Goal: Task Accomplishment & Management: Manage account settings

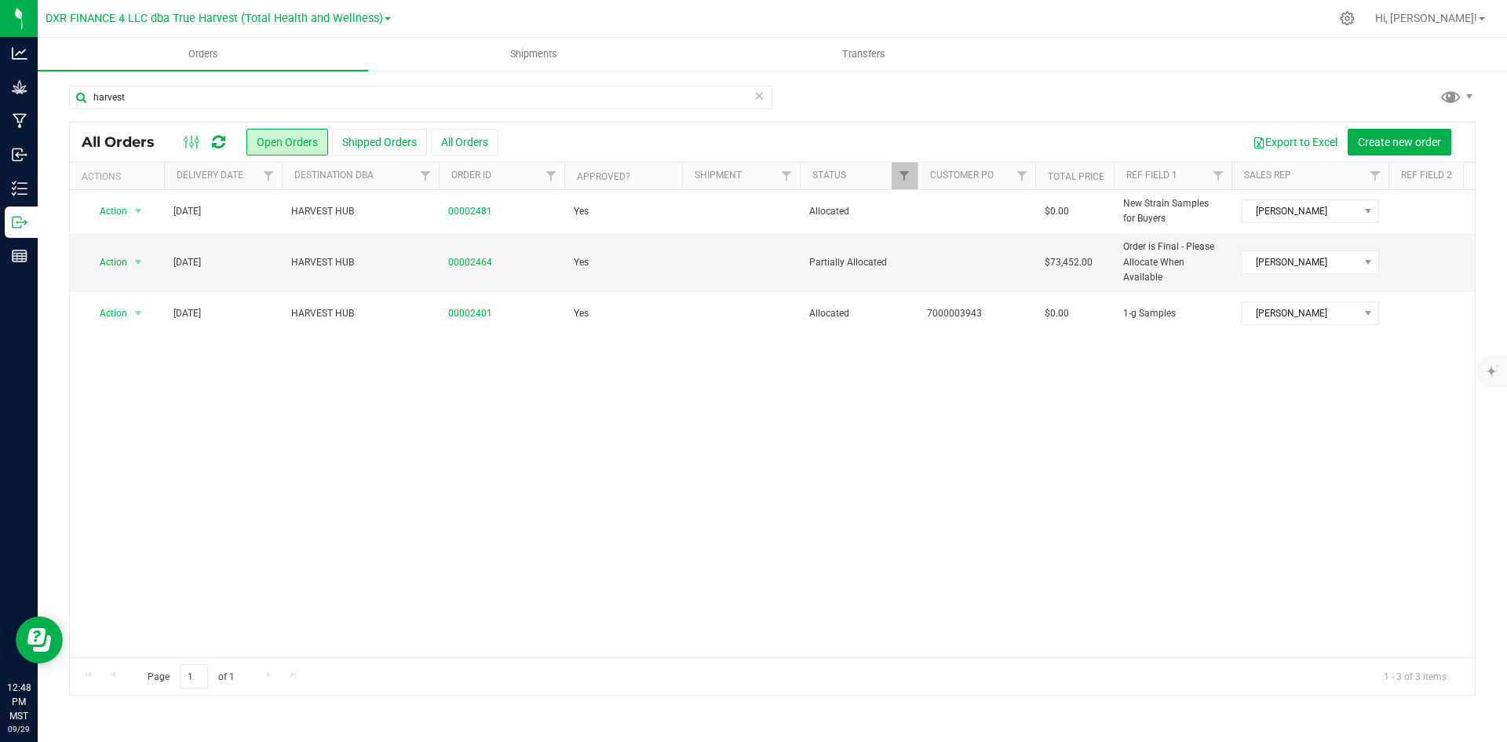
click at [757, 97] on icon at bounding box center [759, 95] width 11 height 19
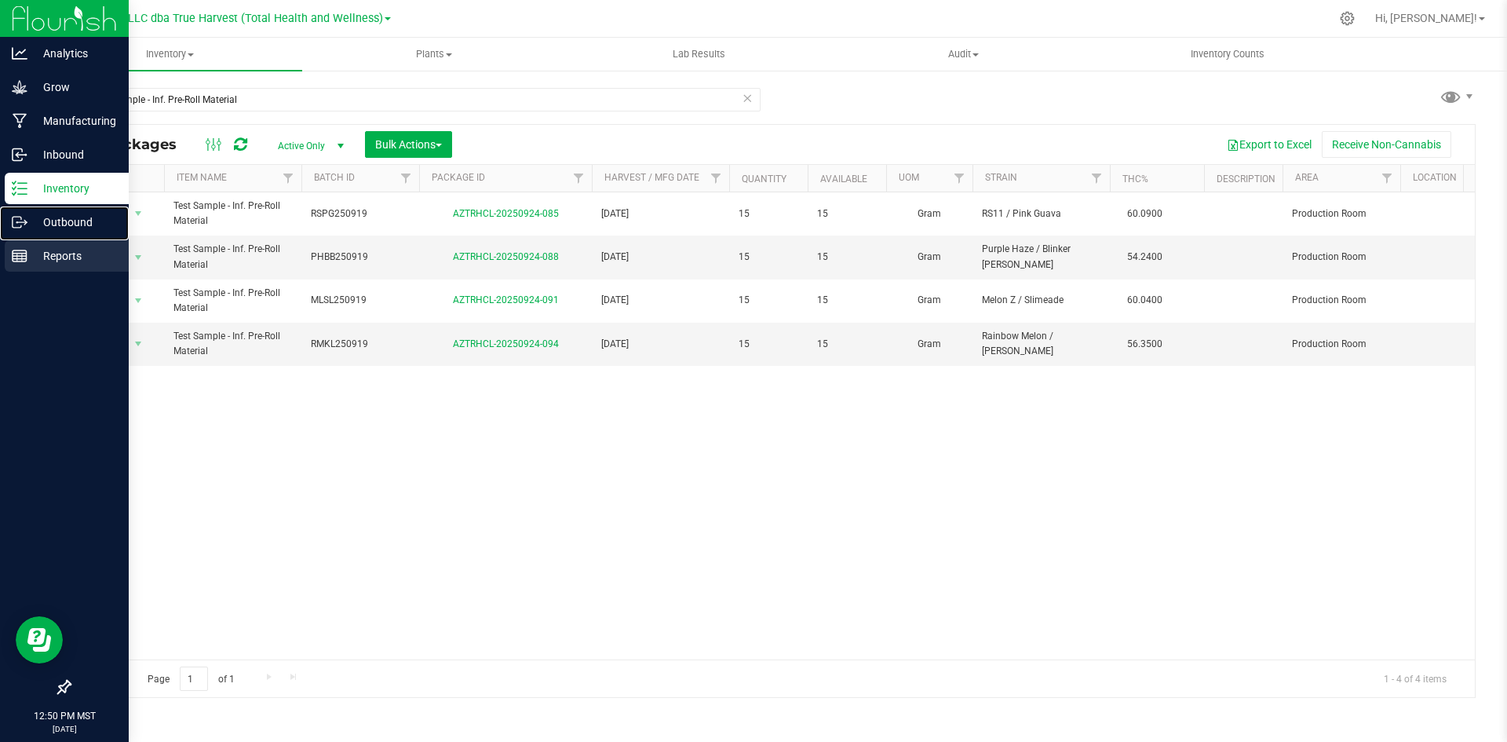
drag, startPoint x: 22, startPoint y: 227, endPoint x: 119, endPoint y: 241, distance: 98.4
click at [22, 227] on icon at bounding box center [20, 222] width 16 height 16
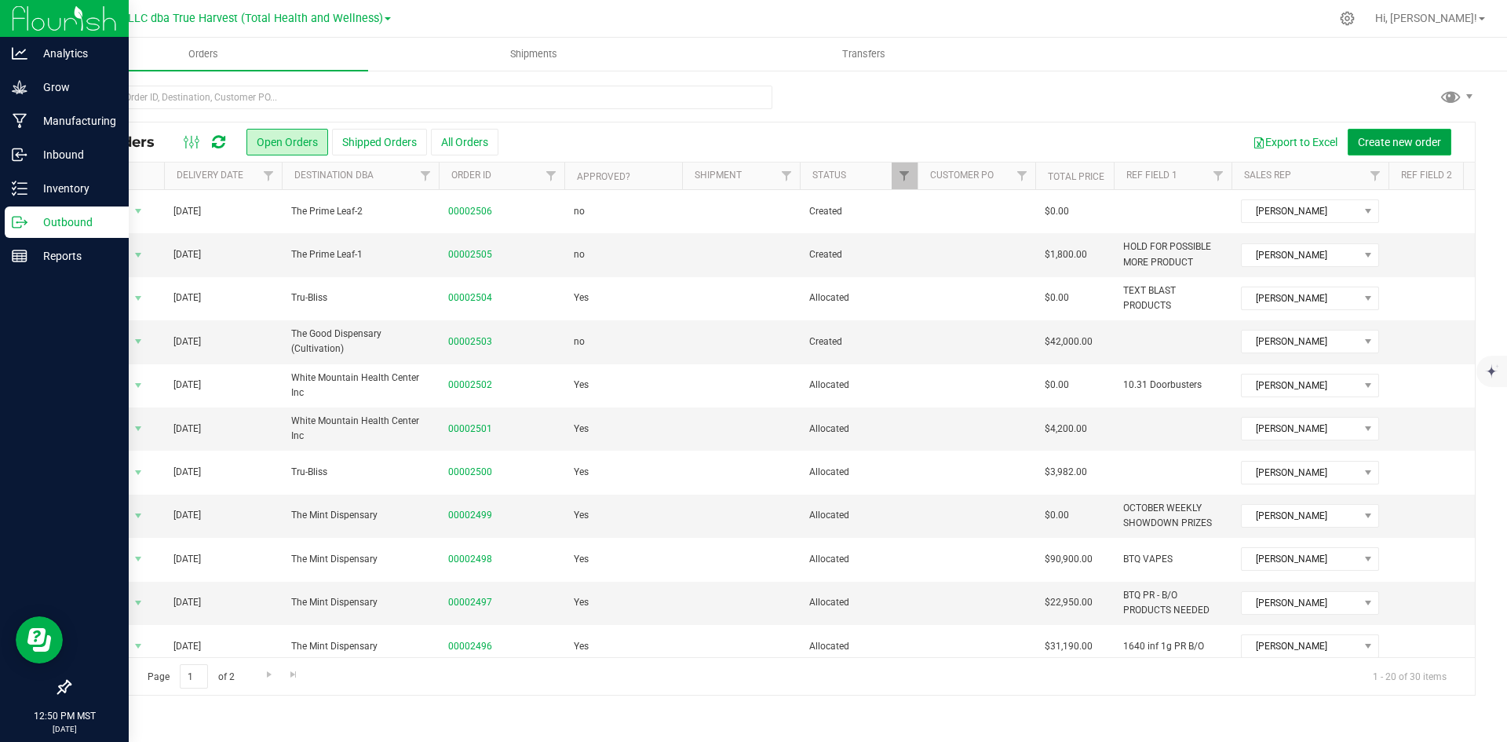
click at [1422, 130] on button "Create new order" at bounding box center [1400, 142] width 104 height 27
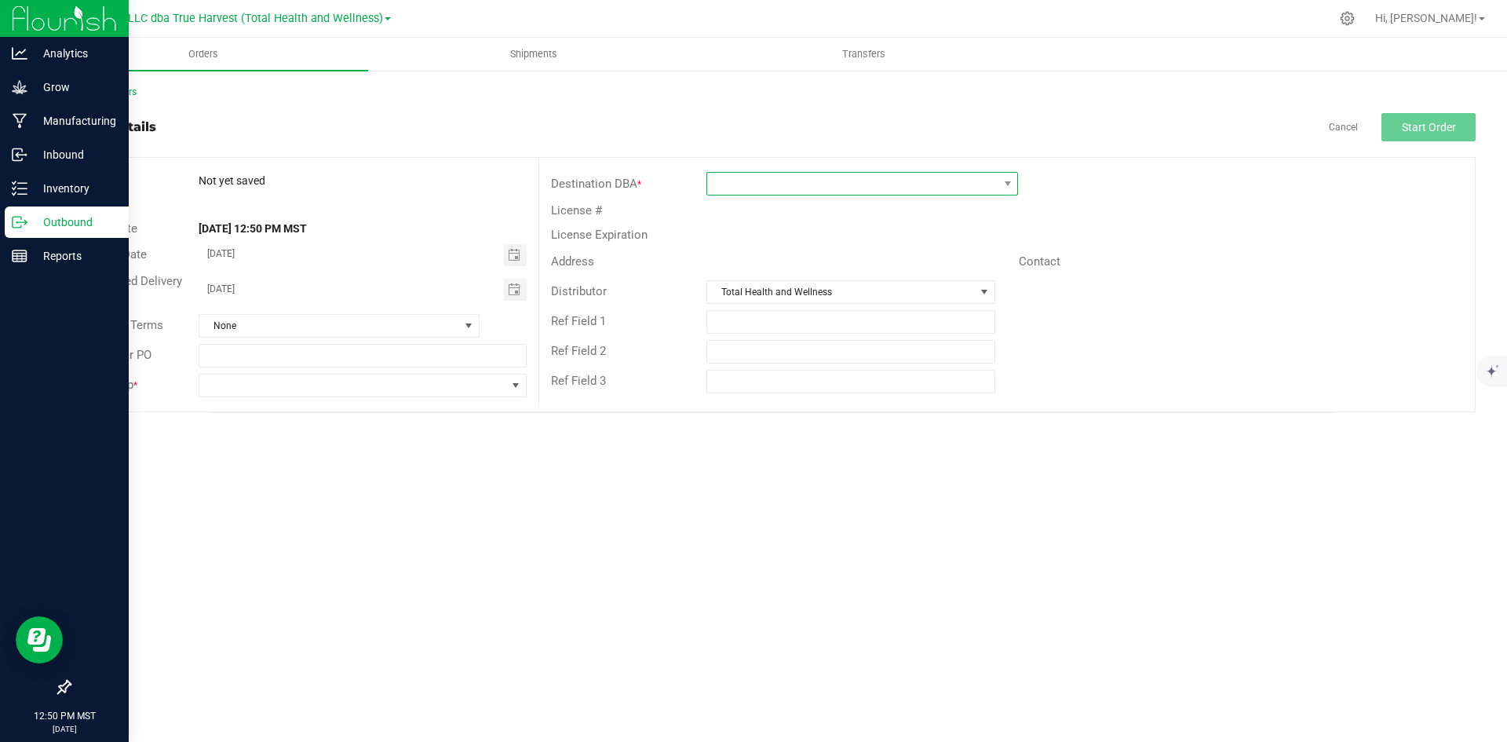
click at [788, 184] on span at bounding box center [852, 184] width 290 height 22
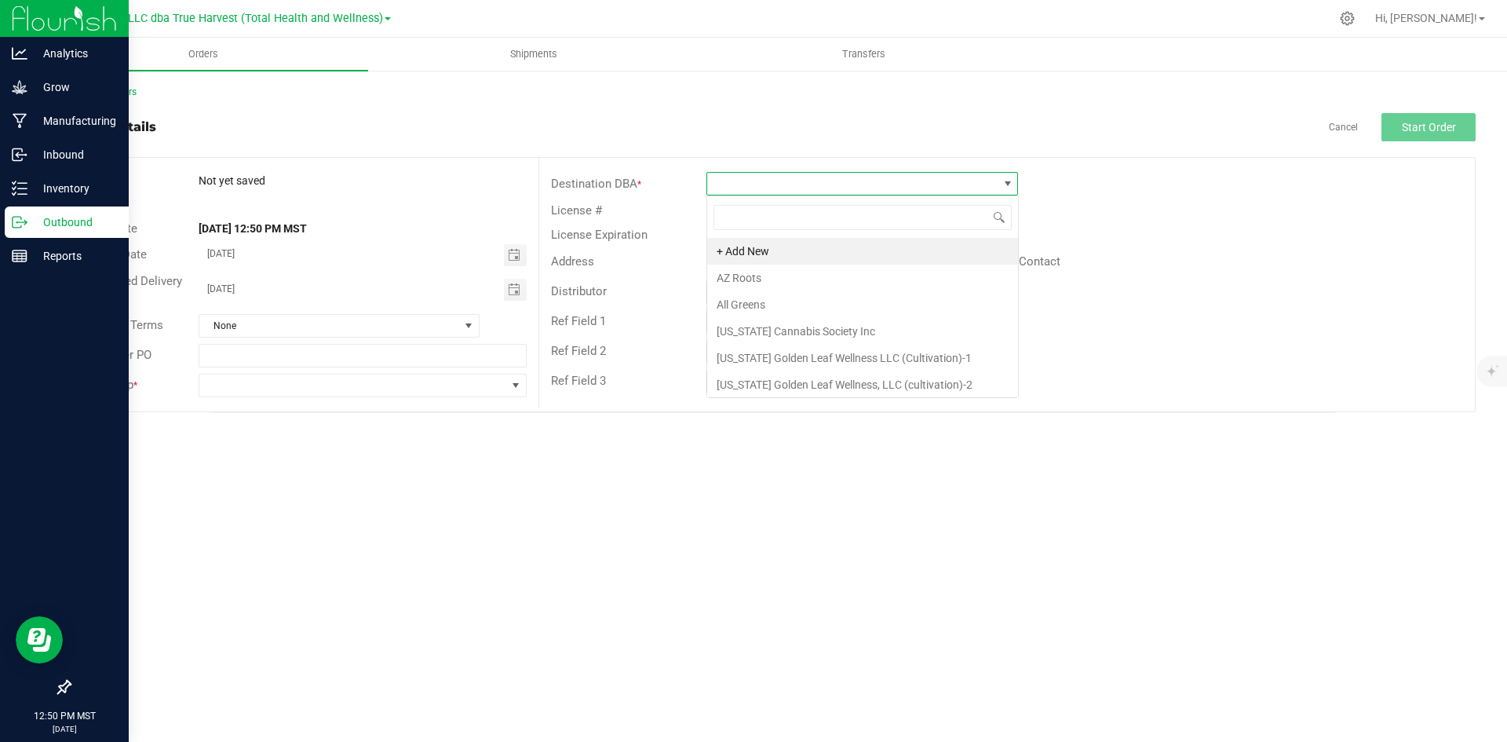
scroll to position [24, 312]
type input "s"
type input "story"
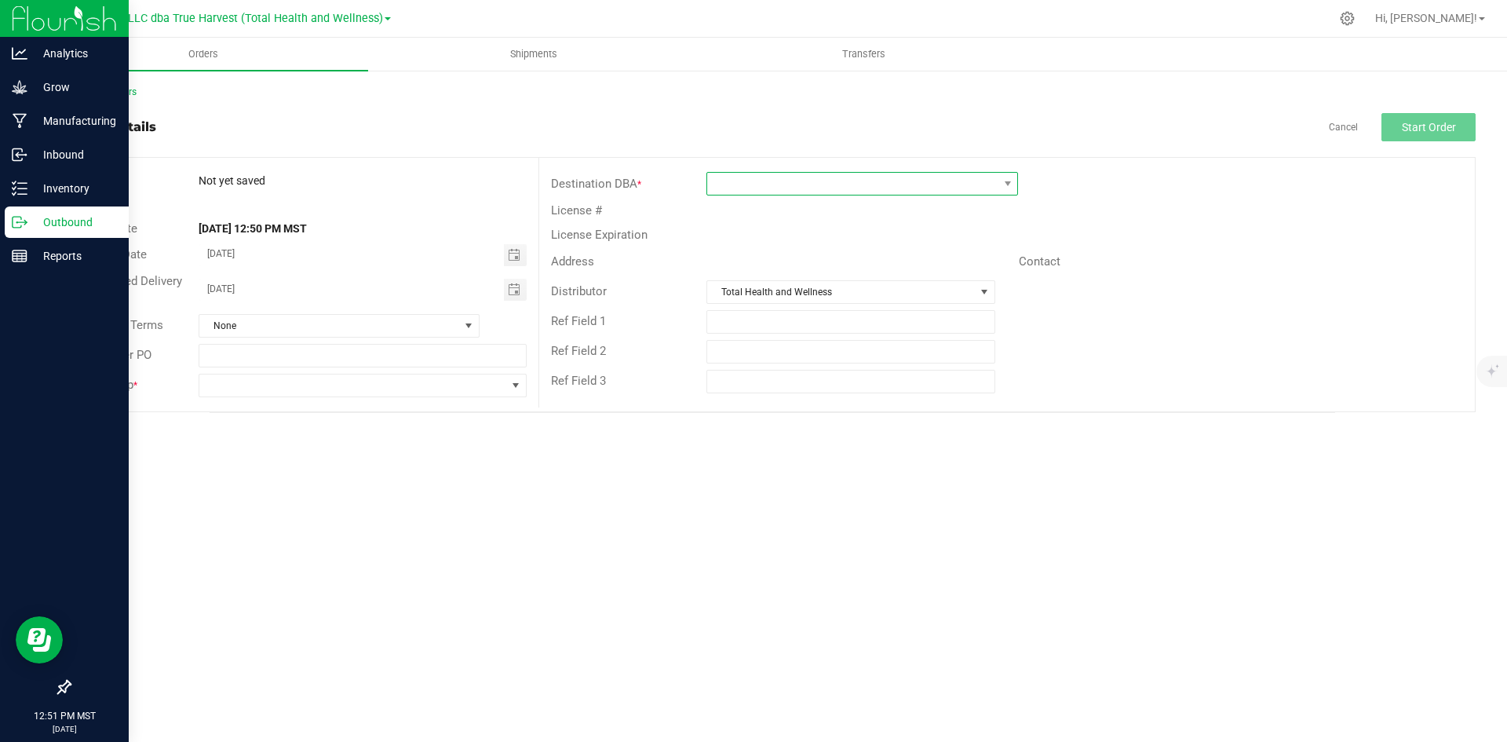
click at [796, 186] on span at bounding box center [852, 184] width 290 height 22
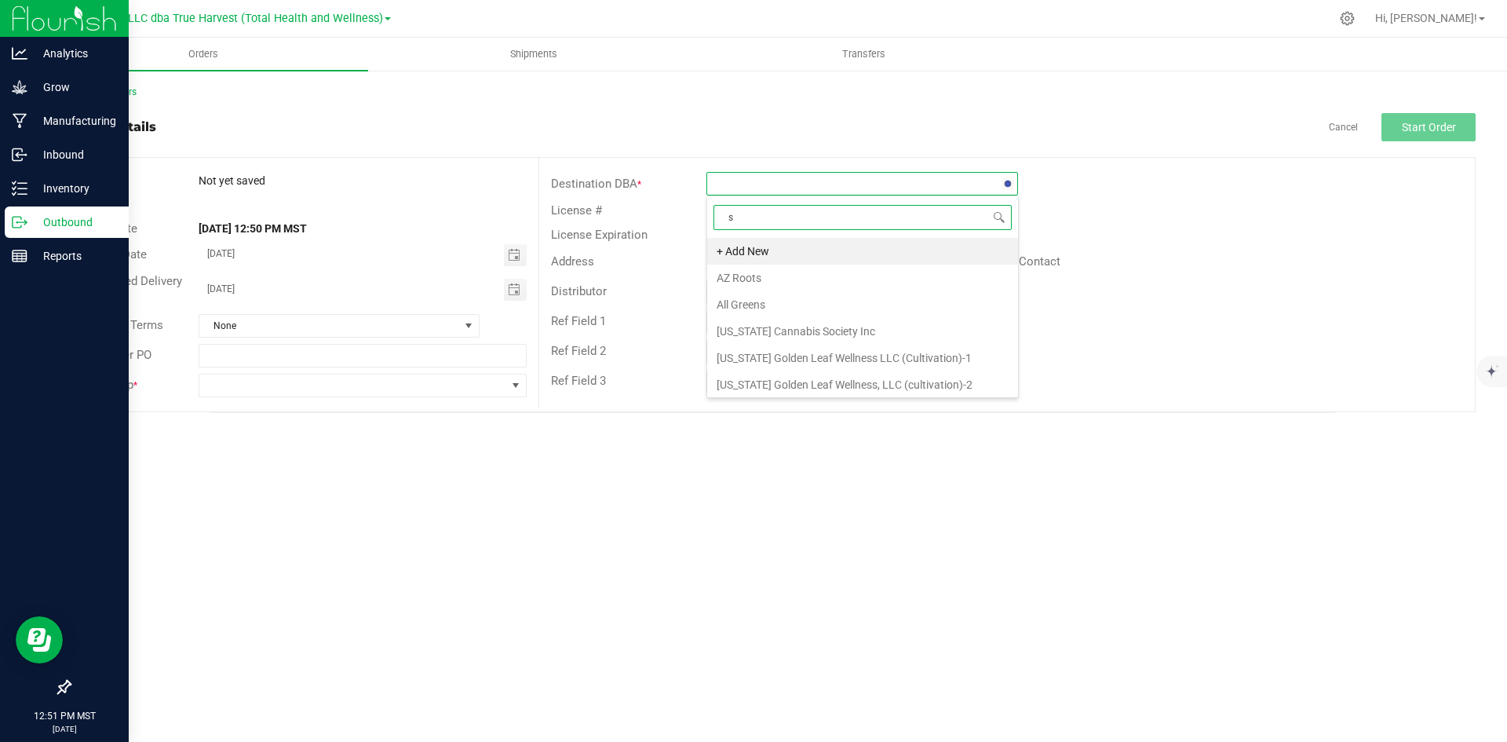
type input "st"
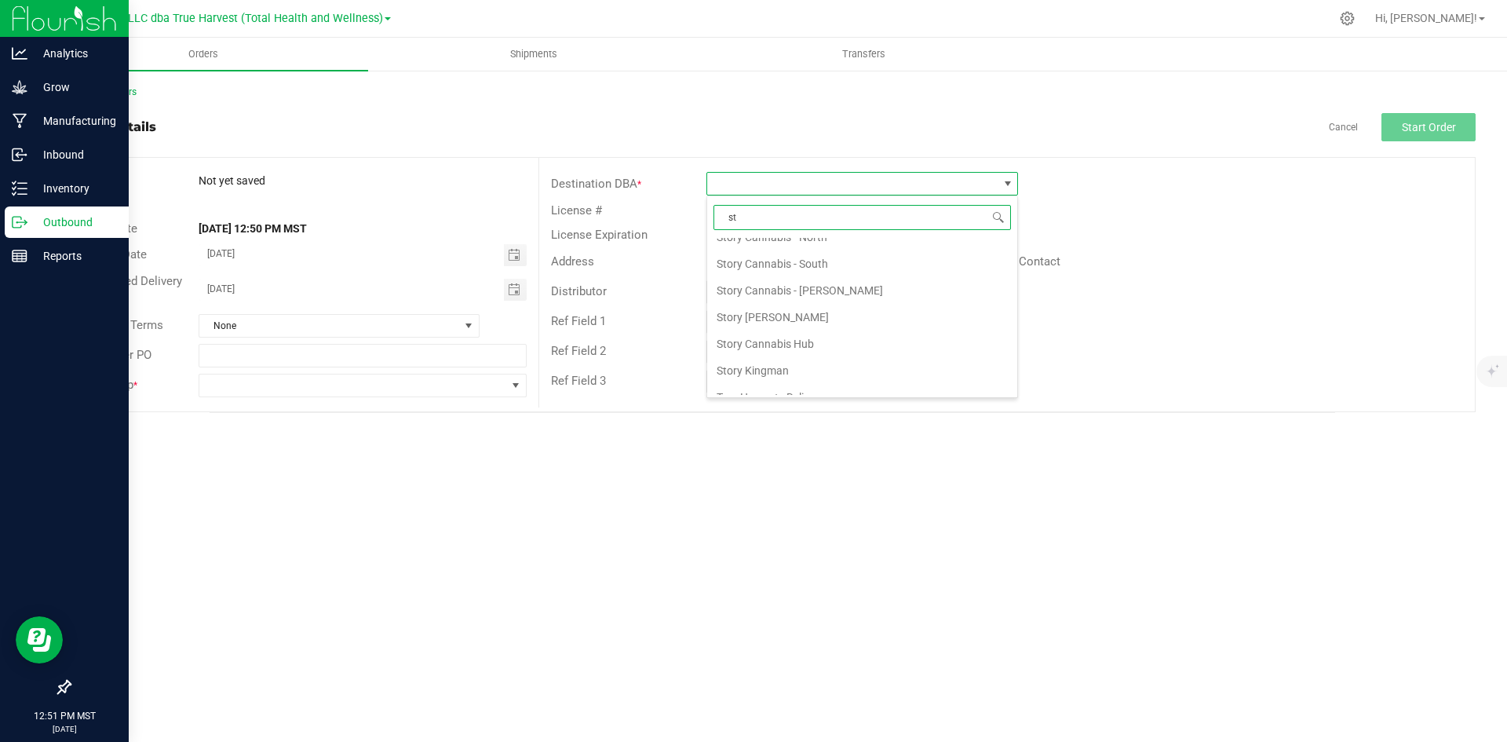
scroll to position [670, 0]
click at [1039, 165] on div "Destination DBA * License # License Expiration Address Contact Distributor Tota…" at bounding box center [1007, 283] width 937 height 250
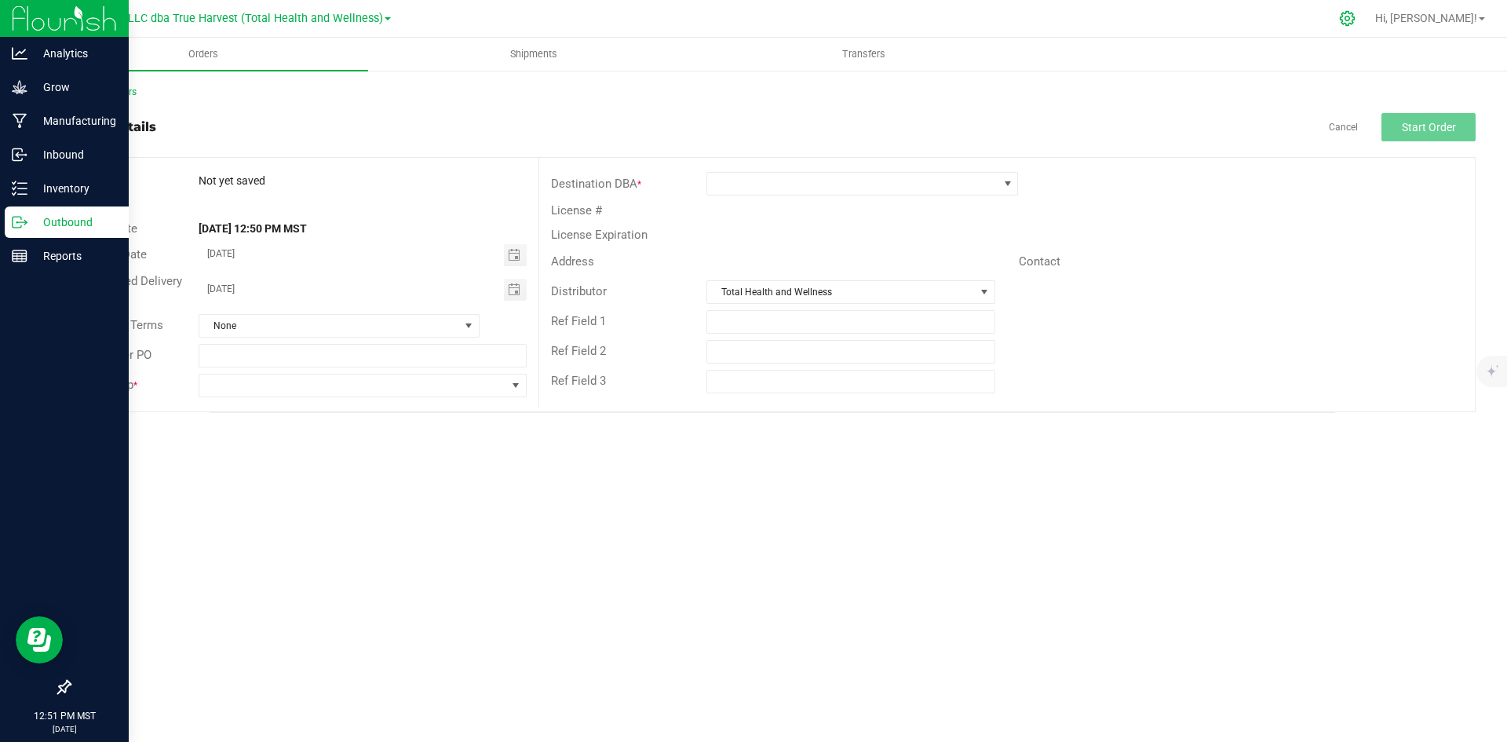
click at [1356, 19] on icon at bounding box center [1347, 18] width 16 height 16
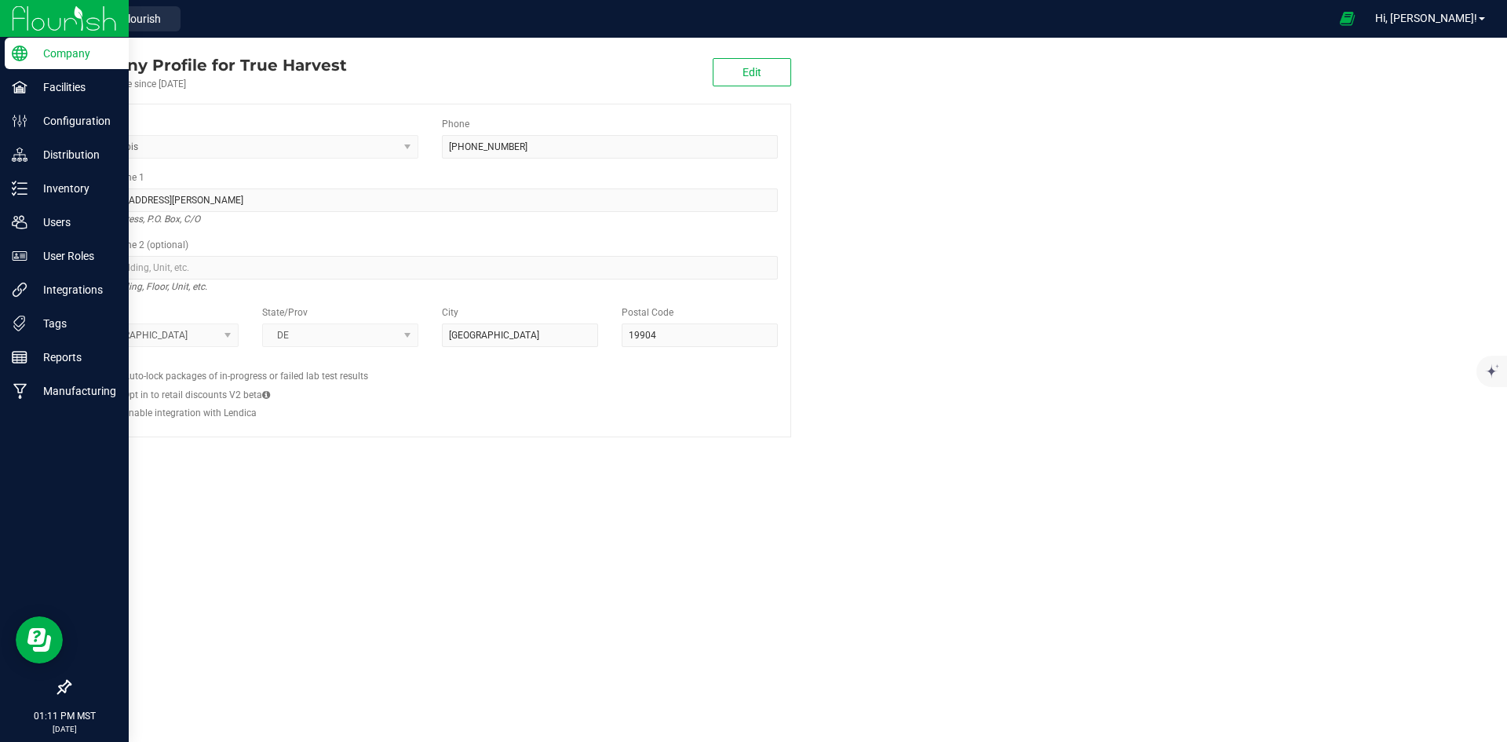
drag, startPoint x: 99, startPoint y: 13, endPoint x: 96, endPoint y: 31, distance: 19.1
click at [99, 13] on span "Back to Flourish" at bounding box center [121, 19] width 79 height 13
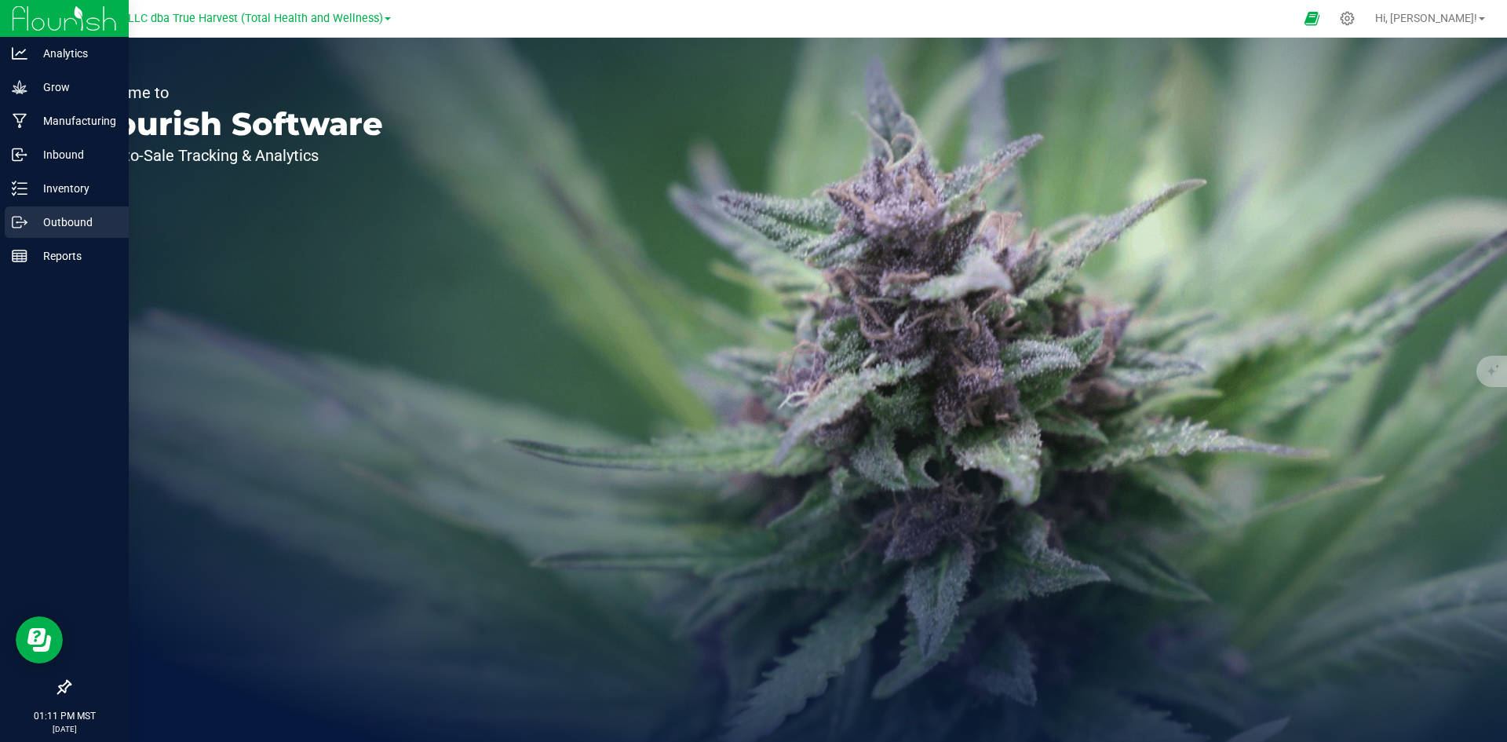
click at [42, 217] on p "Outbound" at bounding box center [74, 222] width 94 height 19
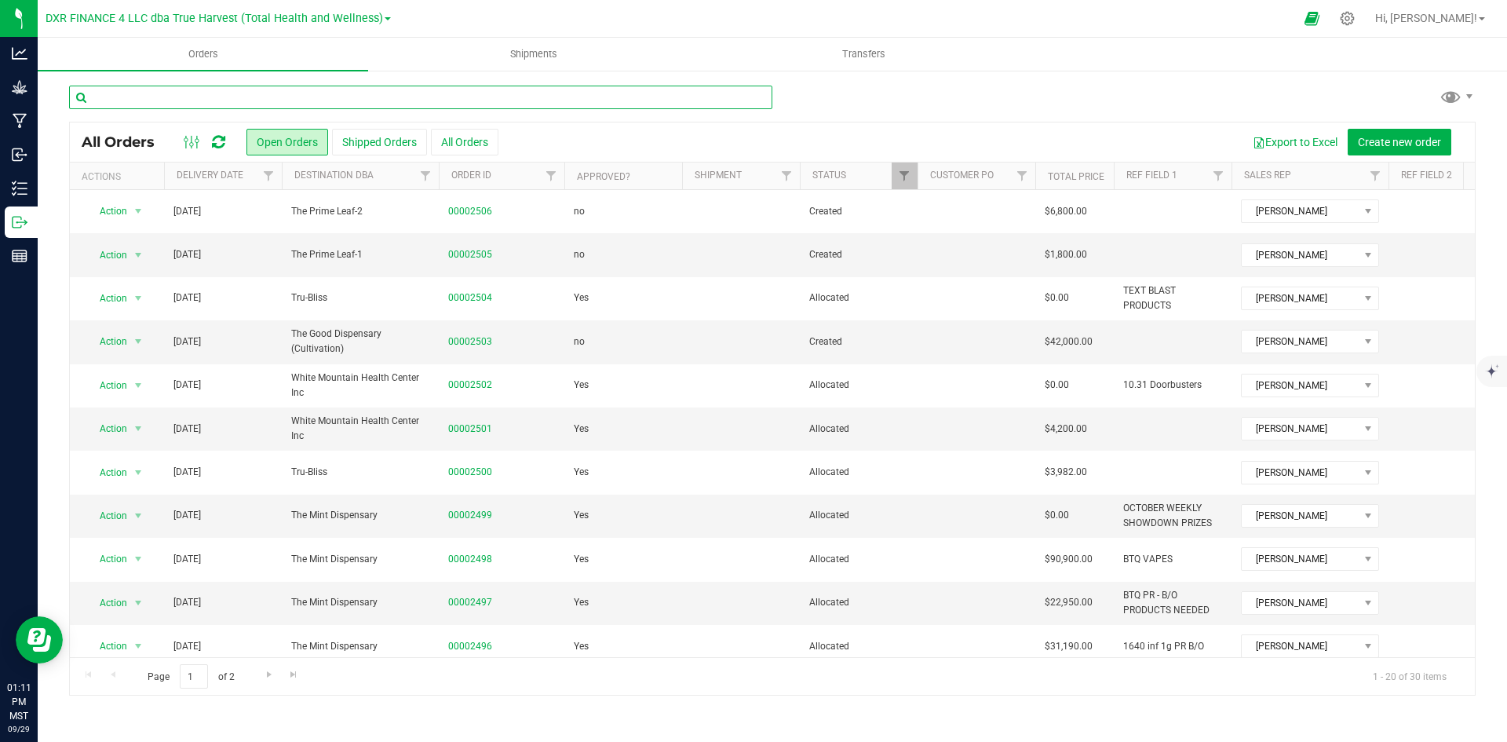
click at [374, 91] on input "text" at bounding box center [420, 98] width 703 height 24
type input "the mint"
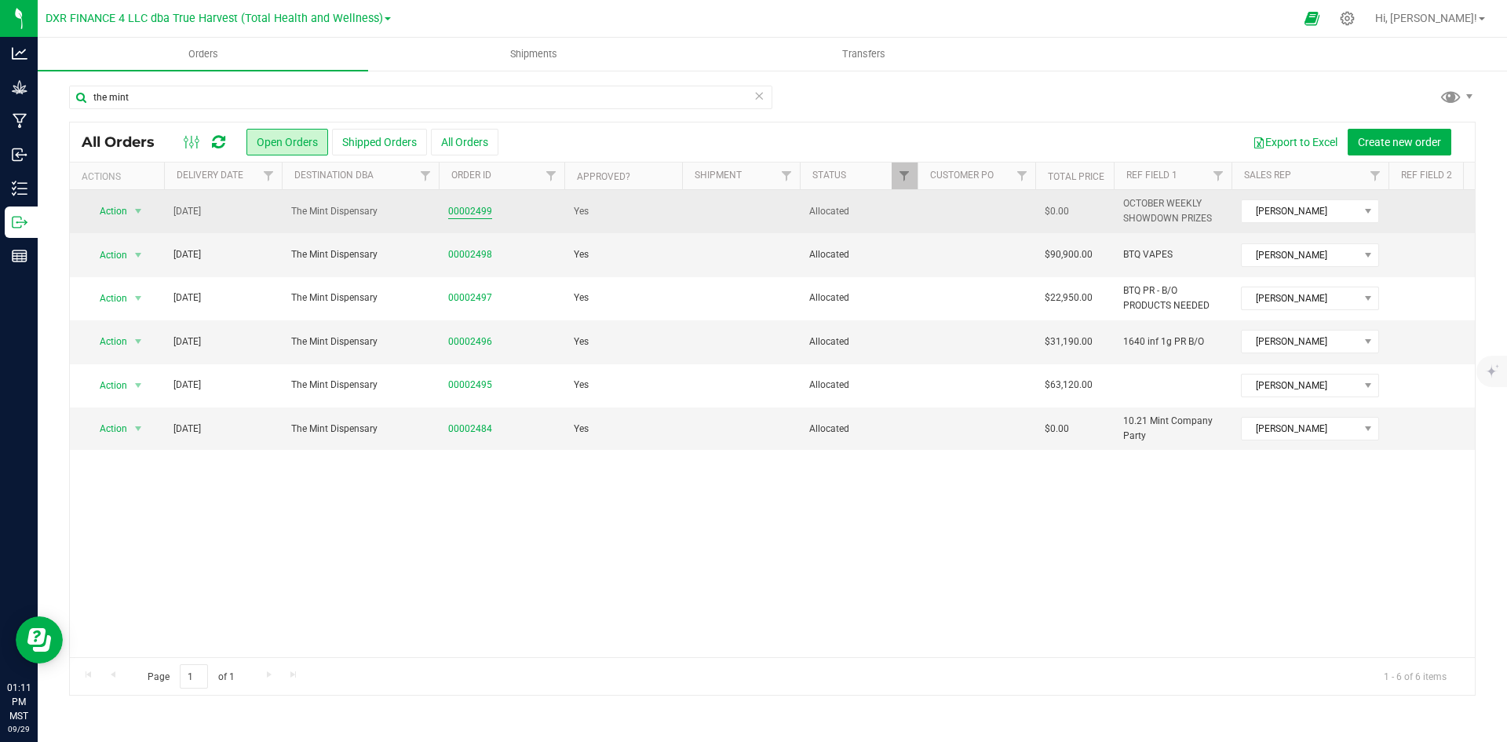
click at [477, 208] on link "00002499" at bounding box center [470, 211] width 44 height 15
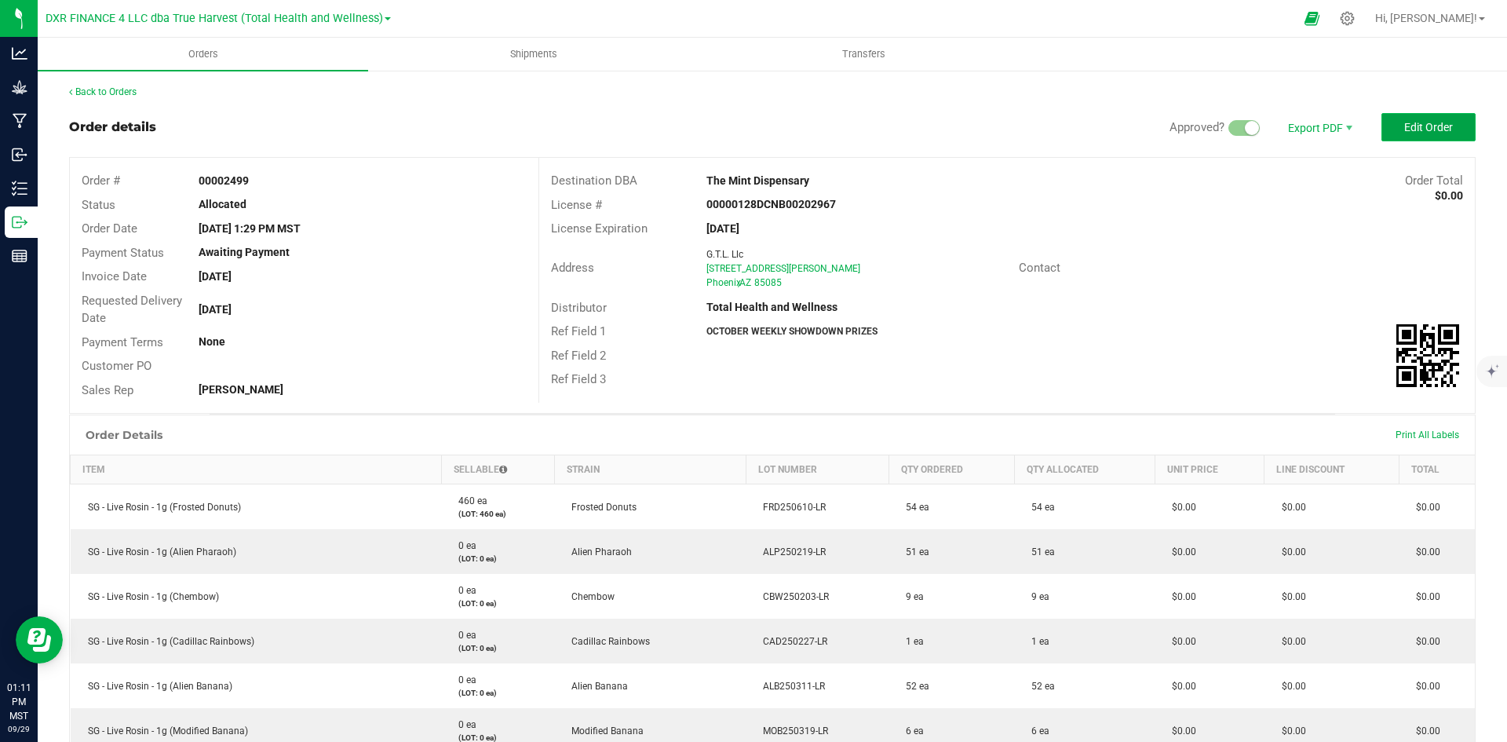
click at [1424, 133] on span "Edit Order" at bounding box center [1428, 127] width 49 height 13
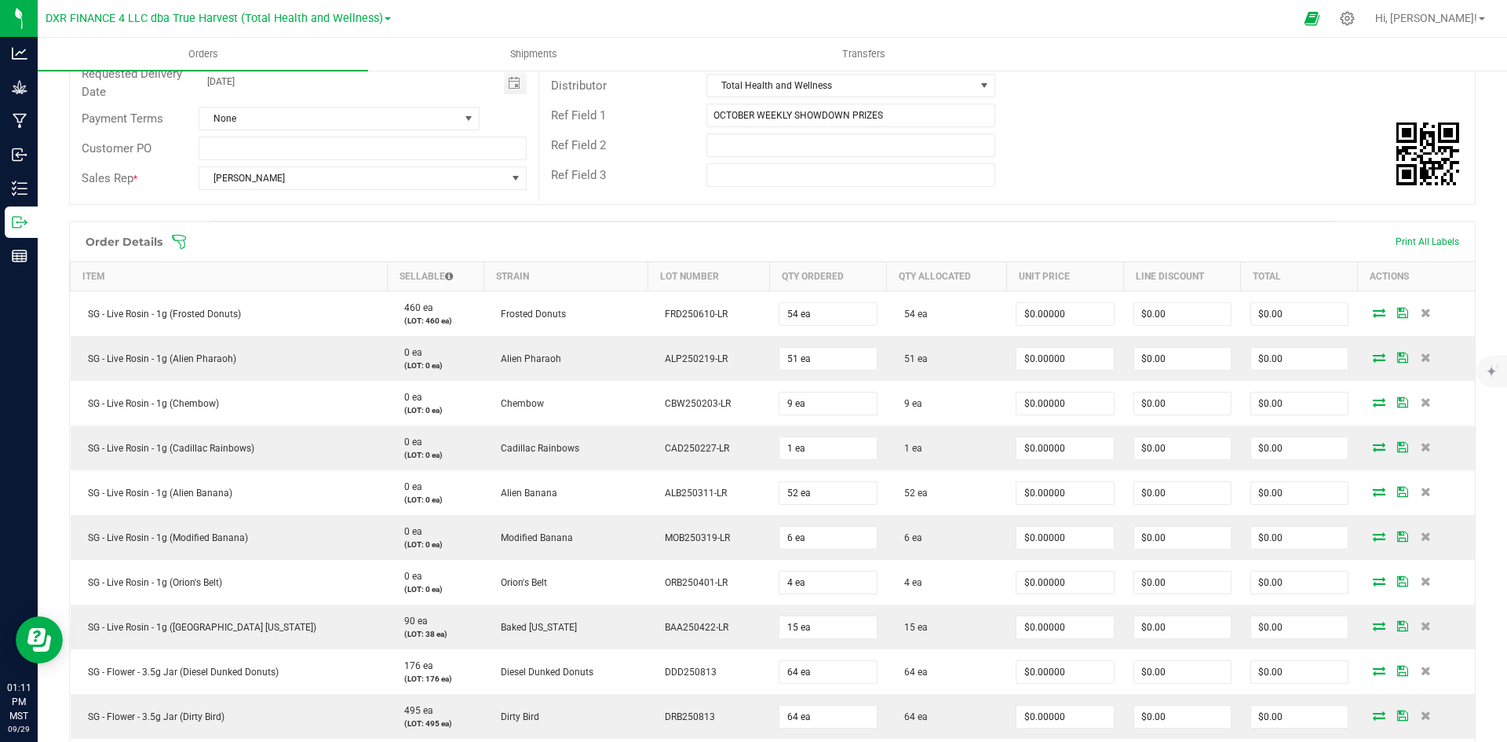
scroll to position [236, 0]
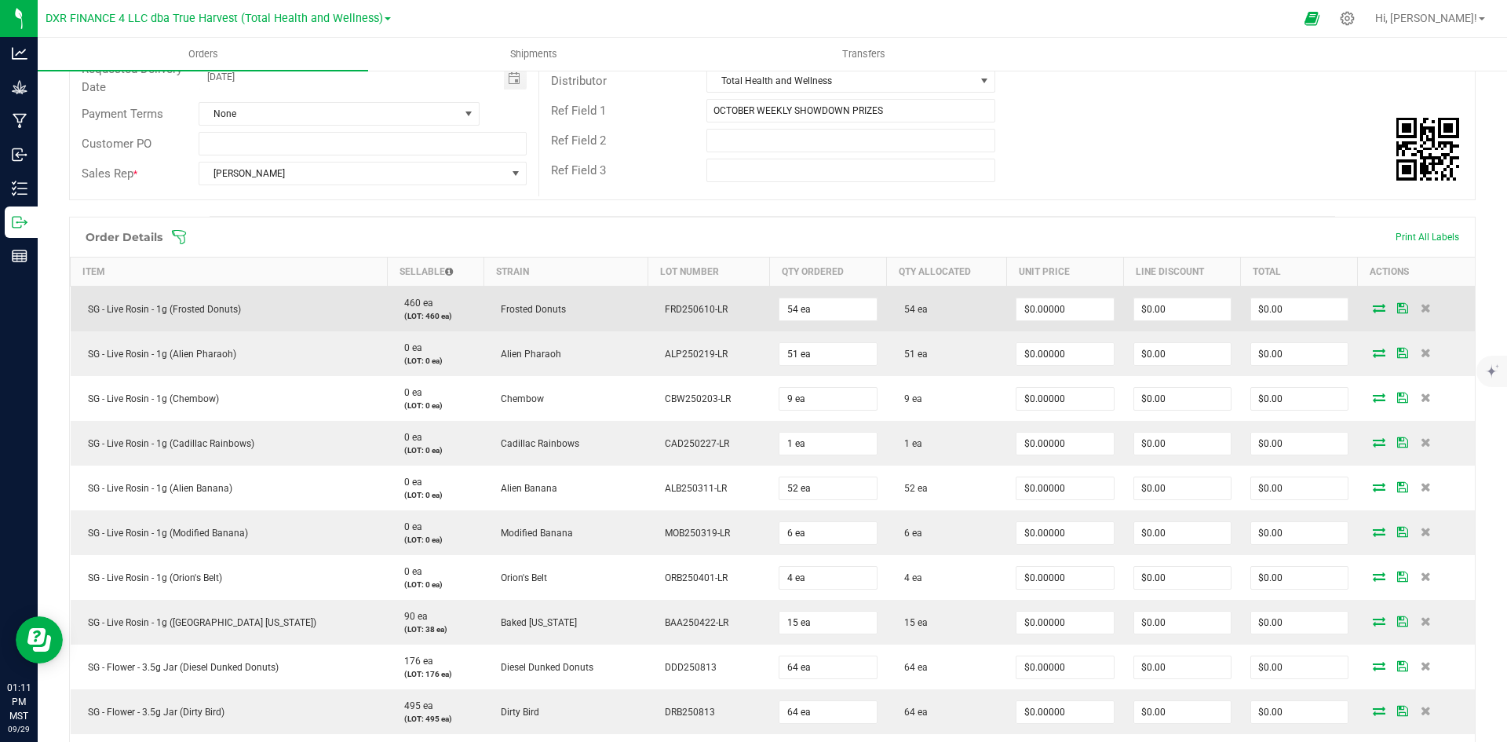
click at [1373, 309] on icon at bounding box center [1379, 307] width 13 height 9
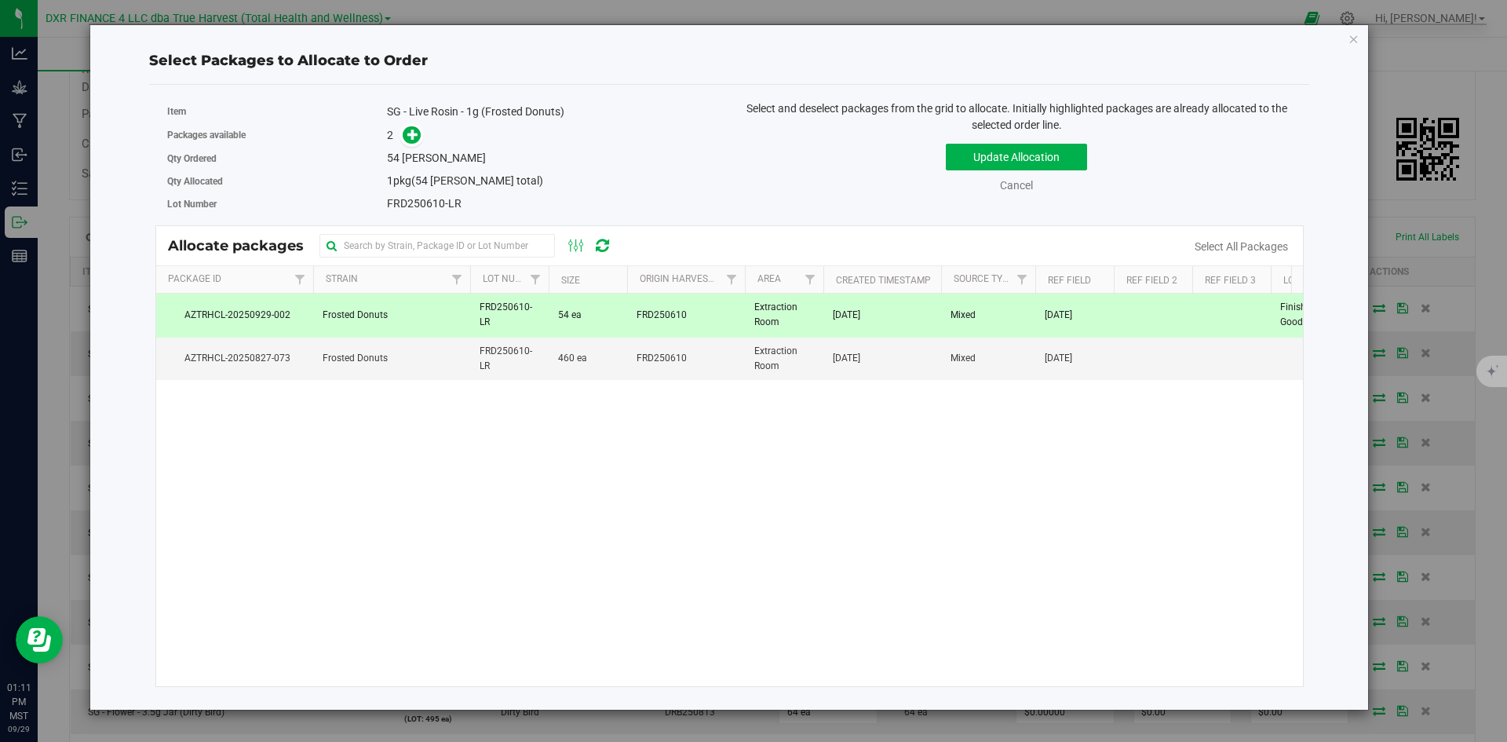
click at [853, 325] on td "[DATE]" at bounding box center [883, 315] width 118 height 43
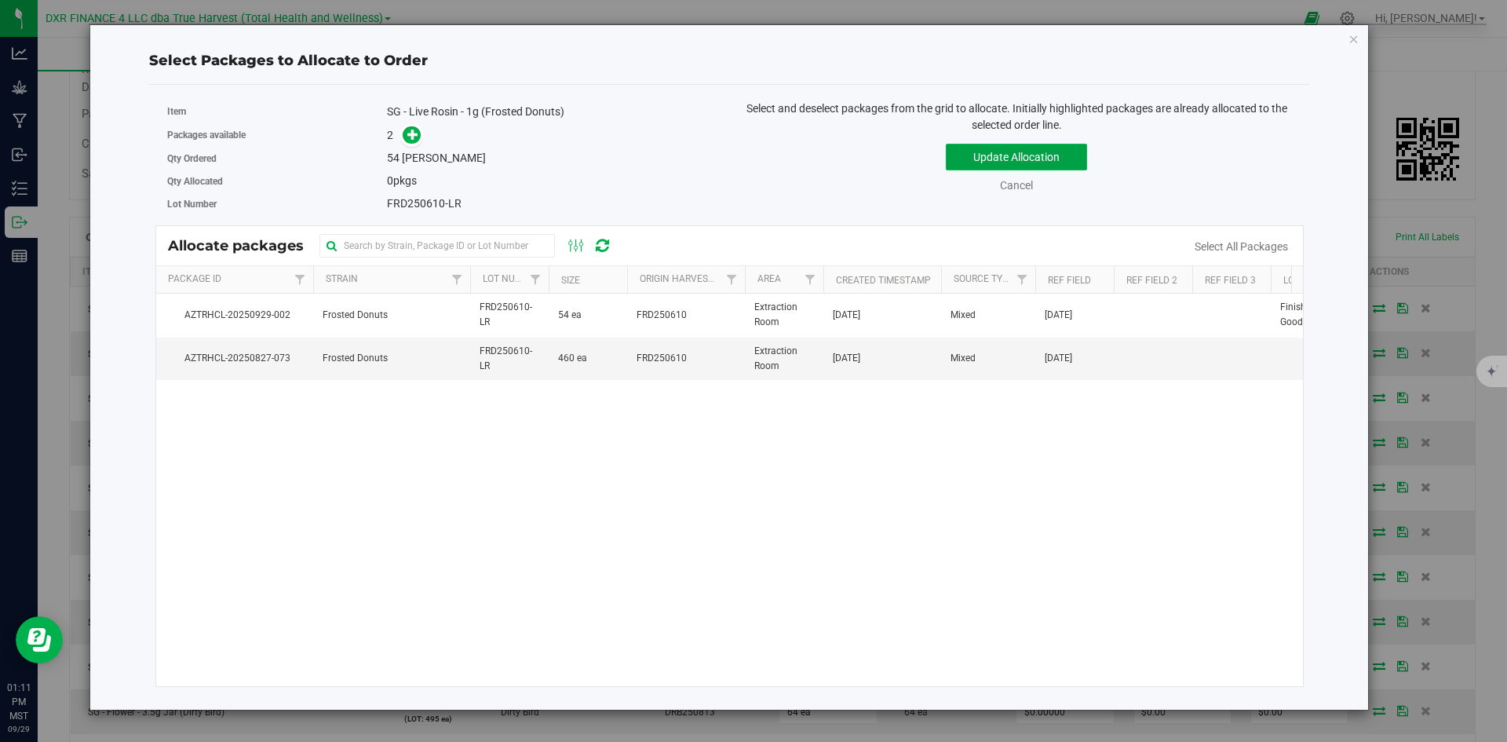
click at [1007, 160] on button "Update Allocation" at bounding box center [1016, 157] width 141 height 27
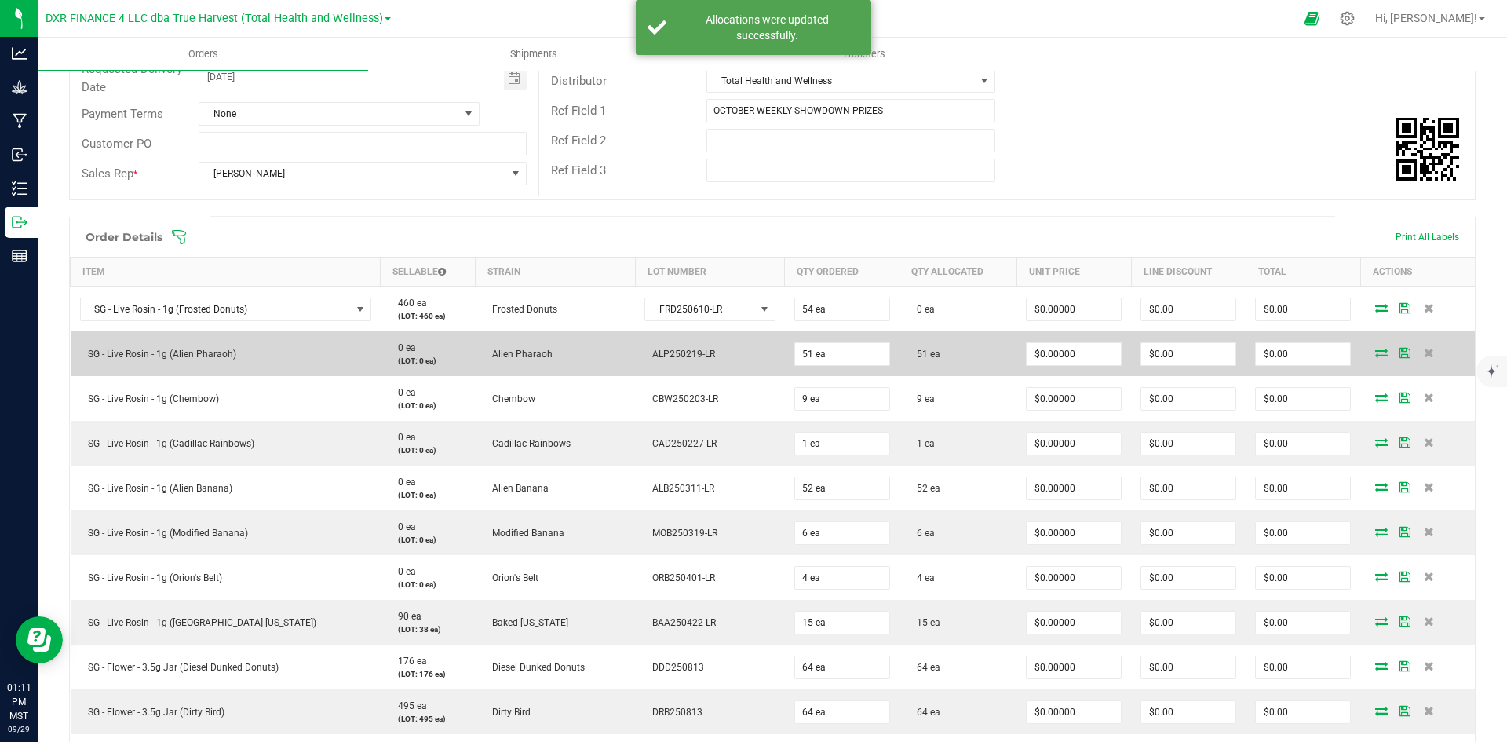
click at [1375, 351] on icon at bounding box center [1381, 352] width 13 height 9
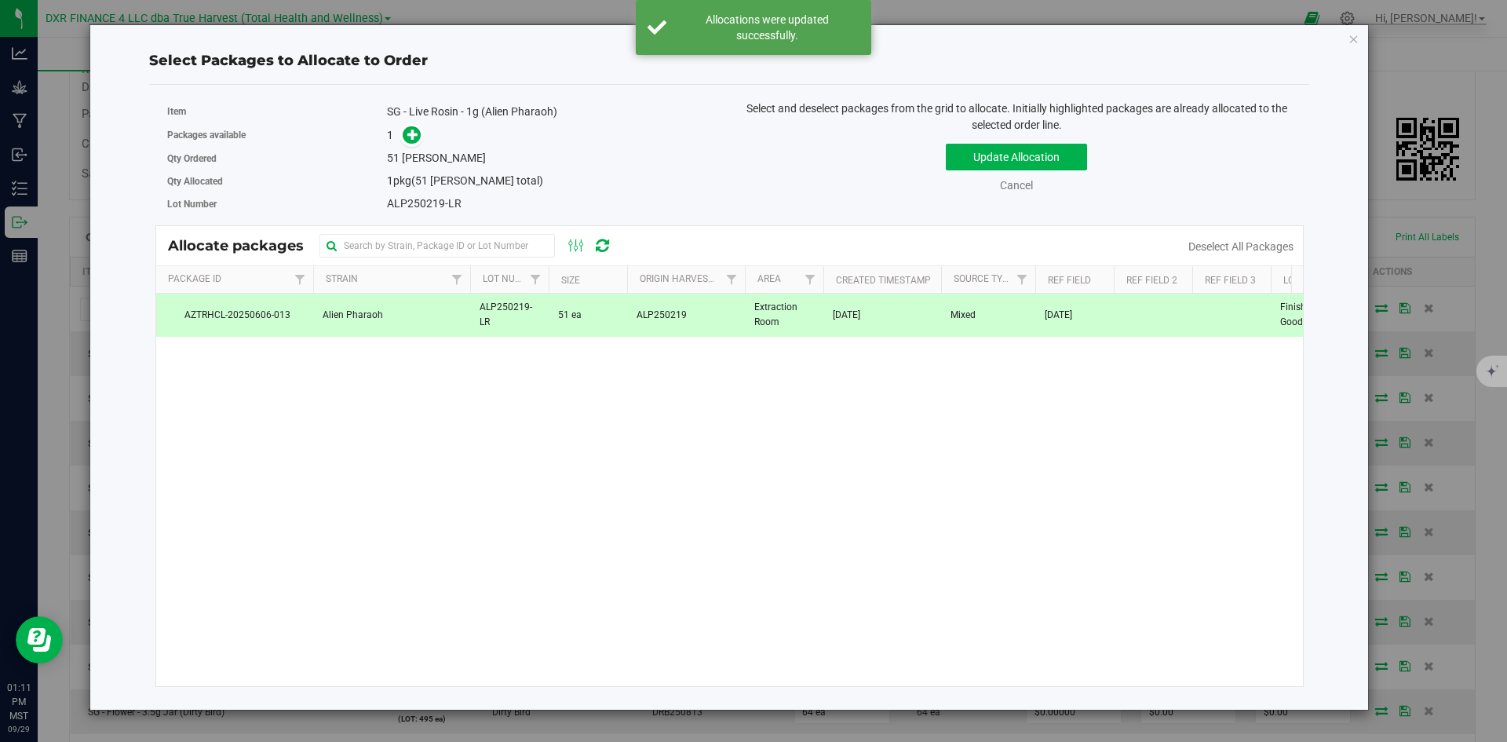
click at [853, 316] on span "[DATE]" at bounding box center [846, 315] width 27 height 15
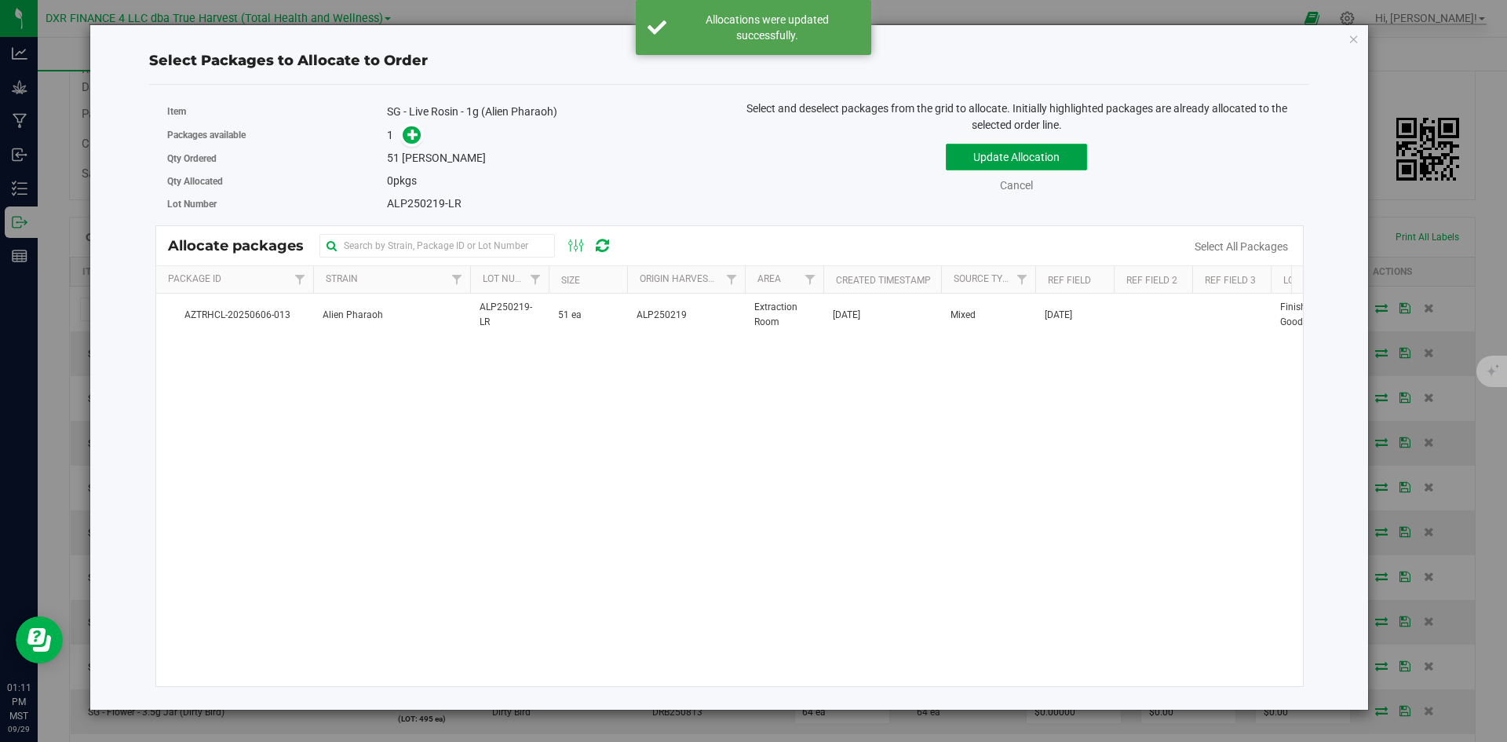
click at [1025, 147] on button "Update Allocation" at bounding box center [1016, 157] width 141 height 27
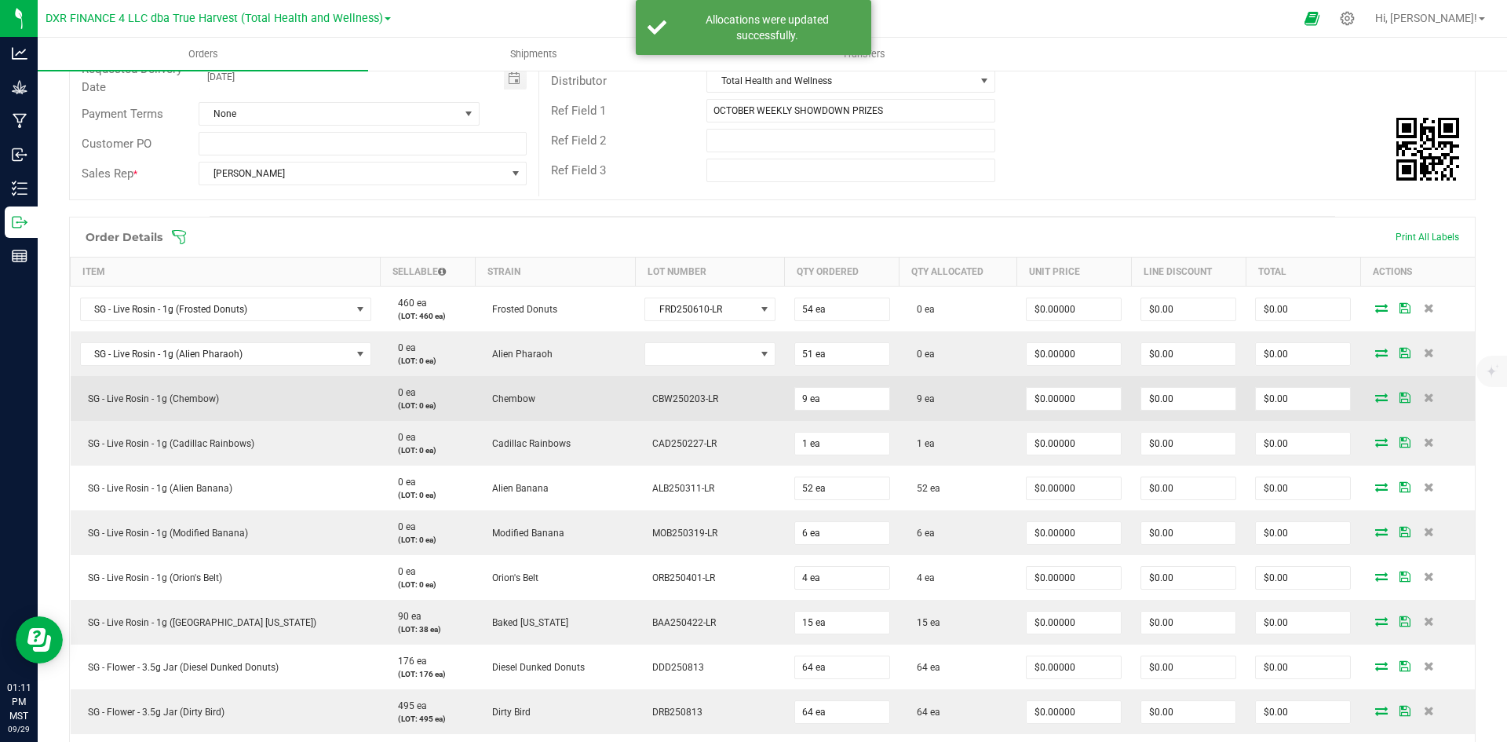
click at [1375, 393] on icon at bounding box center [1381, 397] width 13 height 9
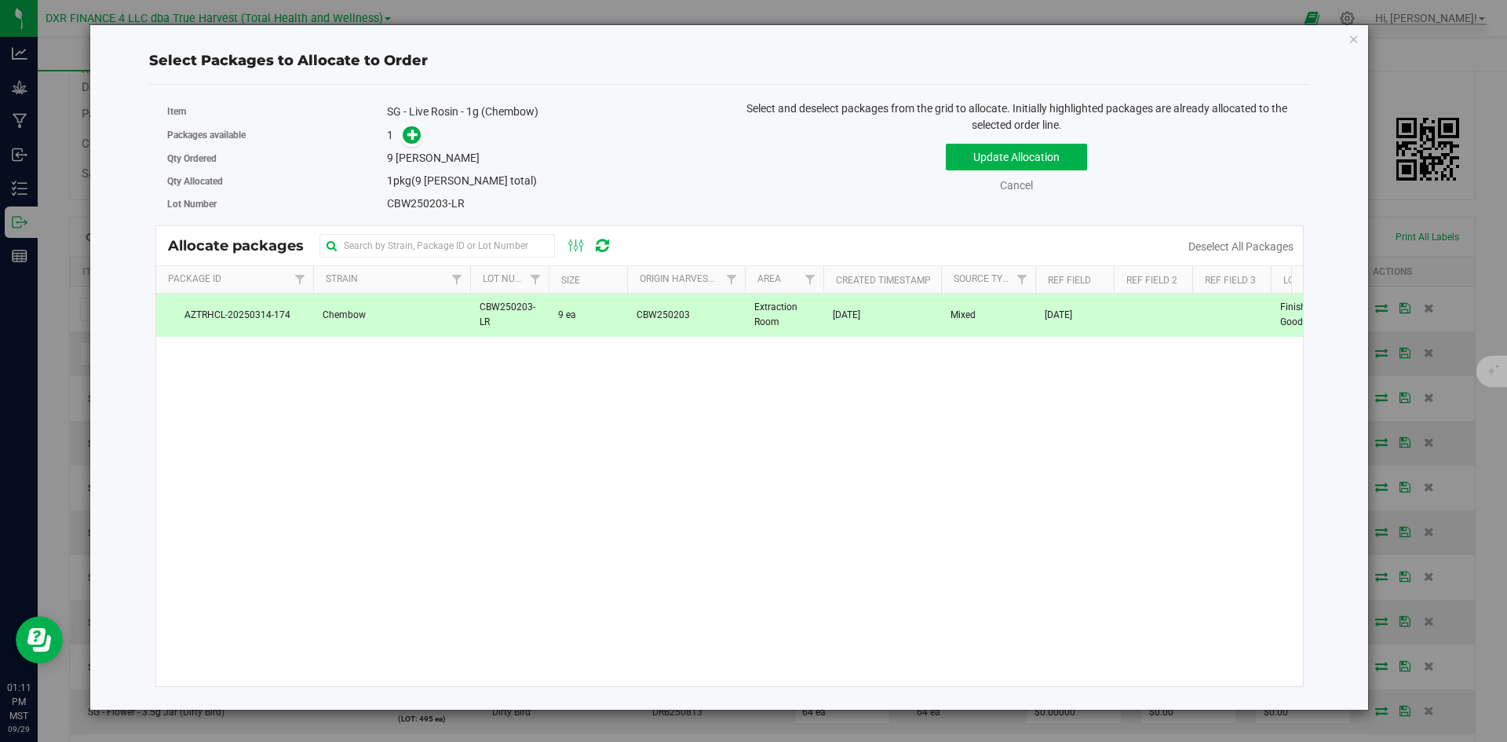
click at [829, 323] on td "[DATE]" at bounding box center [883, 315] width 118 height 42
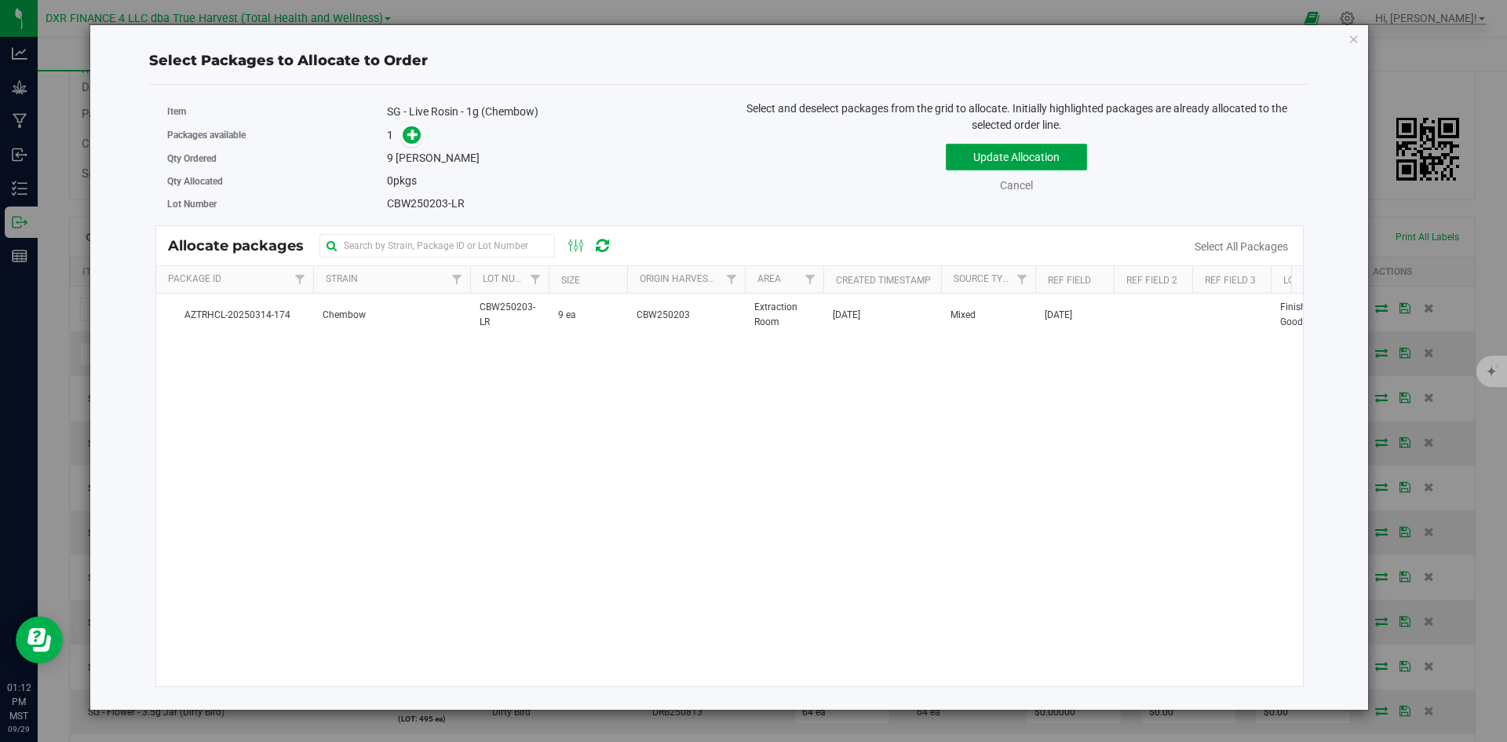
click at [974, 166] on button "Update Allocation" at bounding box center [1016, 157] width 141 height 27
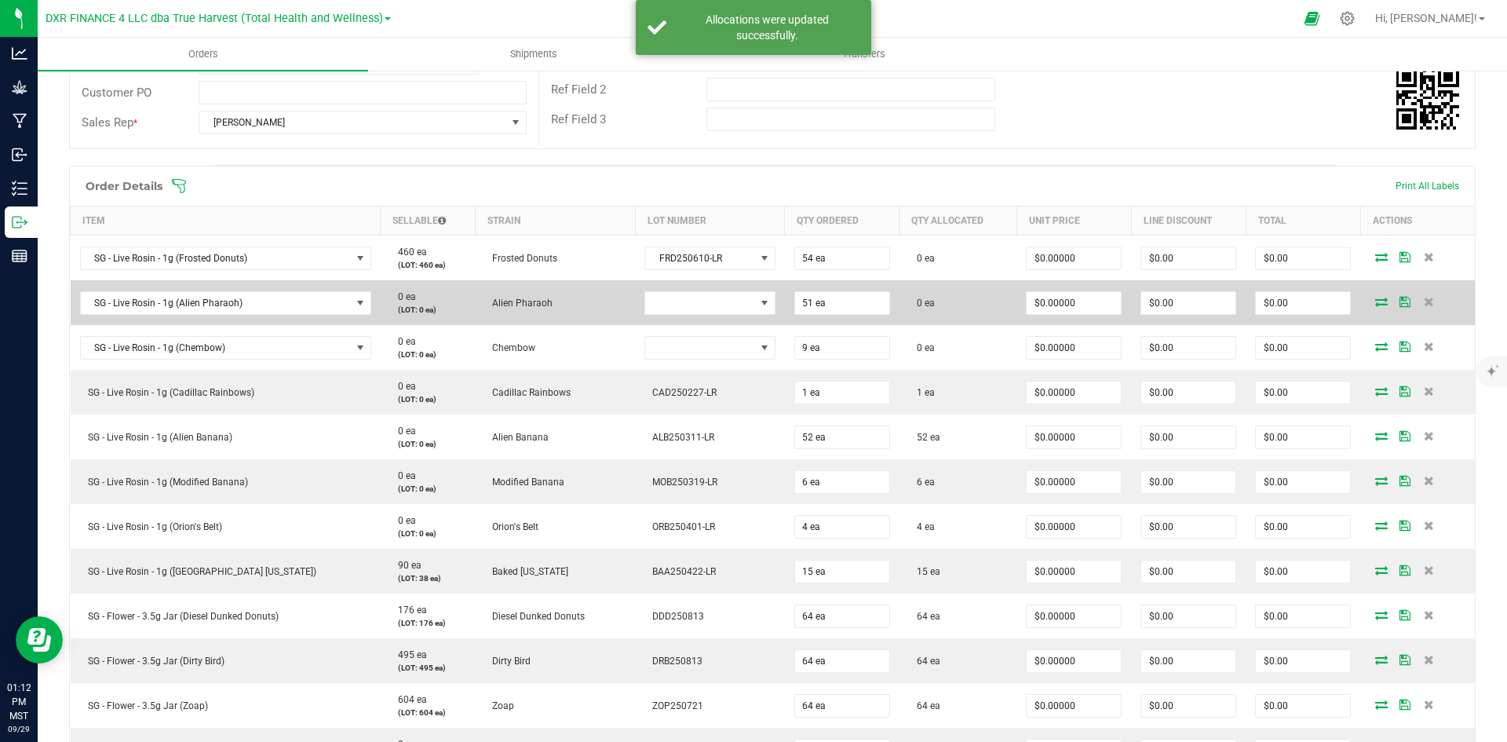
scroll to position [314, 0]
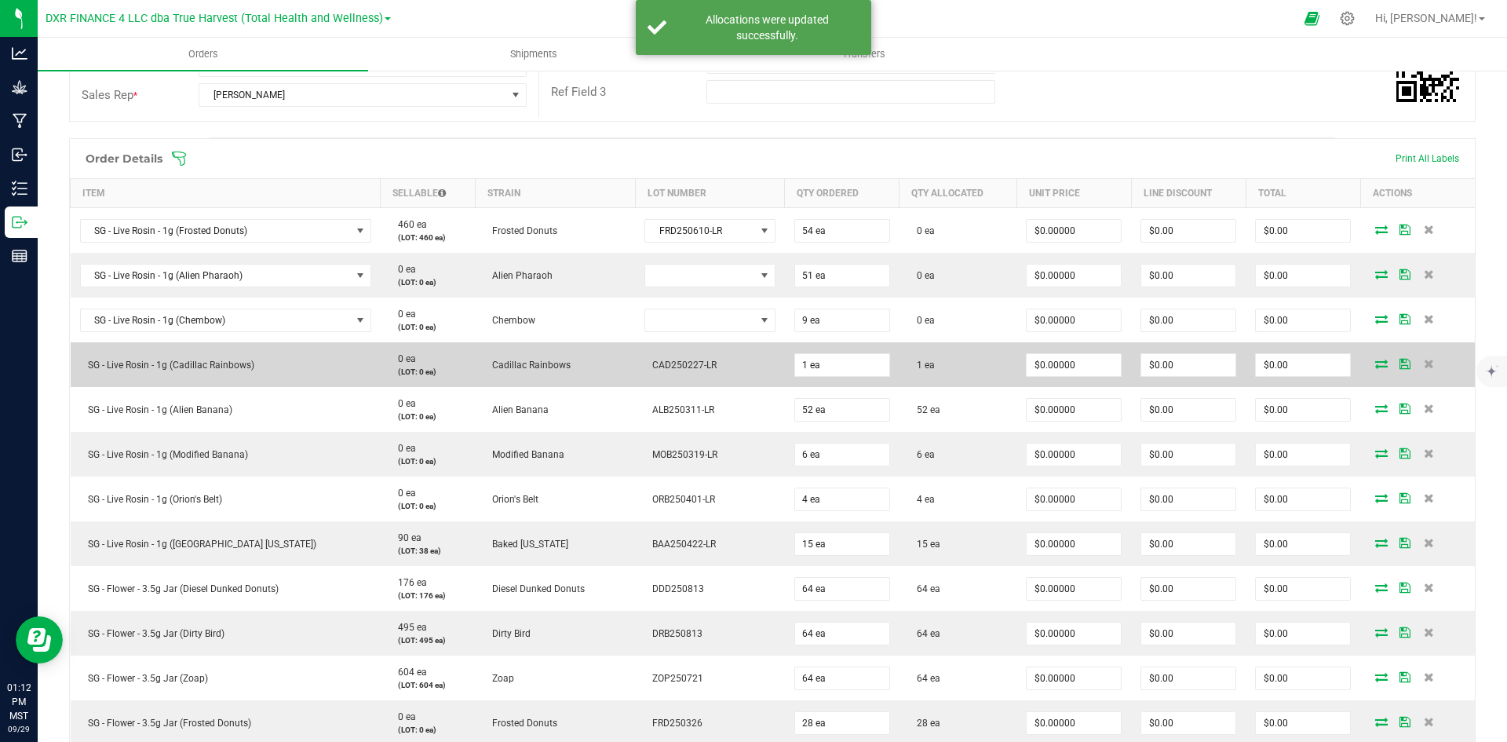
click at [1375, 368] on icon at bounding box center [1381, 363] width 13 height 9
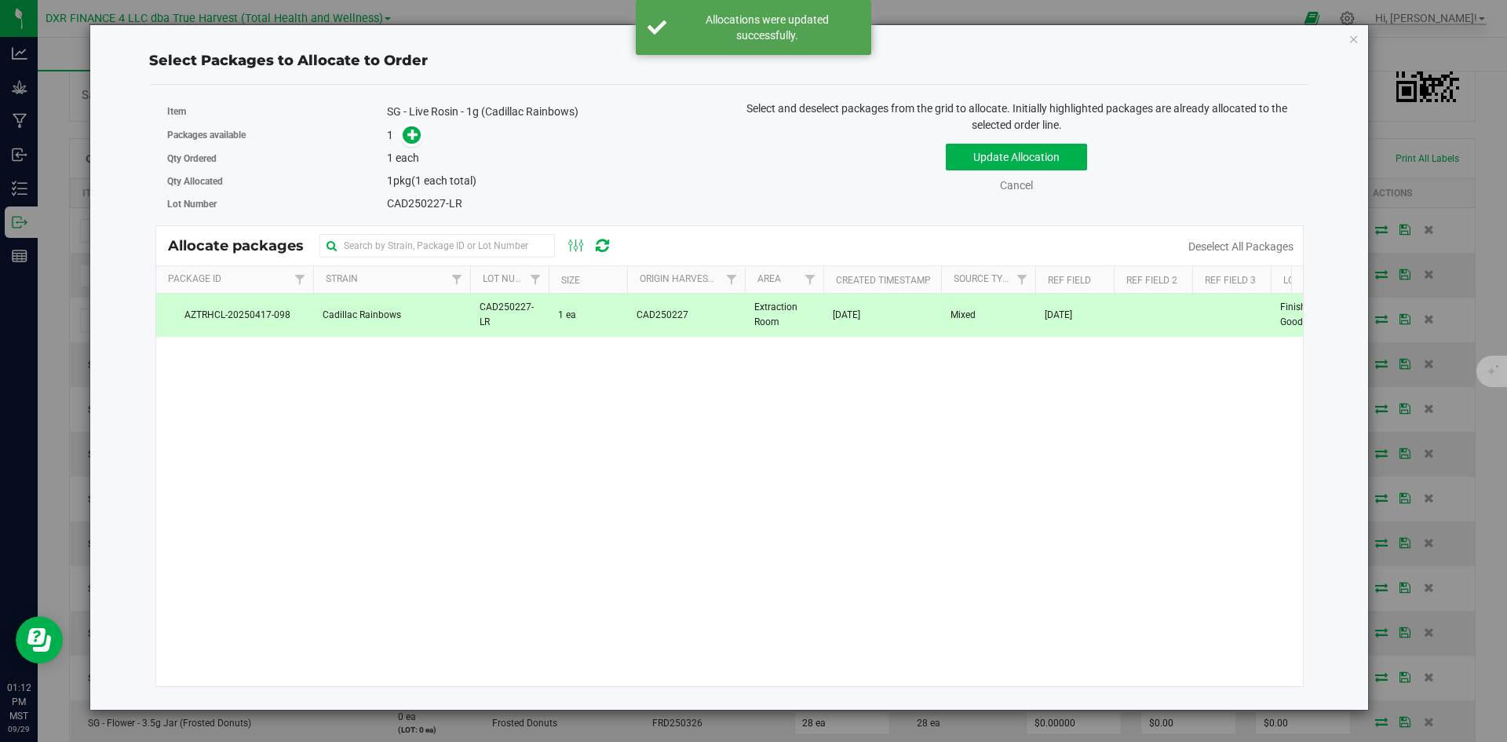
click at [860, 308] on span "[DATE]" at bounding box center [846, 315] width 27 height 15
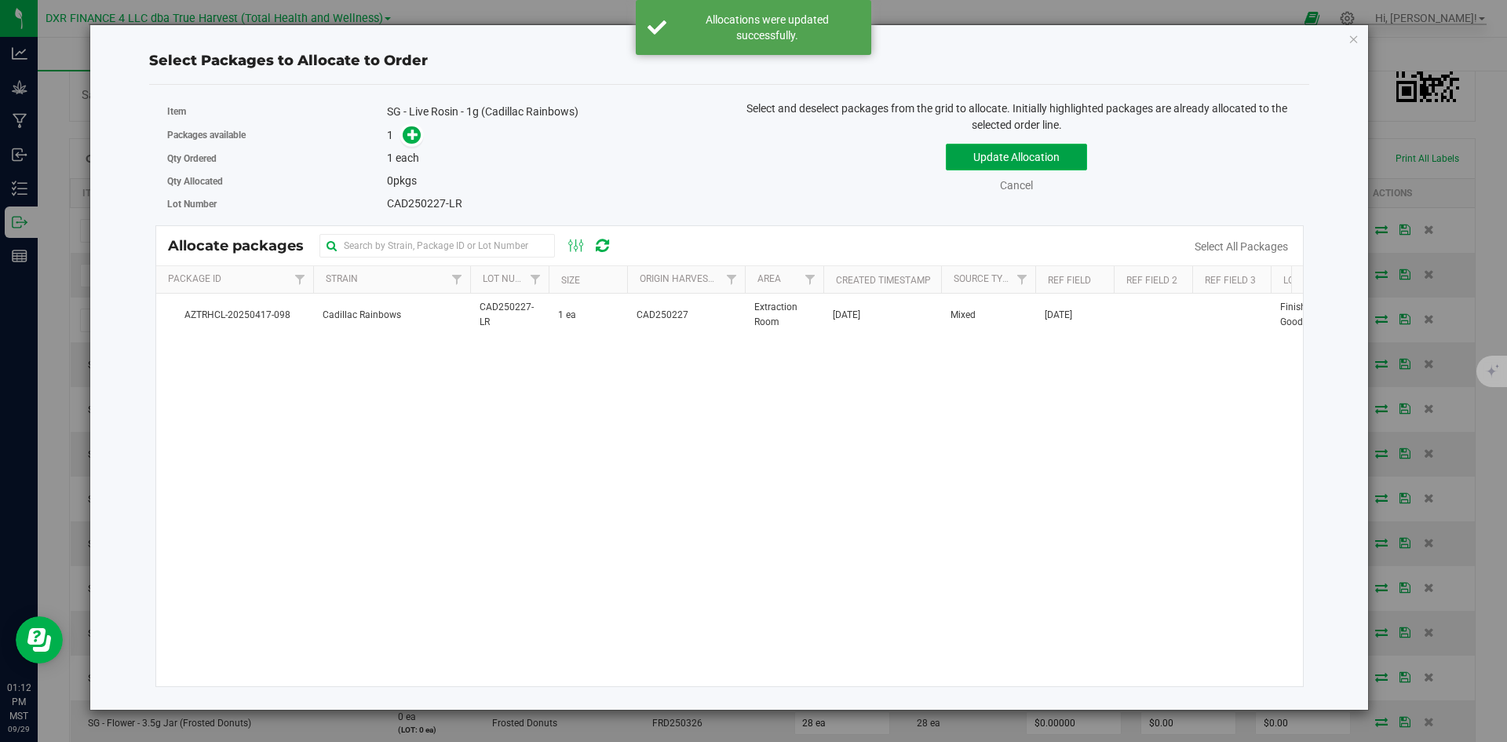
click at [986, 157] on button "Update Allocation" at bounding box center [1016, 157] width 141 height 27
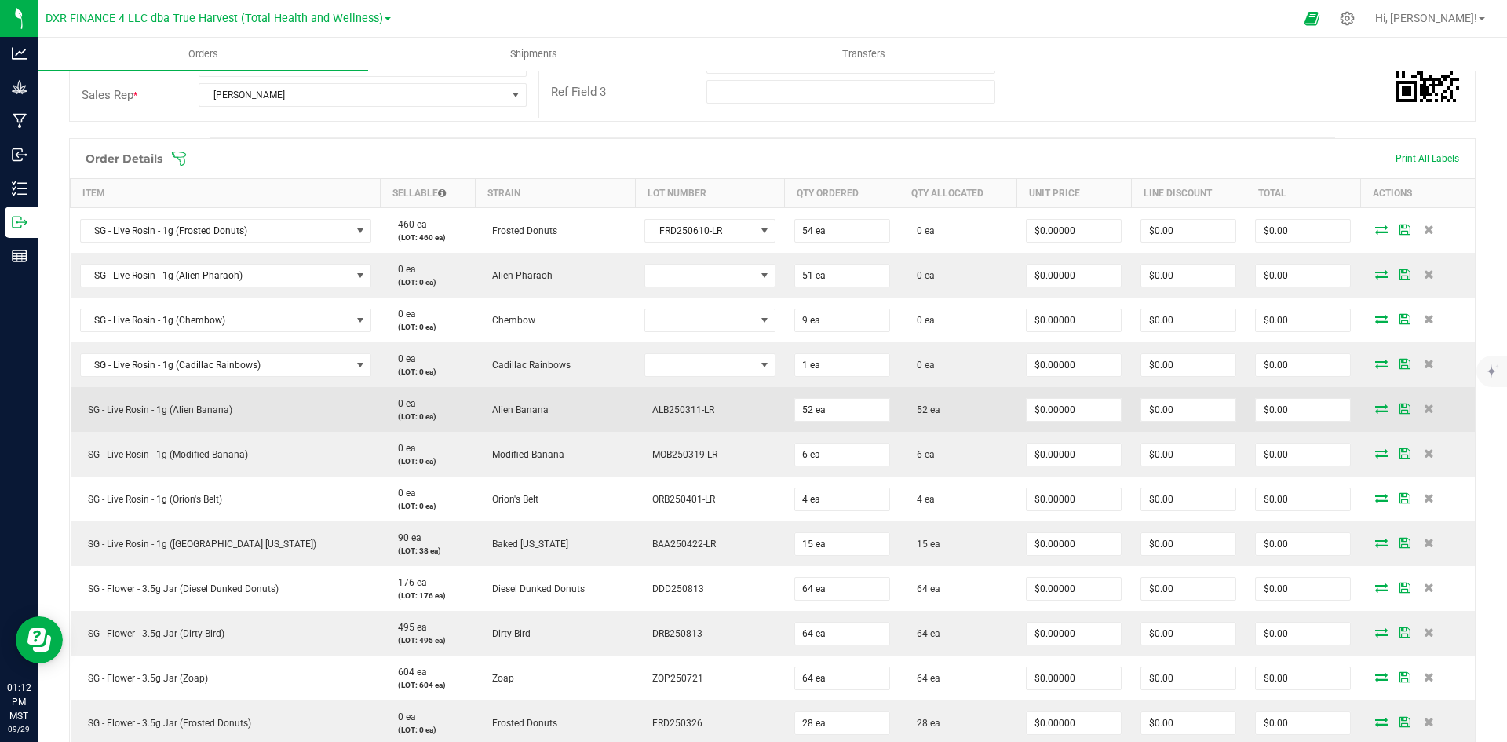
click at [1375, 411] on icon at bounding box center [1381, 408] width 13 height 9
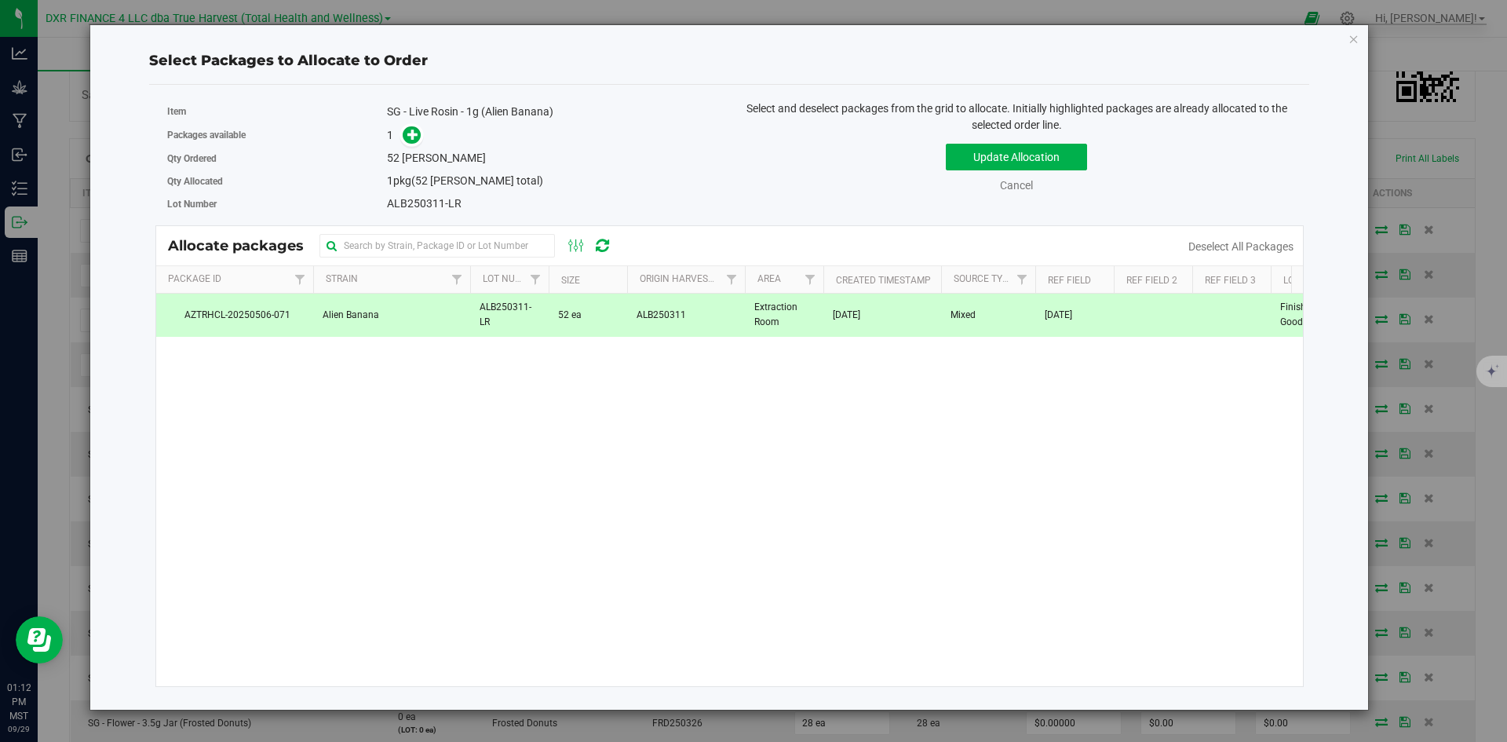
click at [824, 327] on td "[DATE]" at bounding box center [883, 315] width 118 height 42
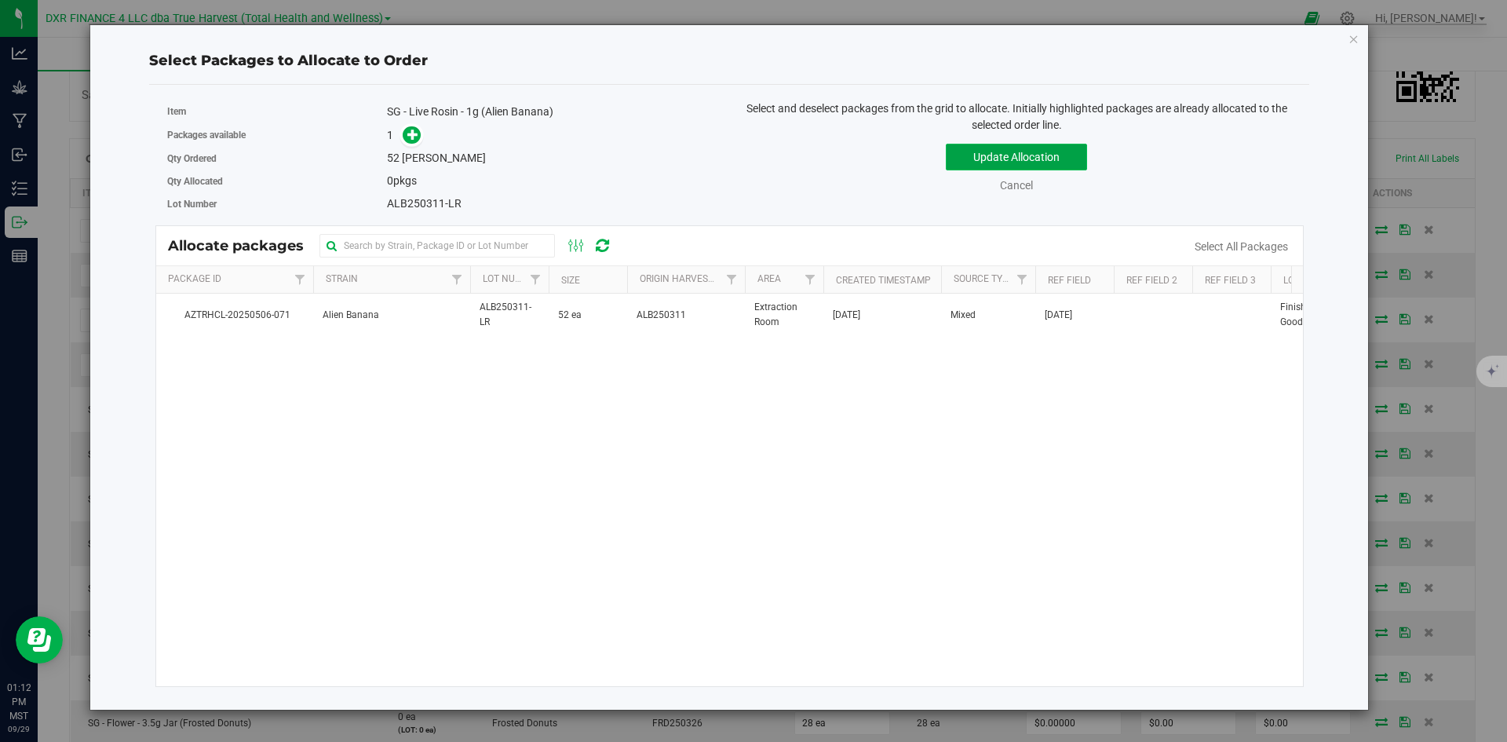
click at [990, 161] on button "Update Allocation" at bounding box center [1016, 157] width 141 height 27
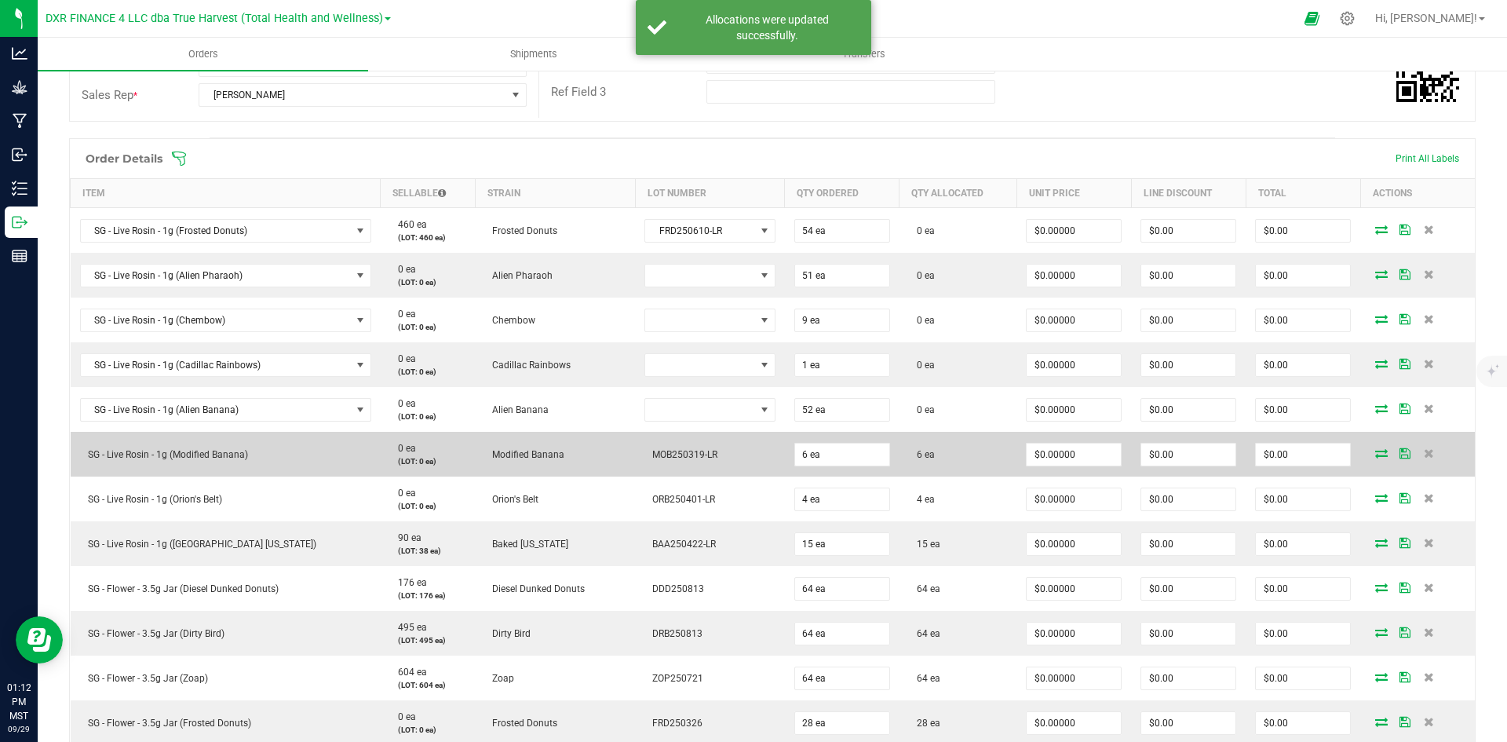
click at [1375, 451] on icon at bounding box center [1381, 452] width 13 height 9
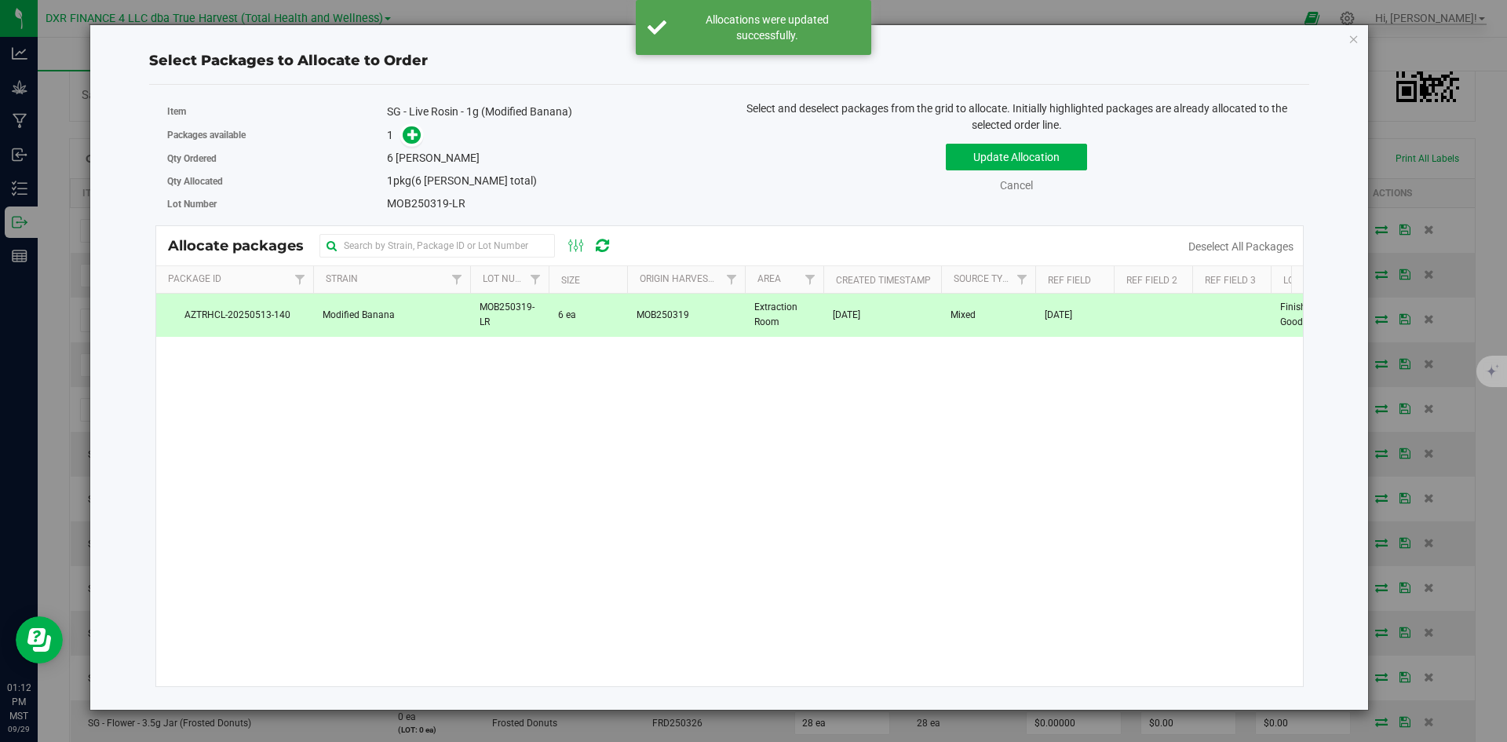
click at [604, 344] on div "AZTRHCL-20250513-140 Modified Banana MOB250319-LR 6 ea MOB250319 Extraction Roo…" at bounding box center [730, 490] width 1148 height 393
click at [637, 316] on span "MOB250319" at bounding box center [663, 315] width 53 height 15
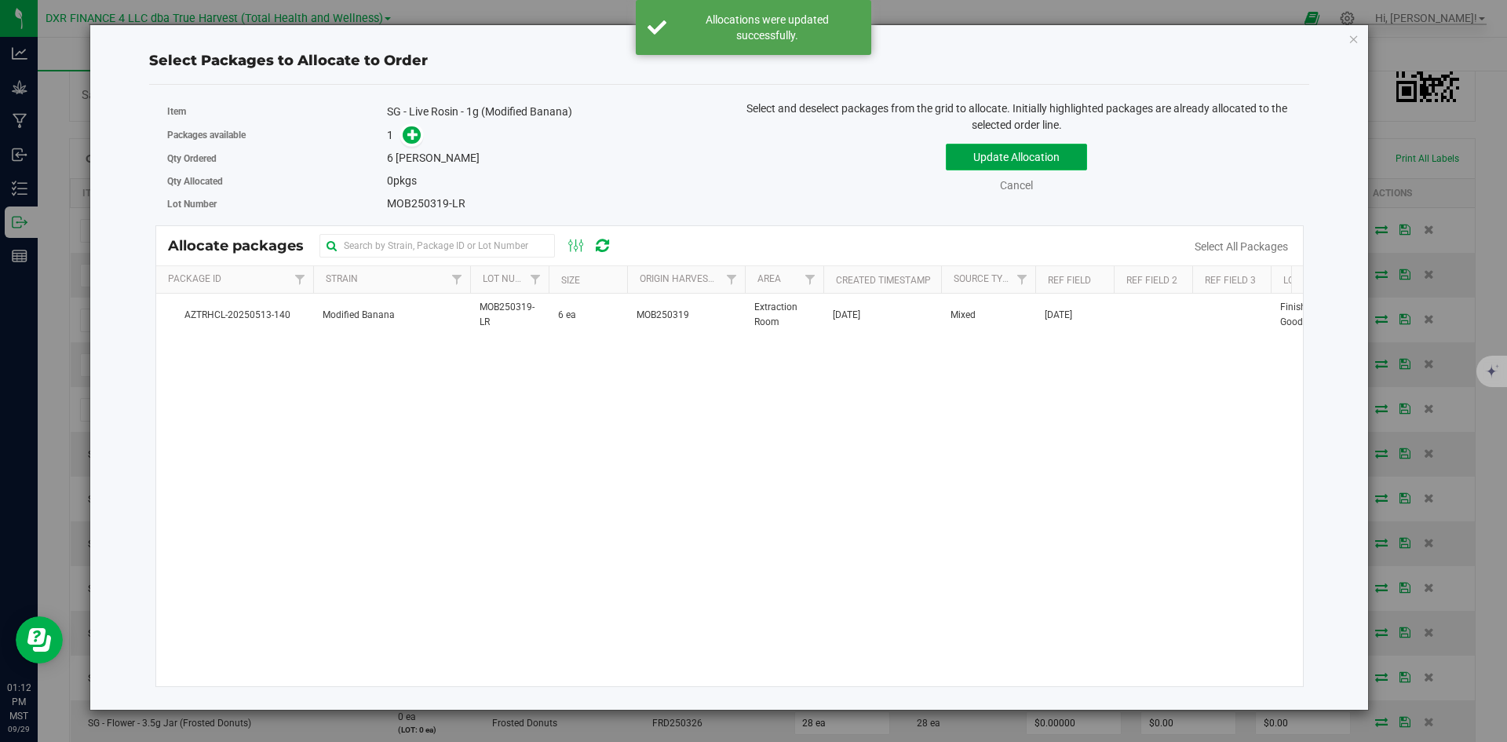
click at [1005, 152] on button "Update Allocation" at bounding box center [1016, 157] width 141 height 27
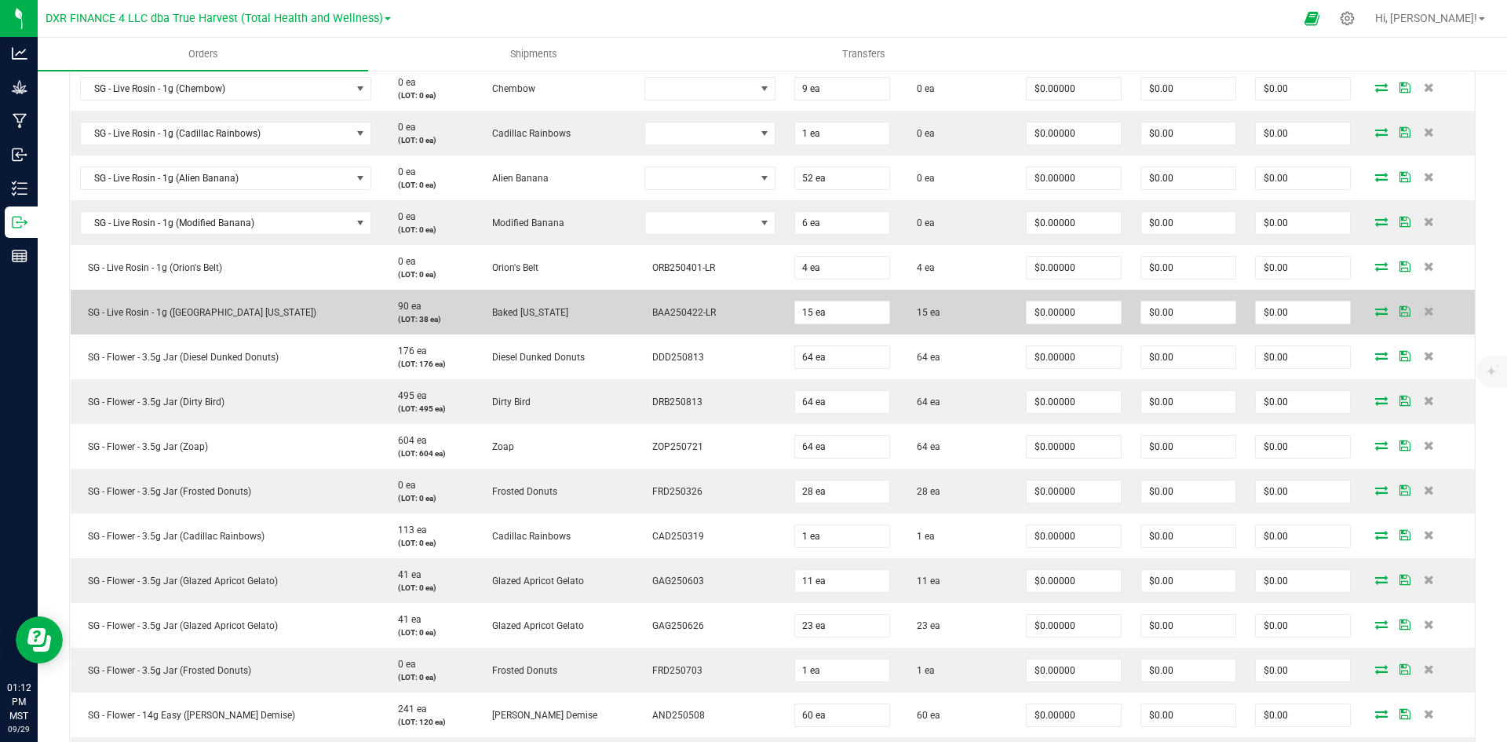
scroll to position [550, 0]
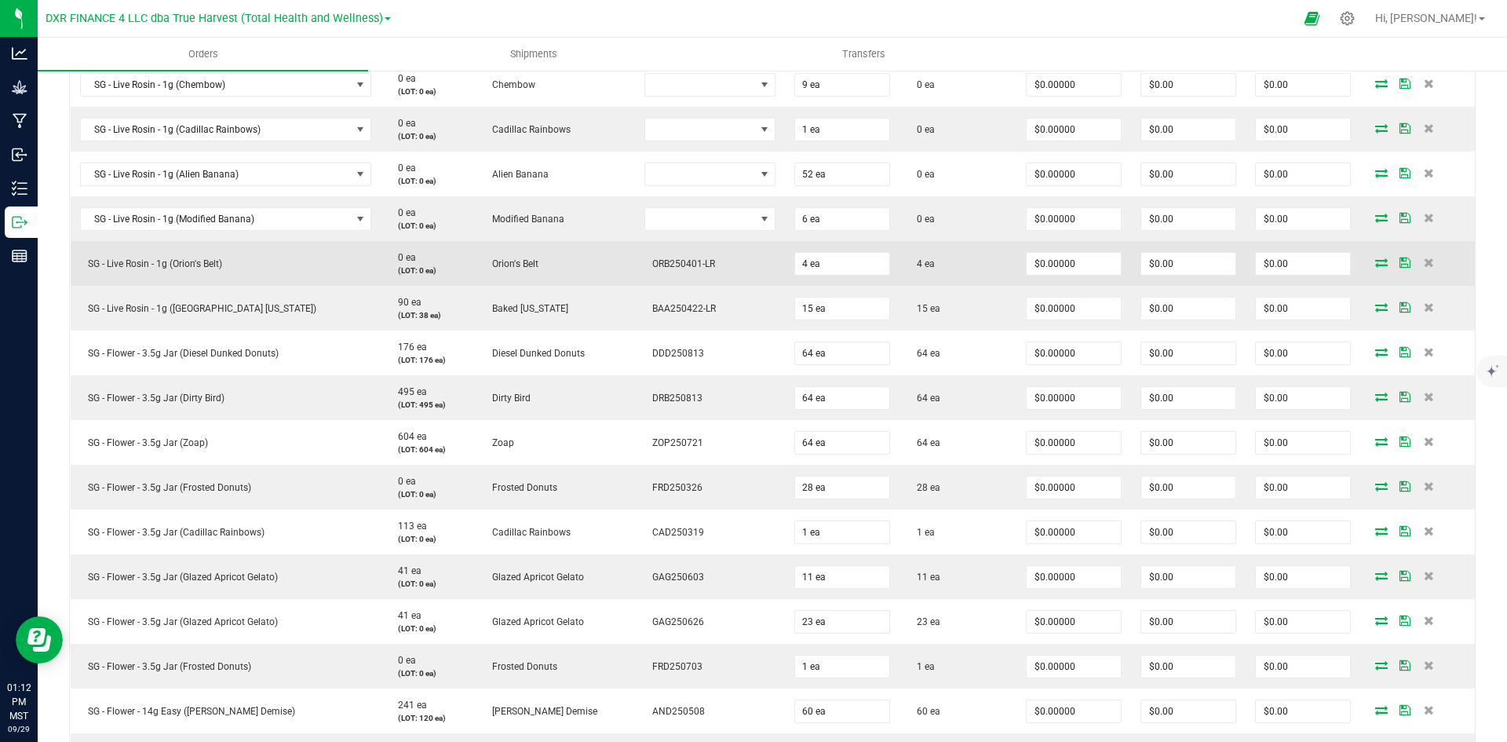
click at [1375, 266] on icon at bounding box center [1381, 261] width 13 height 9
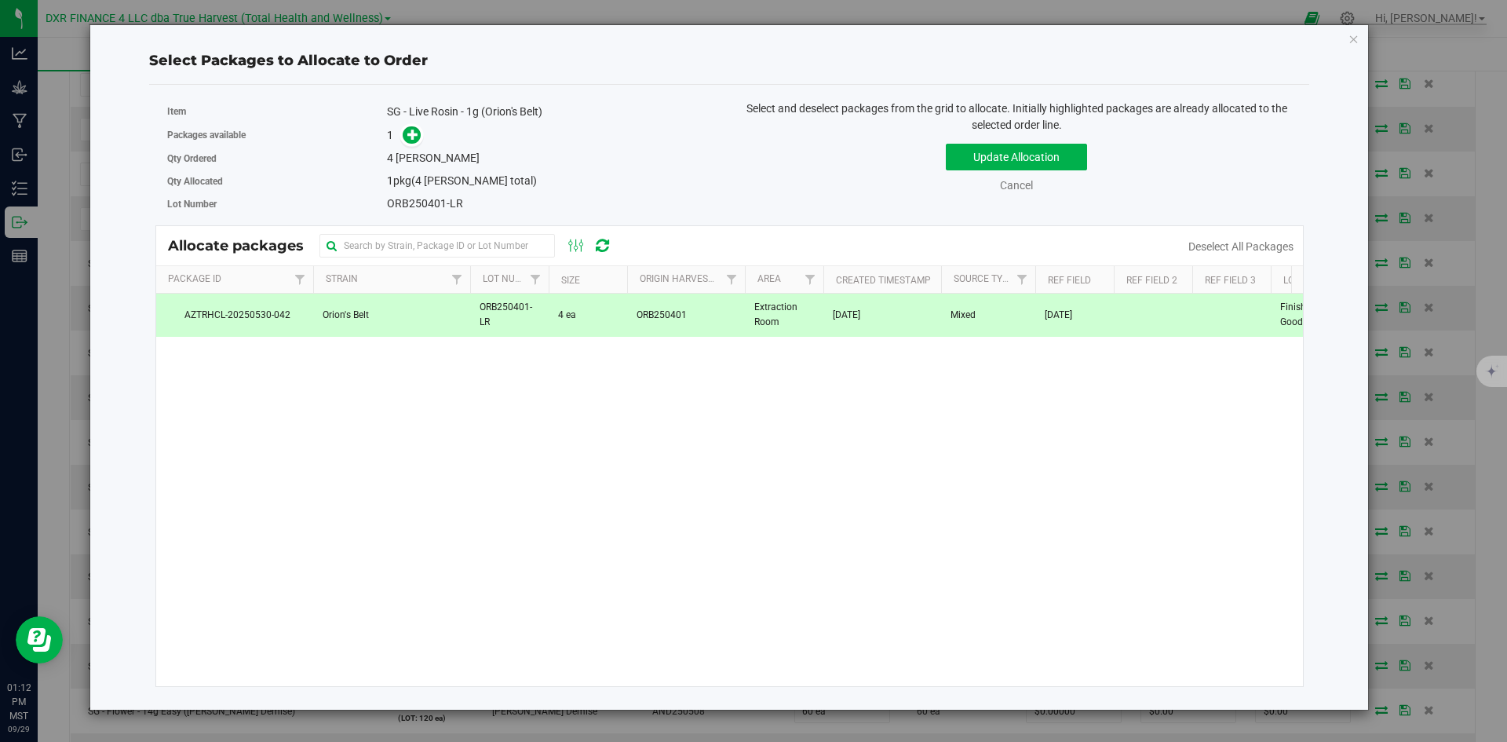
click at [718, 325] on td "ORB250401" at bounding box center [686, 315] width 118 height 42
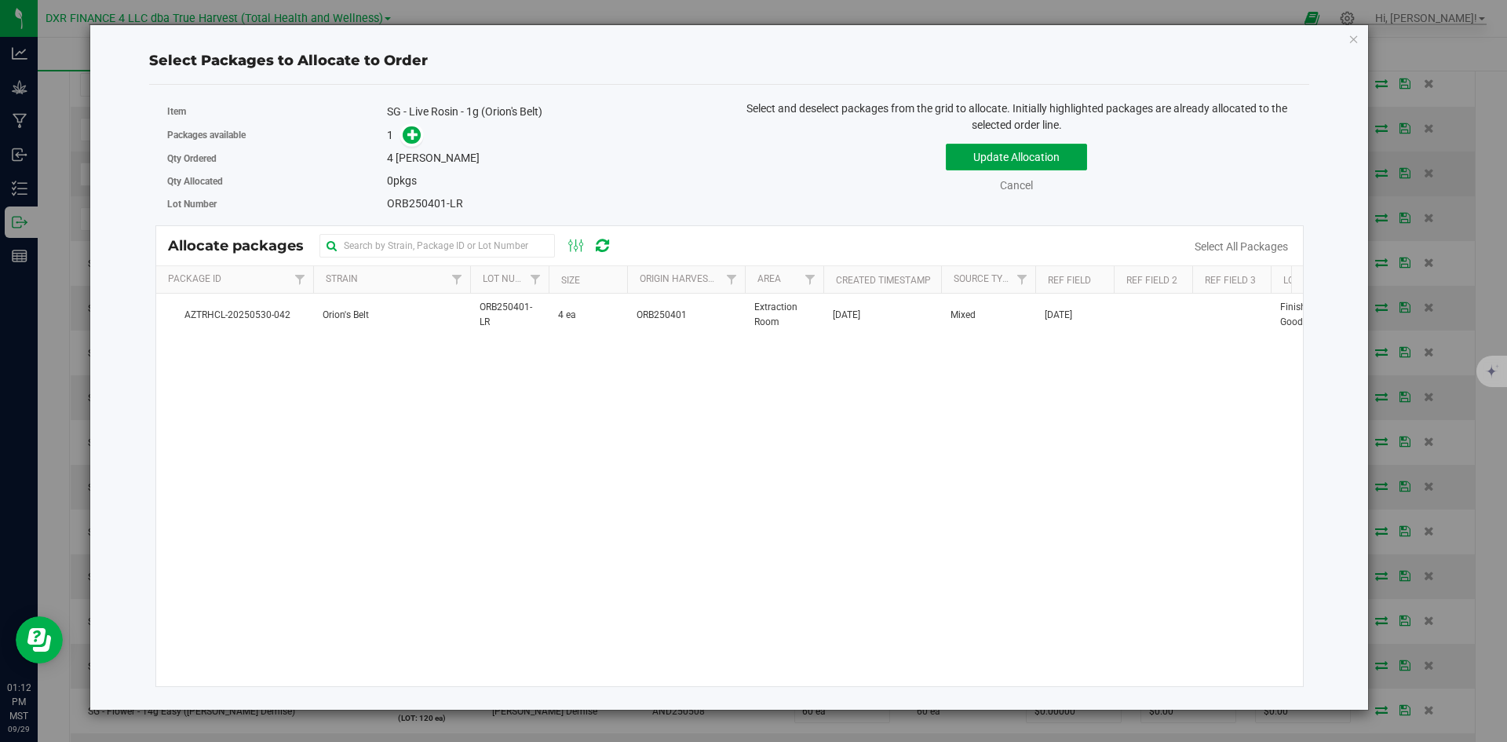
drag, startPoint x: 1035, startPoint y: 164, endPoint x: 1072, endPoint y: 173, distance: 37.9
click at [1034, 164] on button "Update Allocation" at bounding box center [1016, 157] width 141 height 27
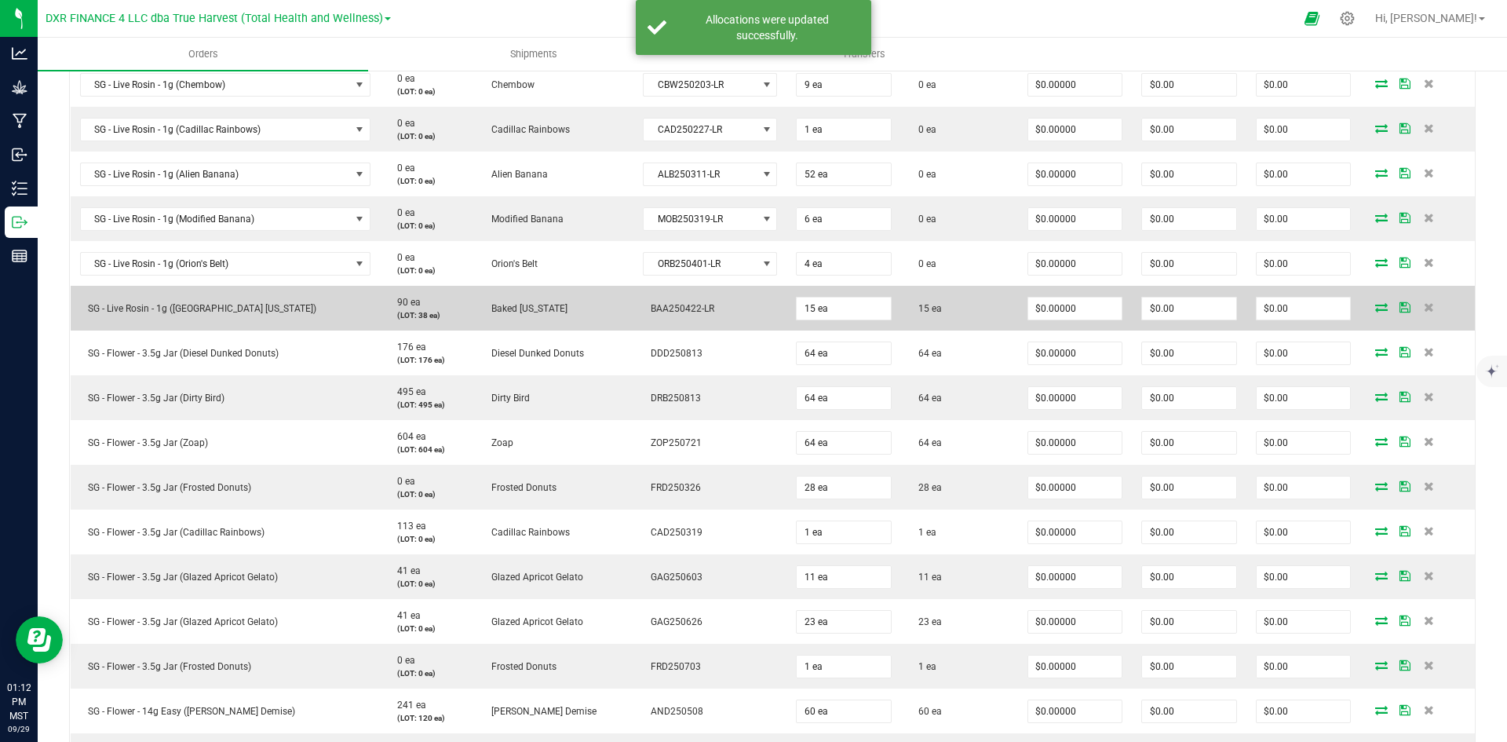
click at [1370, 302] on span at bounding box center [1382, 306] width 24 height 9
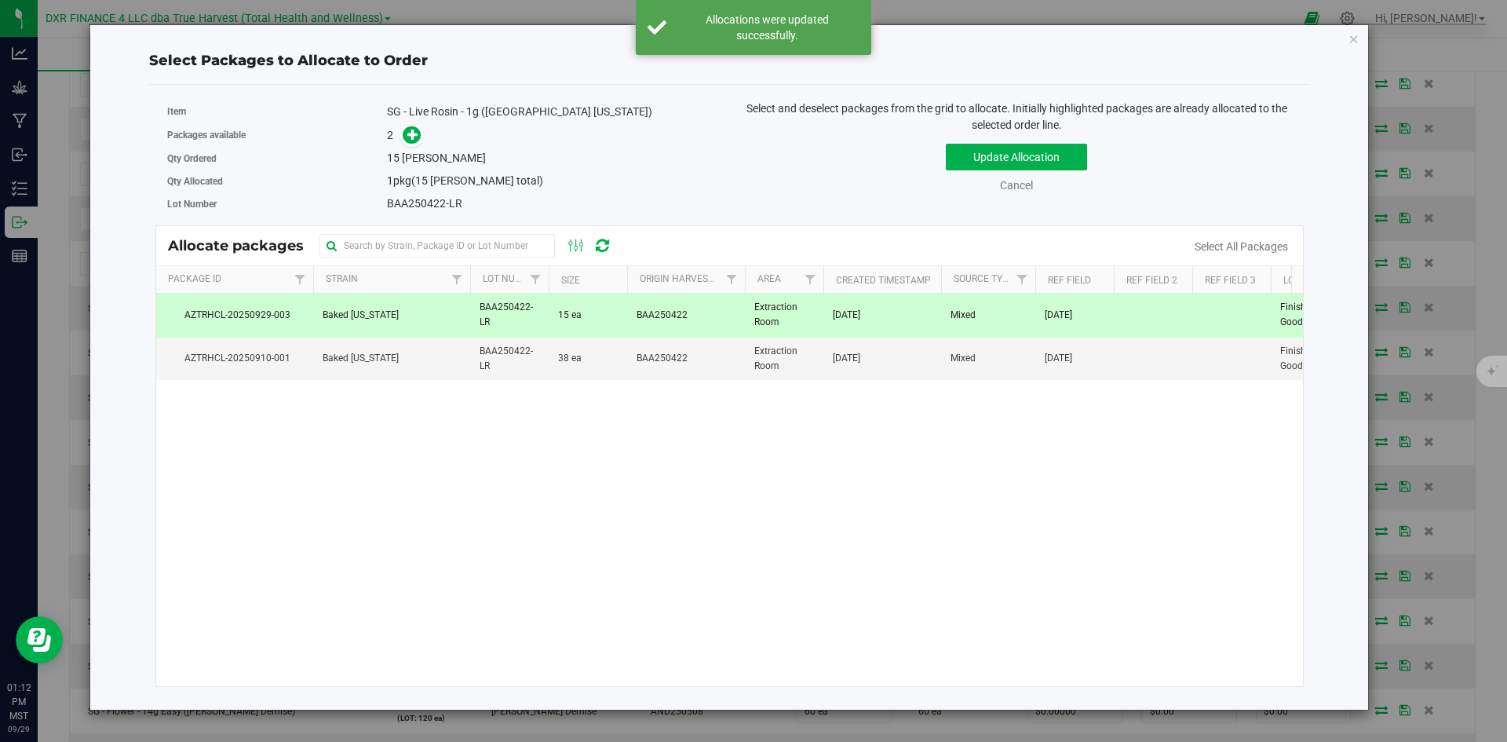
click at [626, 313] on tr "AZTRHCL-20250929-003 Baked [US_STATE] BAA250422-LR 15 ea BAA250422 Extraction R…" at bounding box center [847, 315] width 1382 height 43
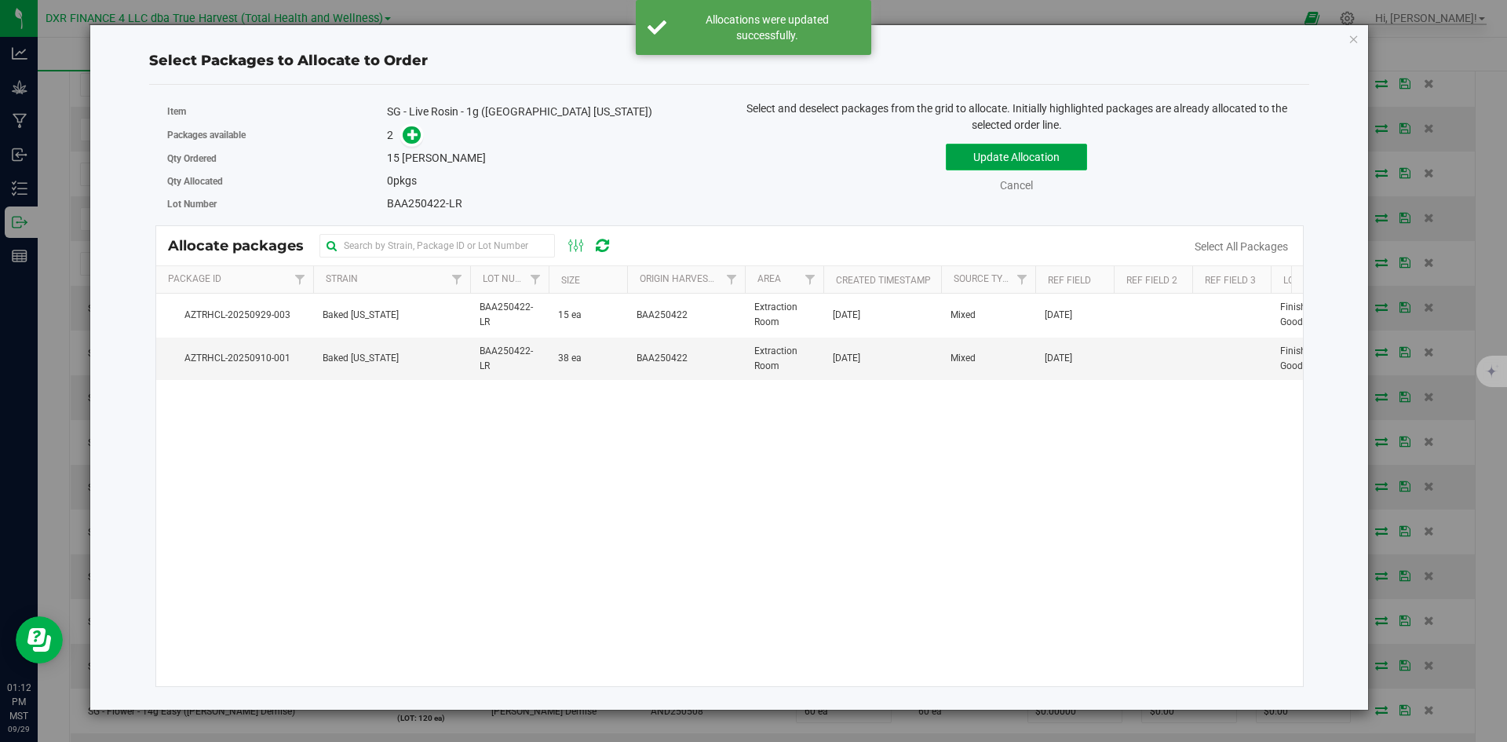
click at [1027, 152] on button "Update Allocation" at bounding box center [1016, 157] width 141 height 27
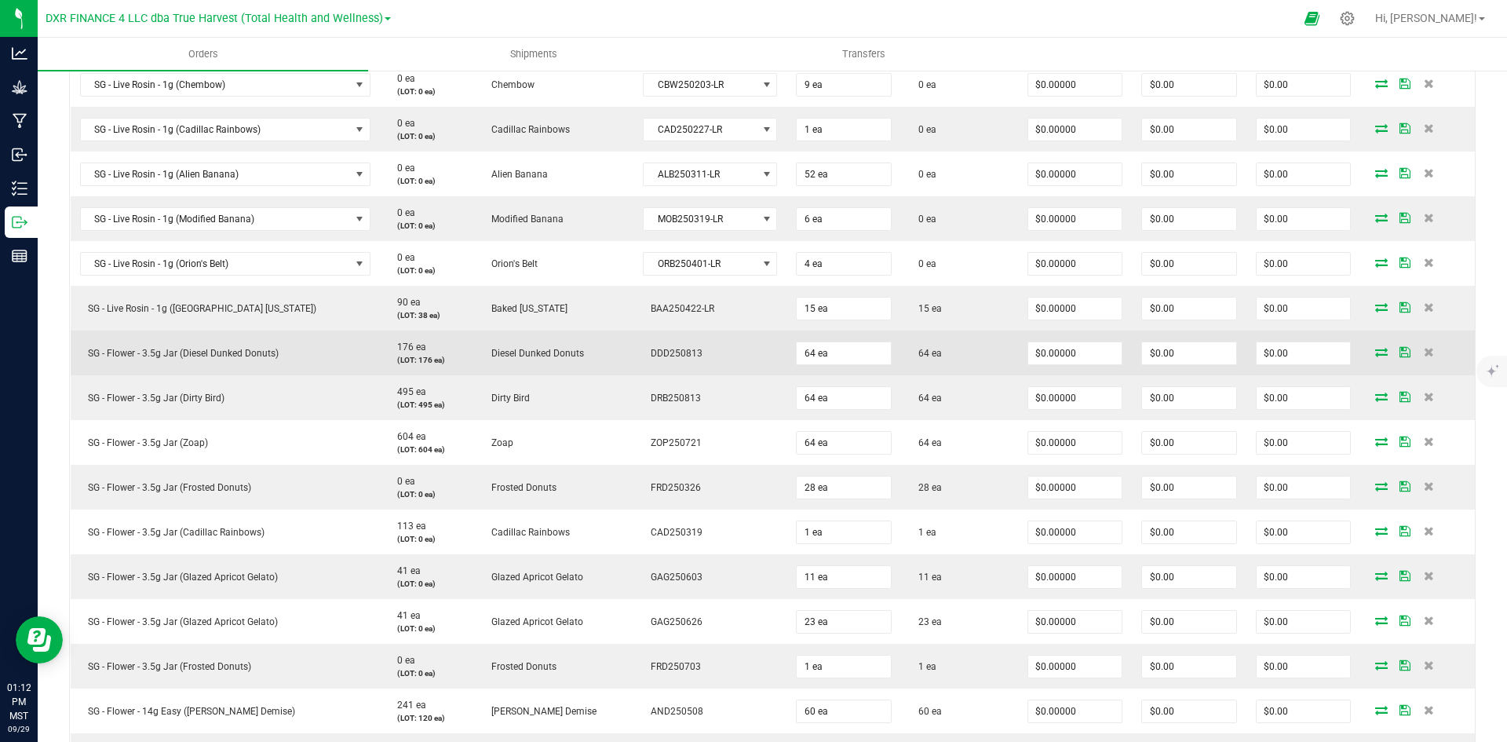
click at [1370, 352] on span at bounding box center [1382, 351] width 24 height 9
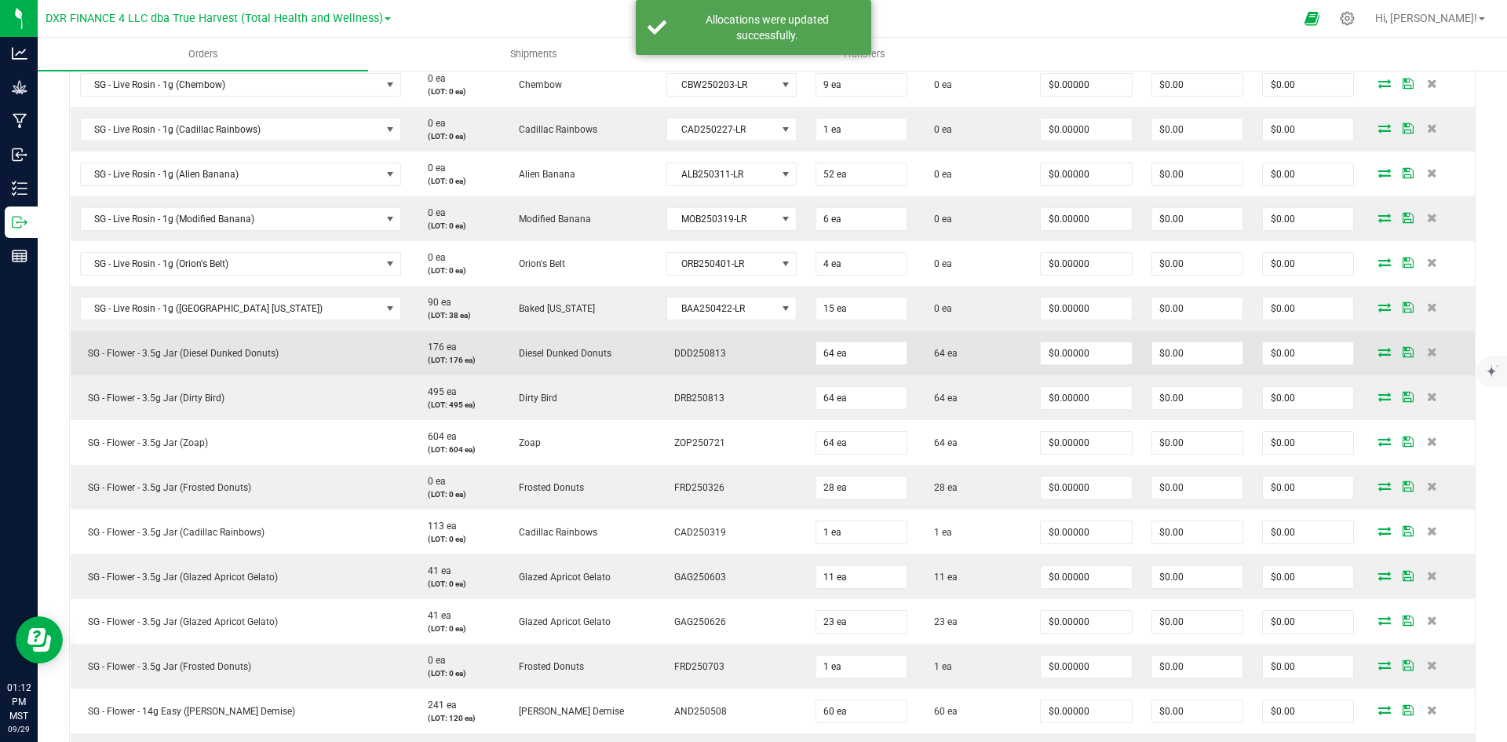
click at [1379, 353] on icon at bounding box center [1385, 351] width 13 height 9
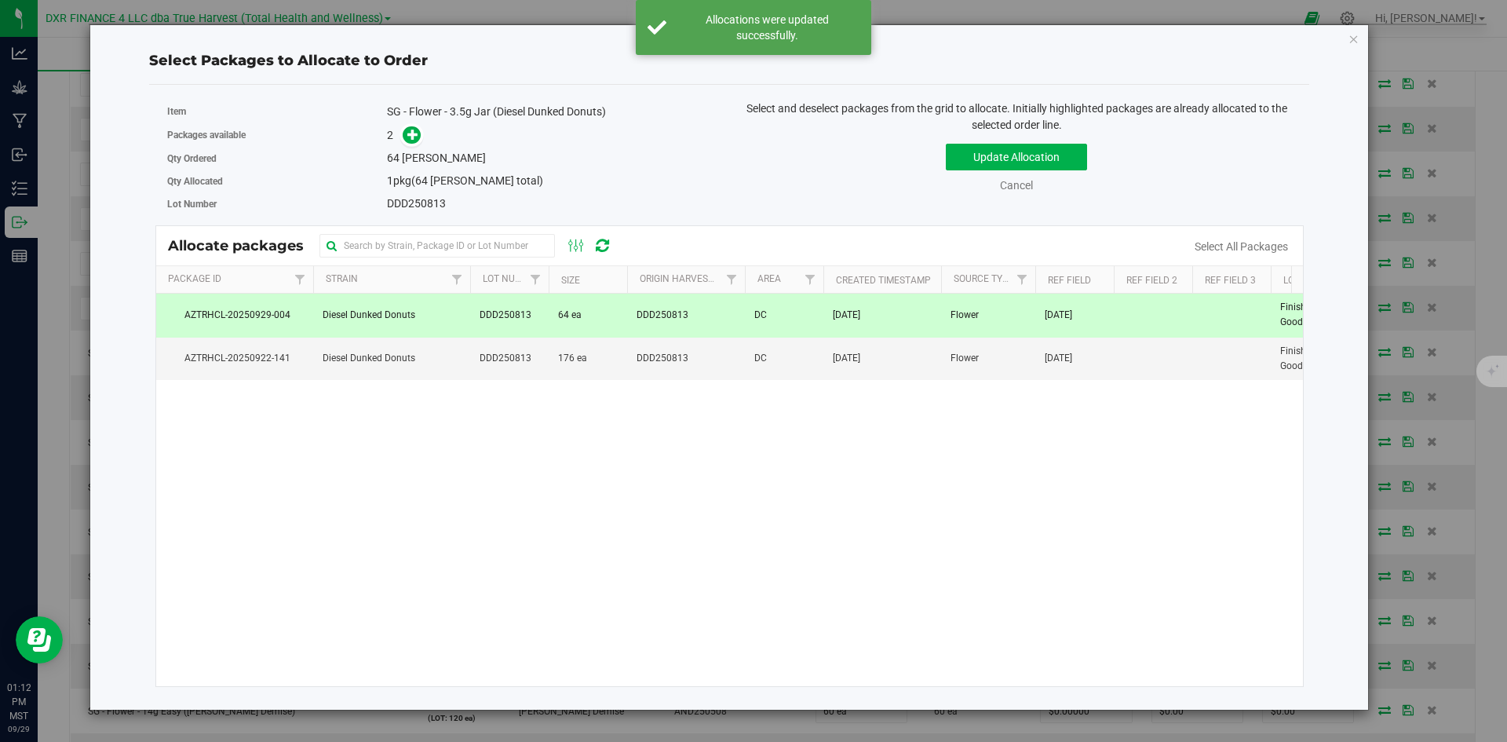
click at [750, 323] on td "DC" at bounding box center [784, 315] width 79 height 43
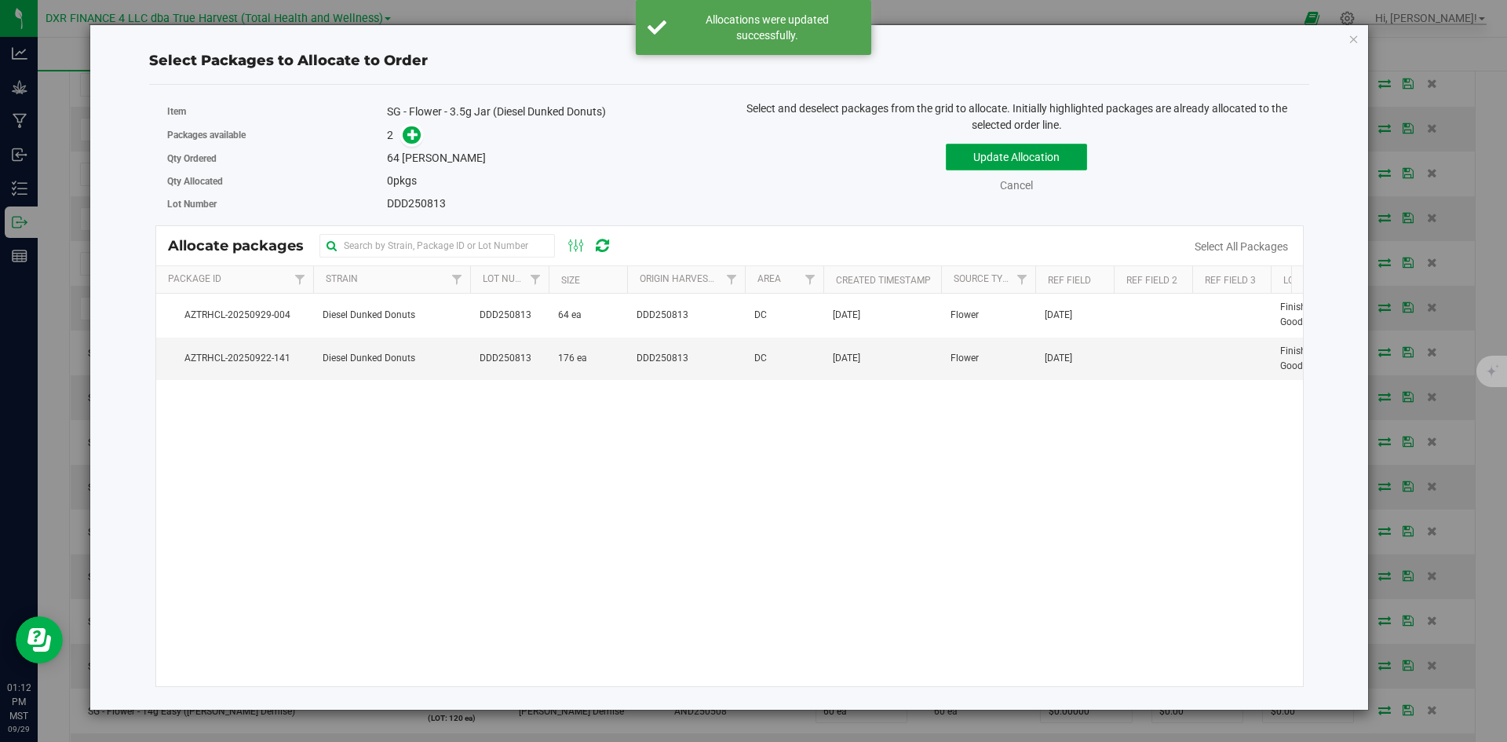
click at [994, 157] on button "Update Allocation" at bounding box center [1016, 157] width 141 height 27
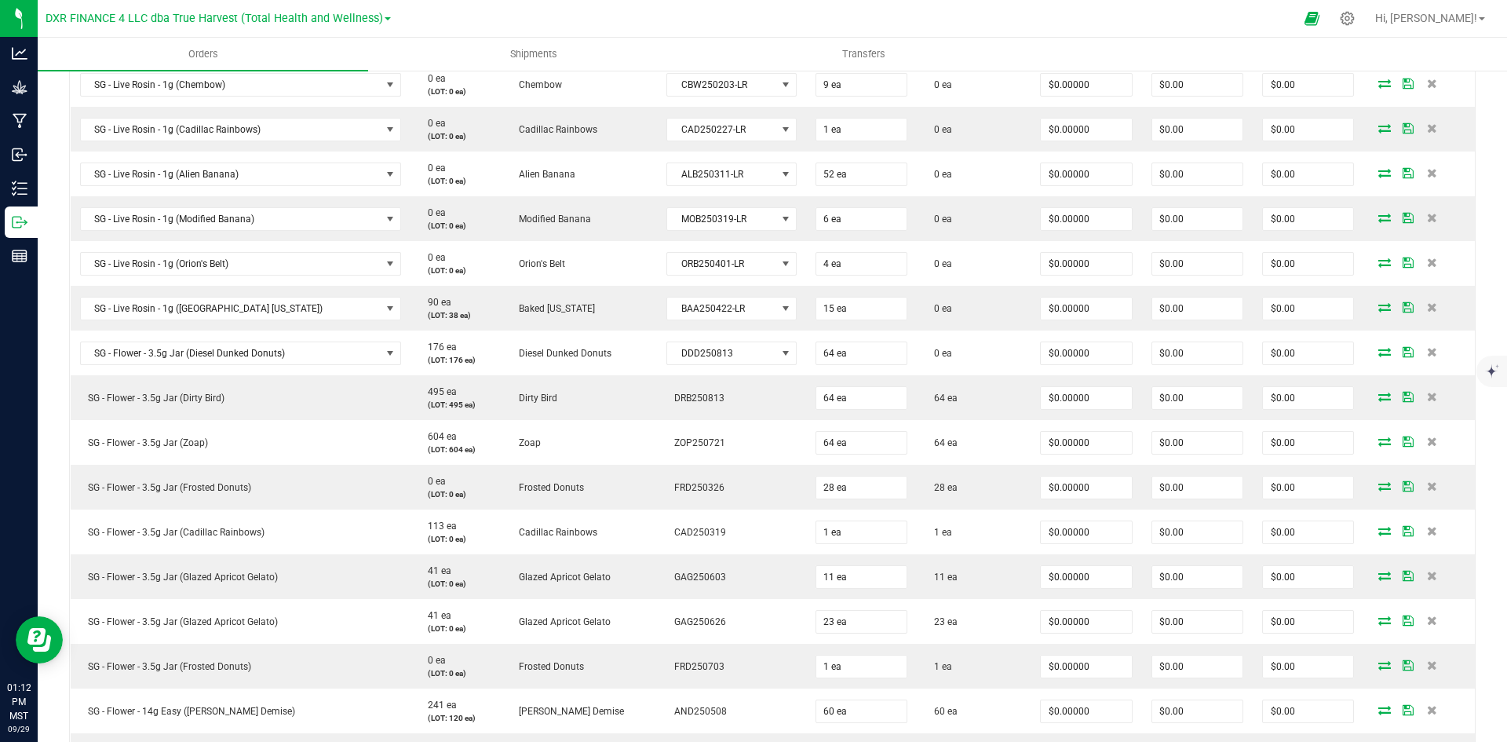
click at [1379, 396] on icon at bounding box center [1385, 396] width 13 height 9
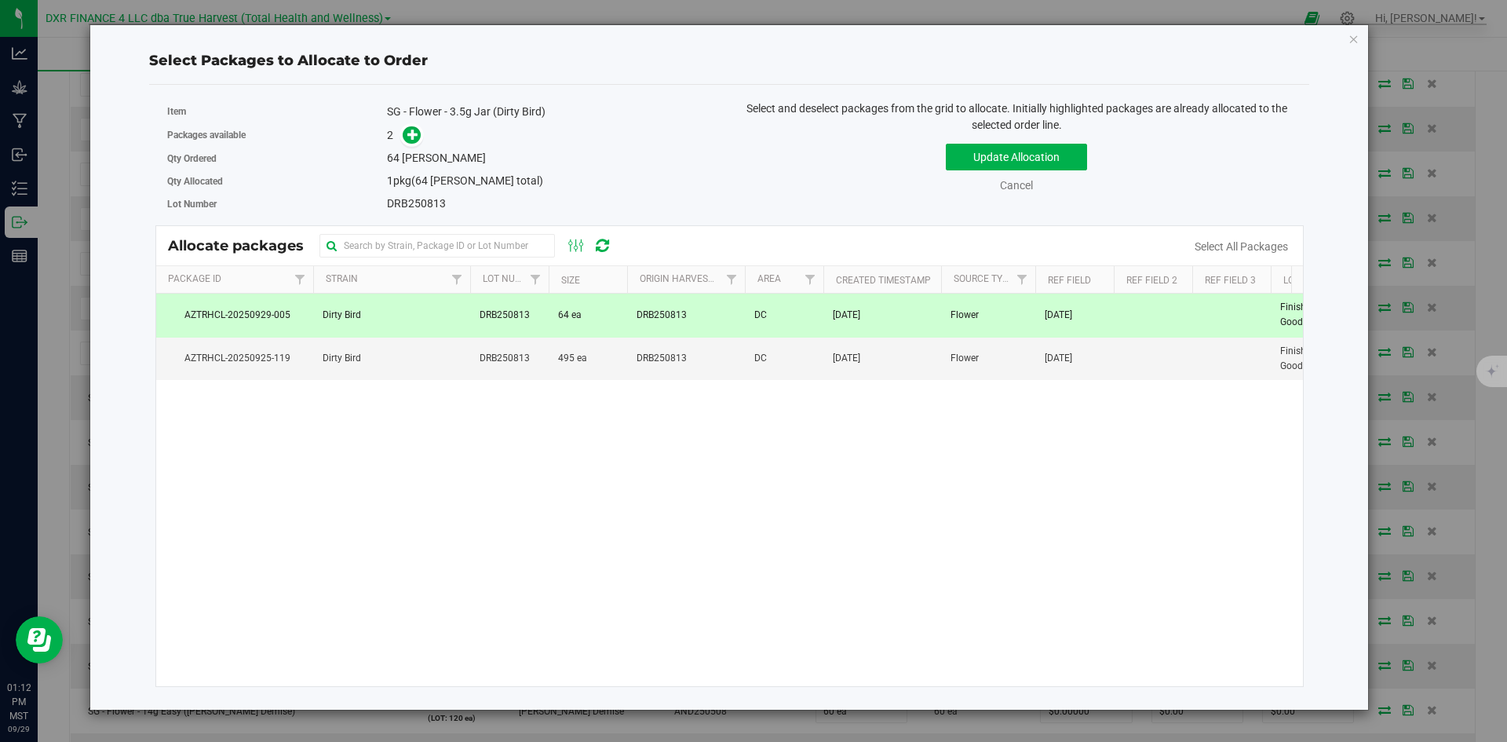
click at [665, 324] on td "DRB250813" at bounding box center [686, 315] width 118 height 43
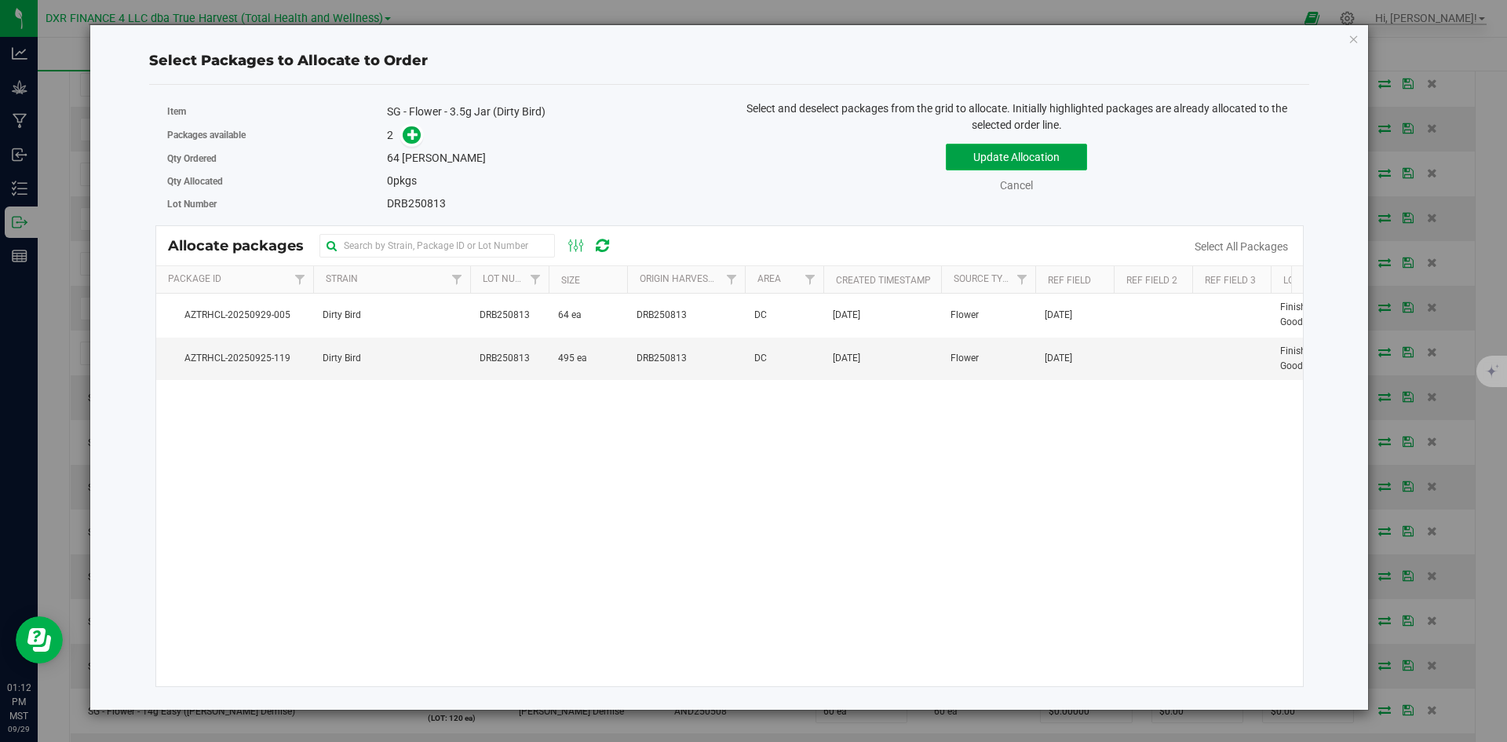
click at [1012, 150] on button "Update Allocation" at bounding box center [1016, 157] width 141 height 27
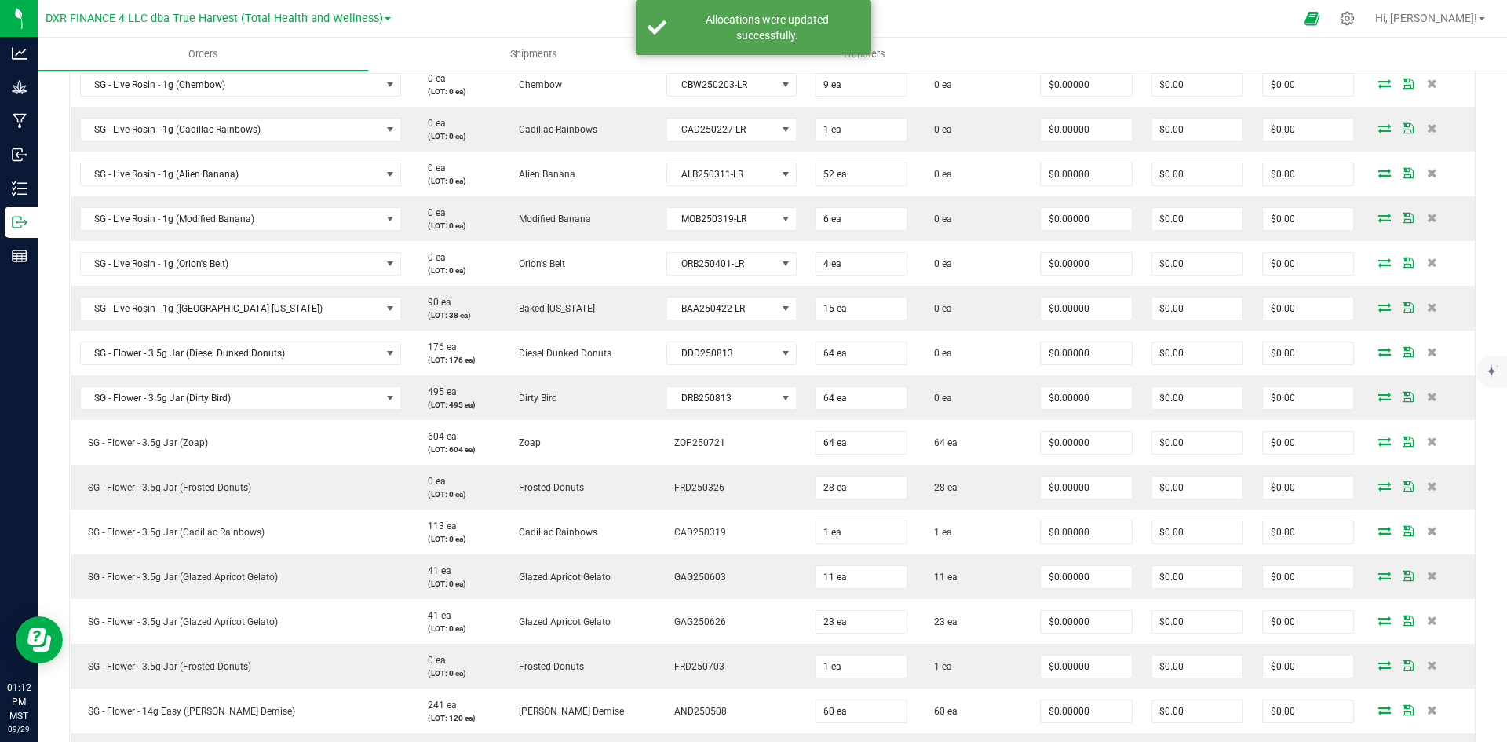
scroll to position [707, 0]
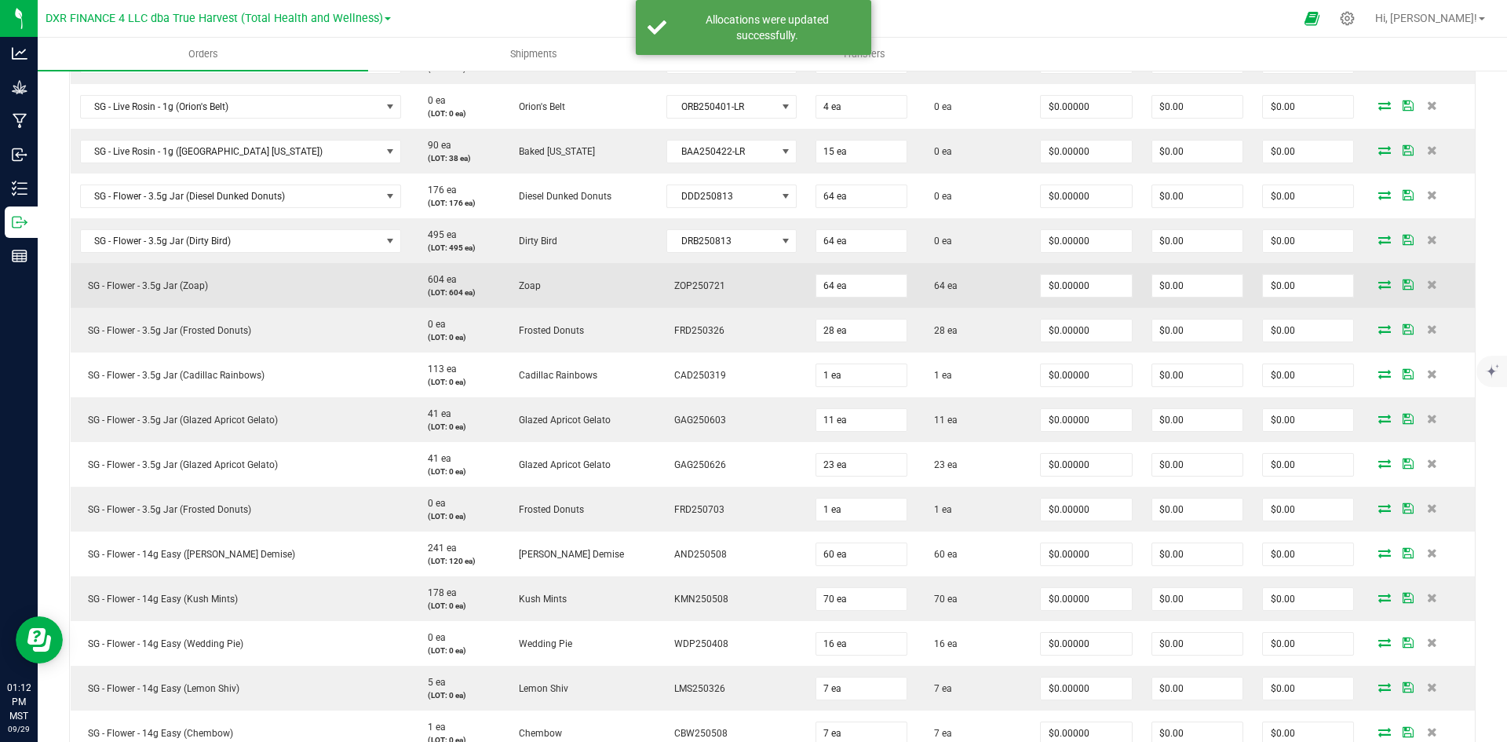
click at [1379, 279] on icon at bounding box center [1385, 283] width 13 height 9
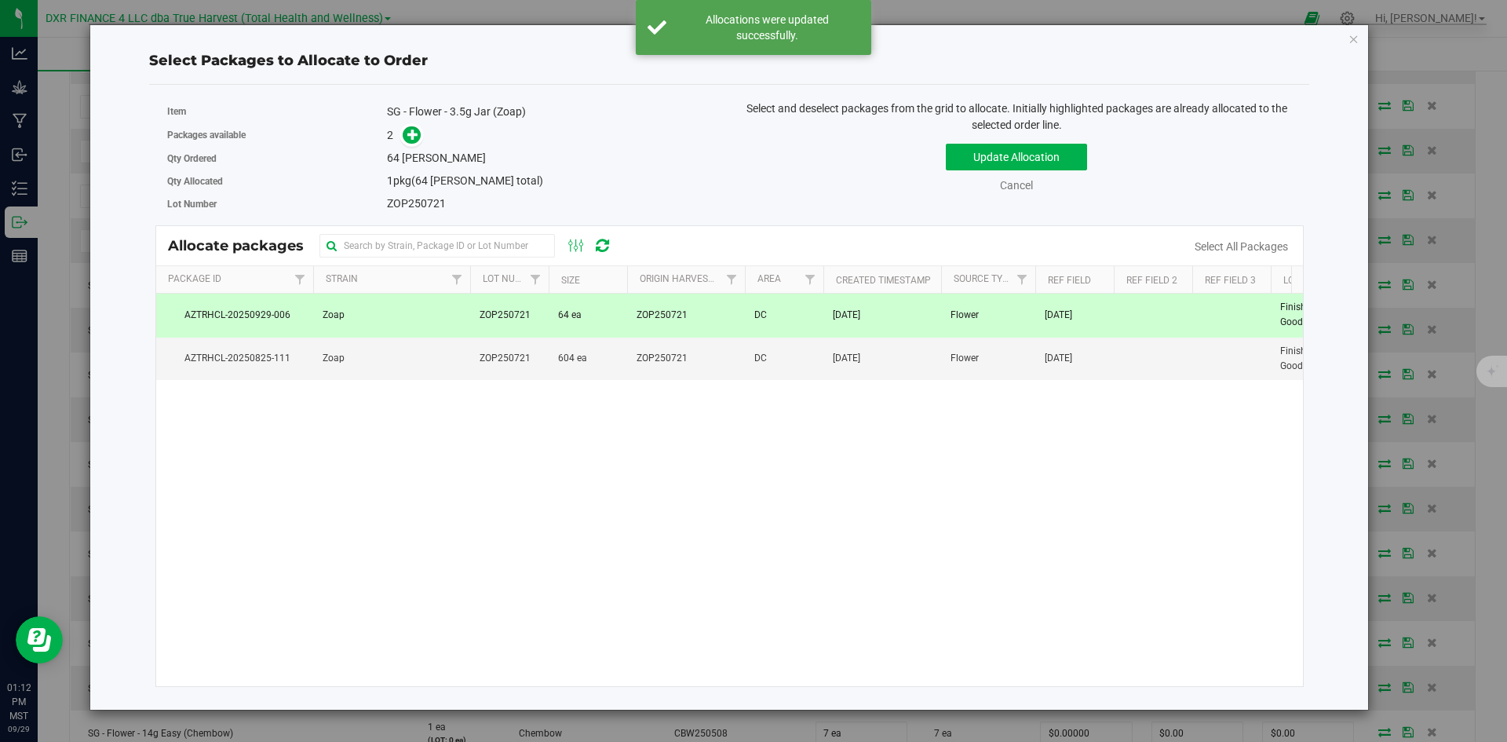
drag, startPoint x: 693, startPoint y: 310, endPoint x: 796, endPoint y: 304, distance: 103.0
click at [695, 310] on td "ZOP250721" at bounding box center [686, 315] width 118 height 43
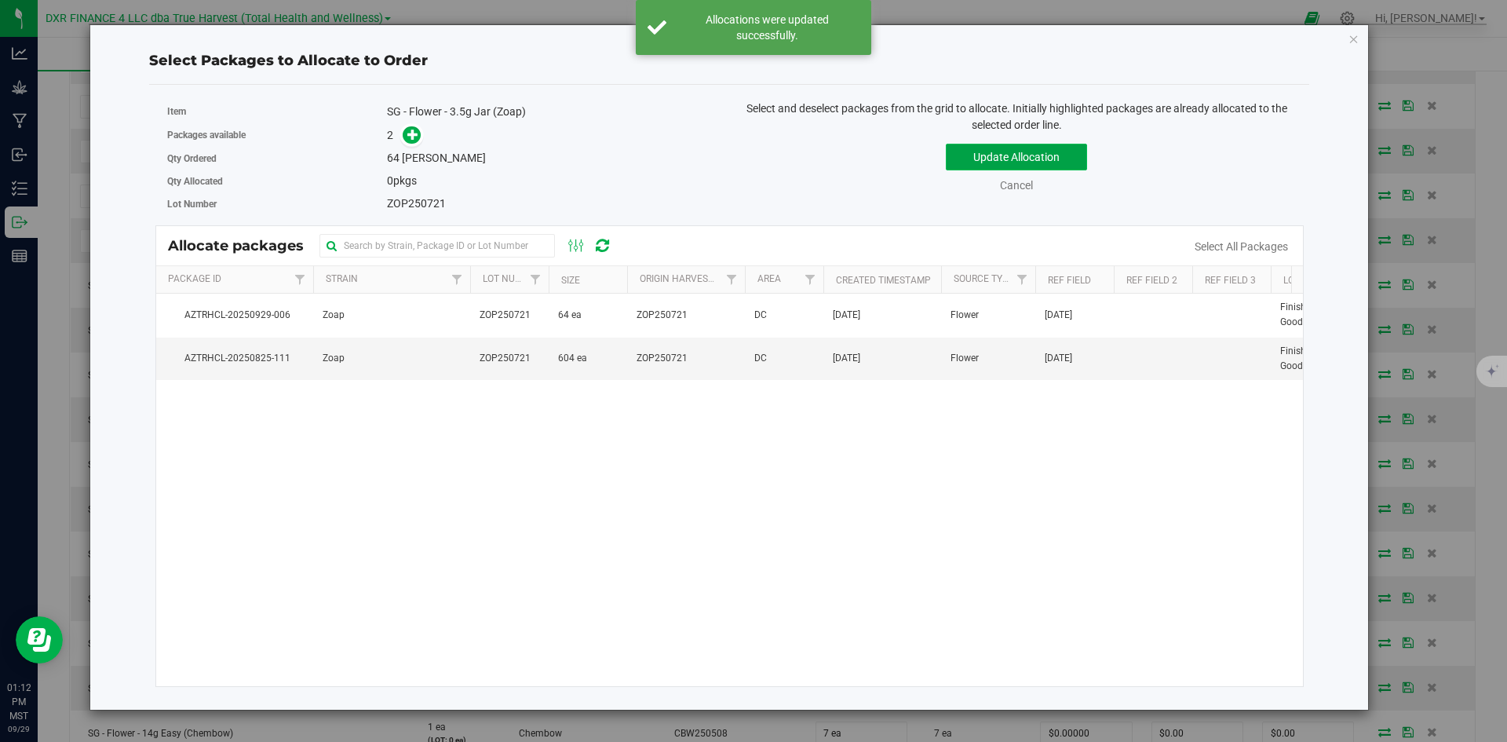
click at [984, 163] on button "Update Allocation" at bounding box center [1016, 157] width 141 height 27
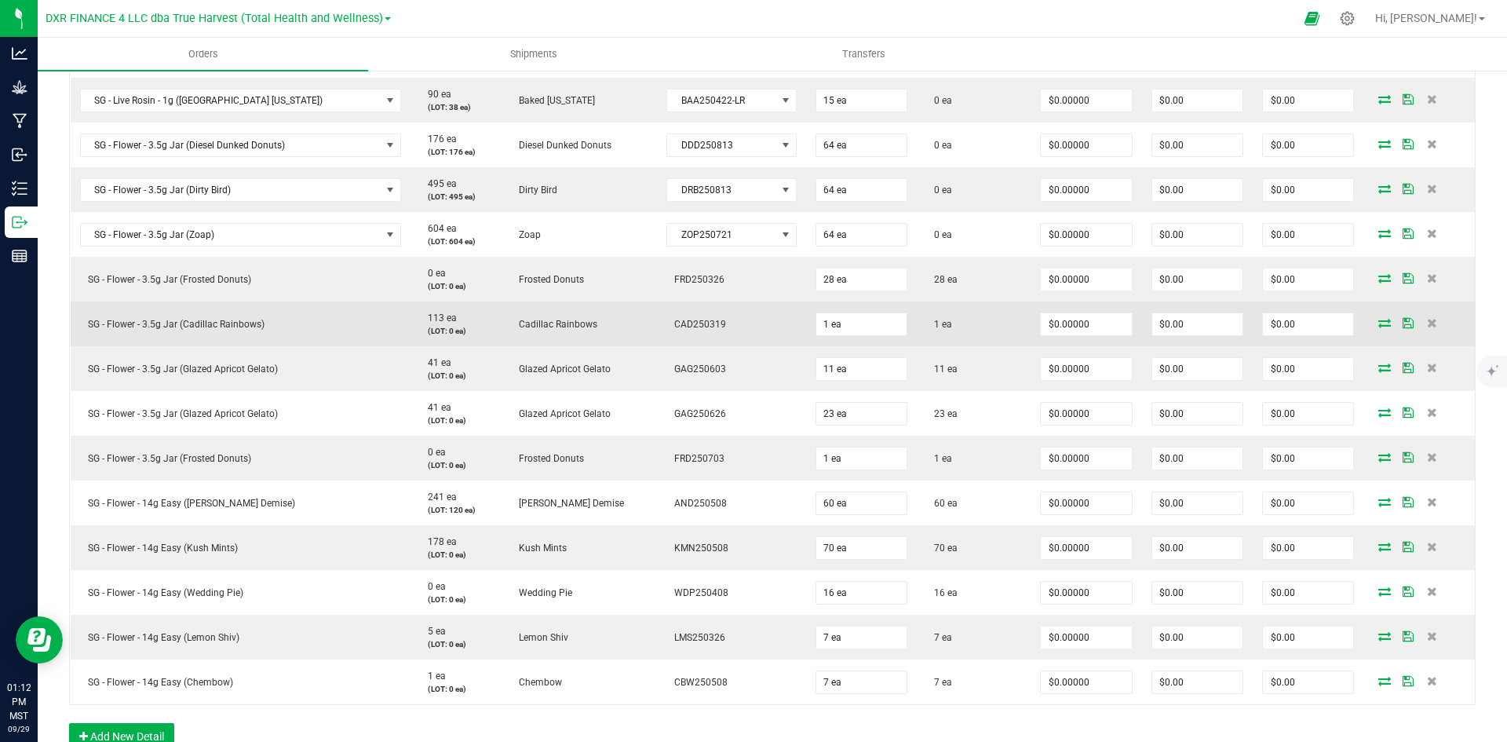
scroll to position [785, 0]
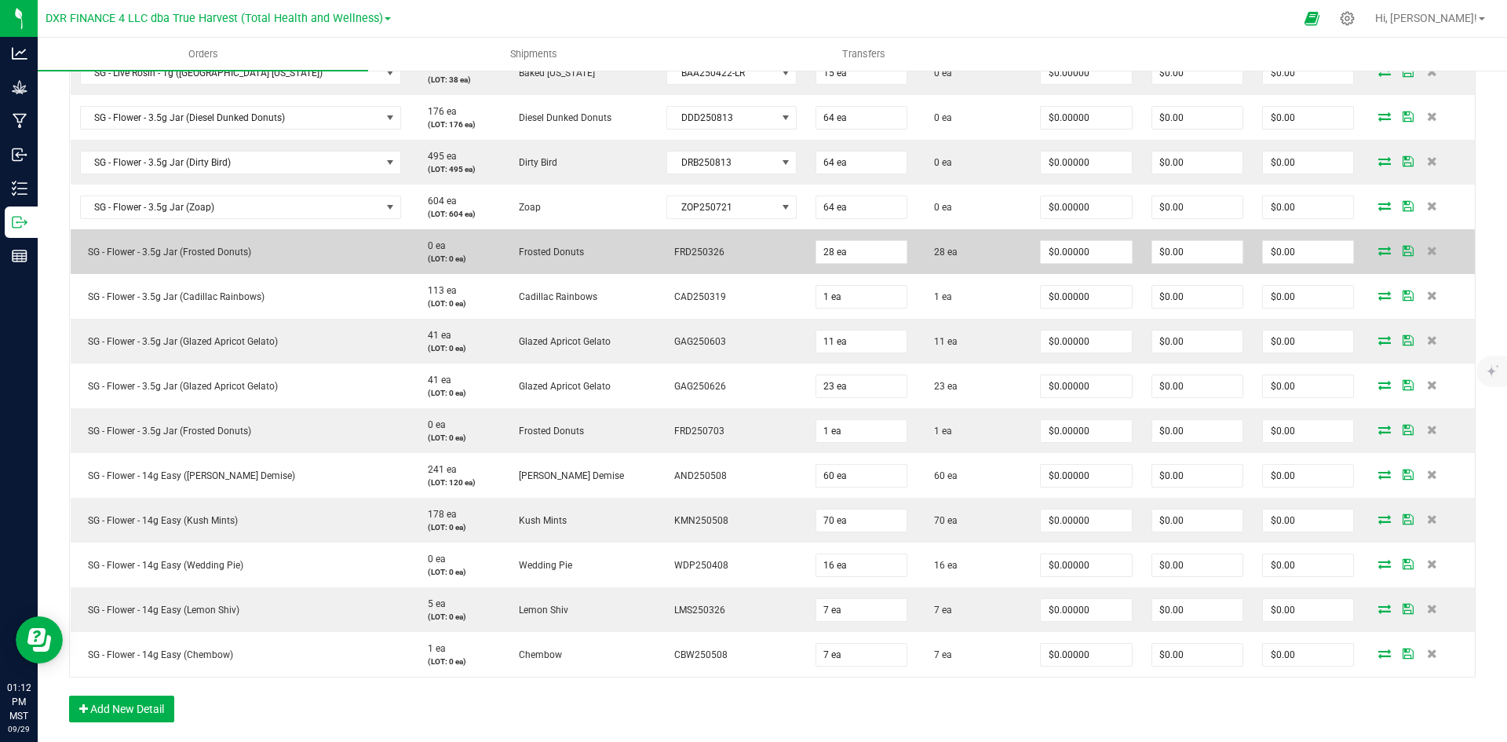
click at [1379, 246] on icon at bounding box center [1385, 250] width 13 height 9
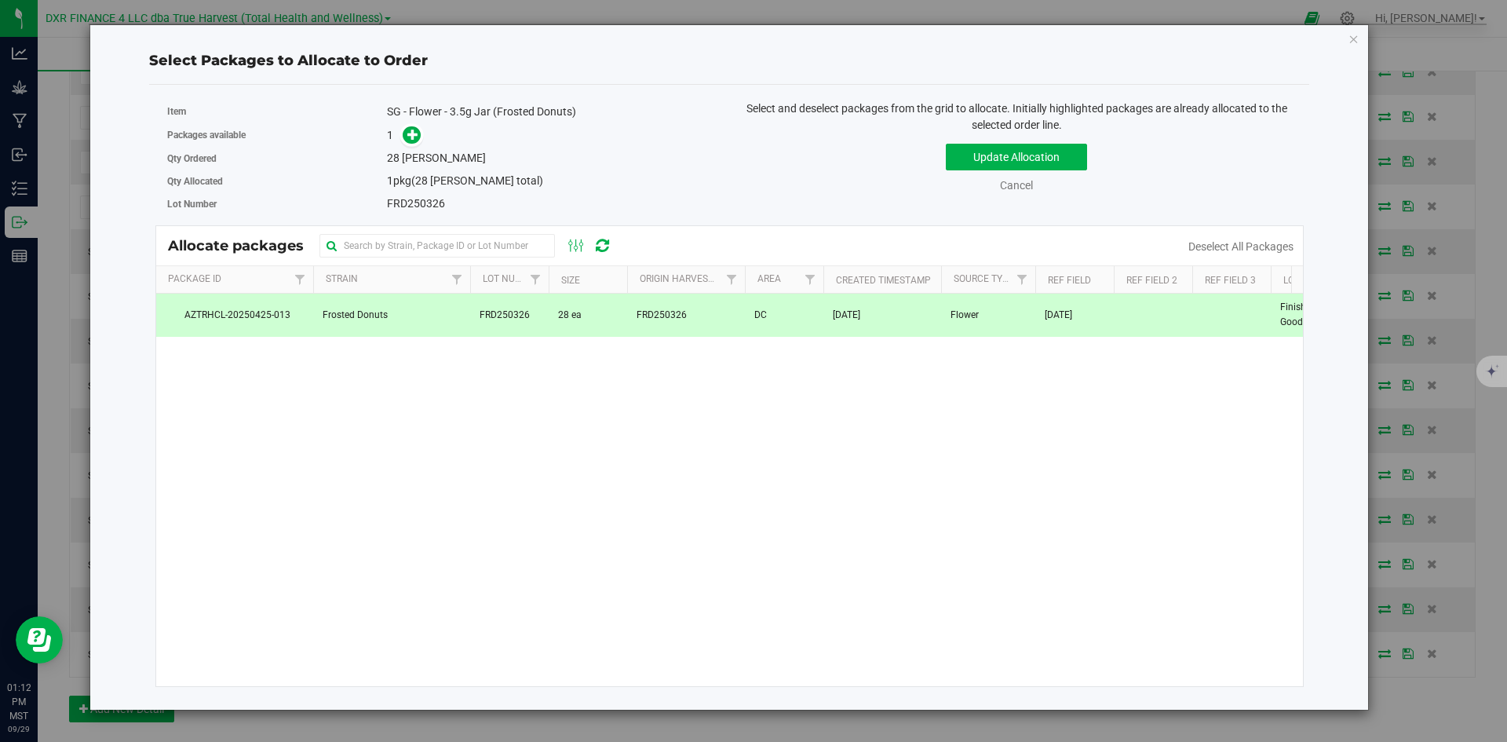
click at [730, 316] on td "FRD250326" at bounding box center [686, 315] width 118 height 42
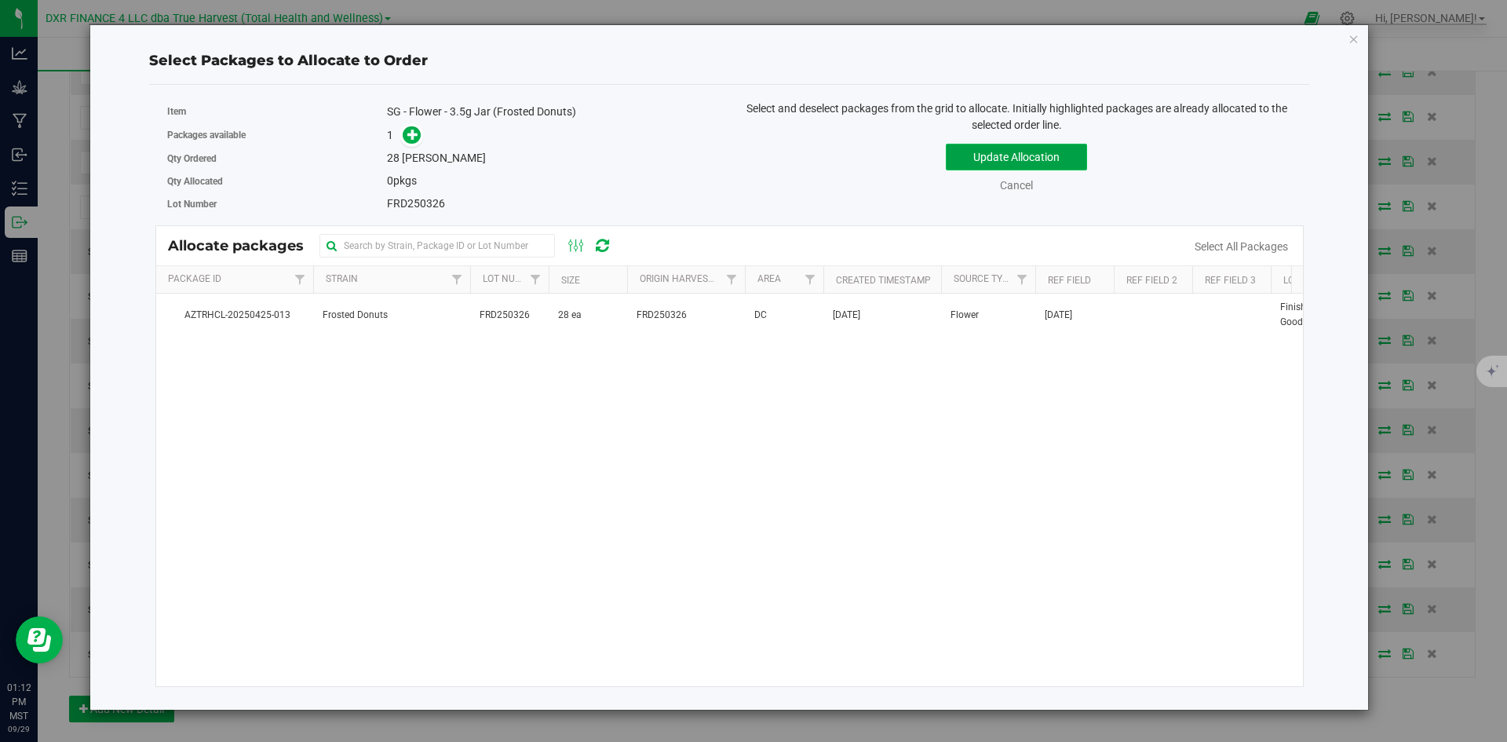
click at [1008, 157] on button "Update Allocation" at bounding box center [1016, 157] width 141 height 27
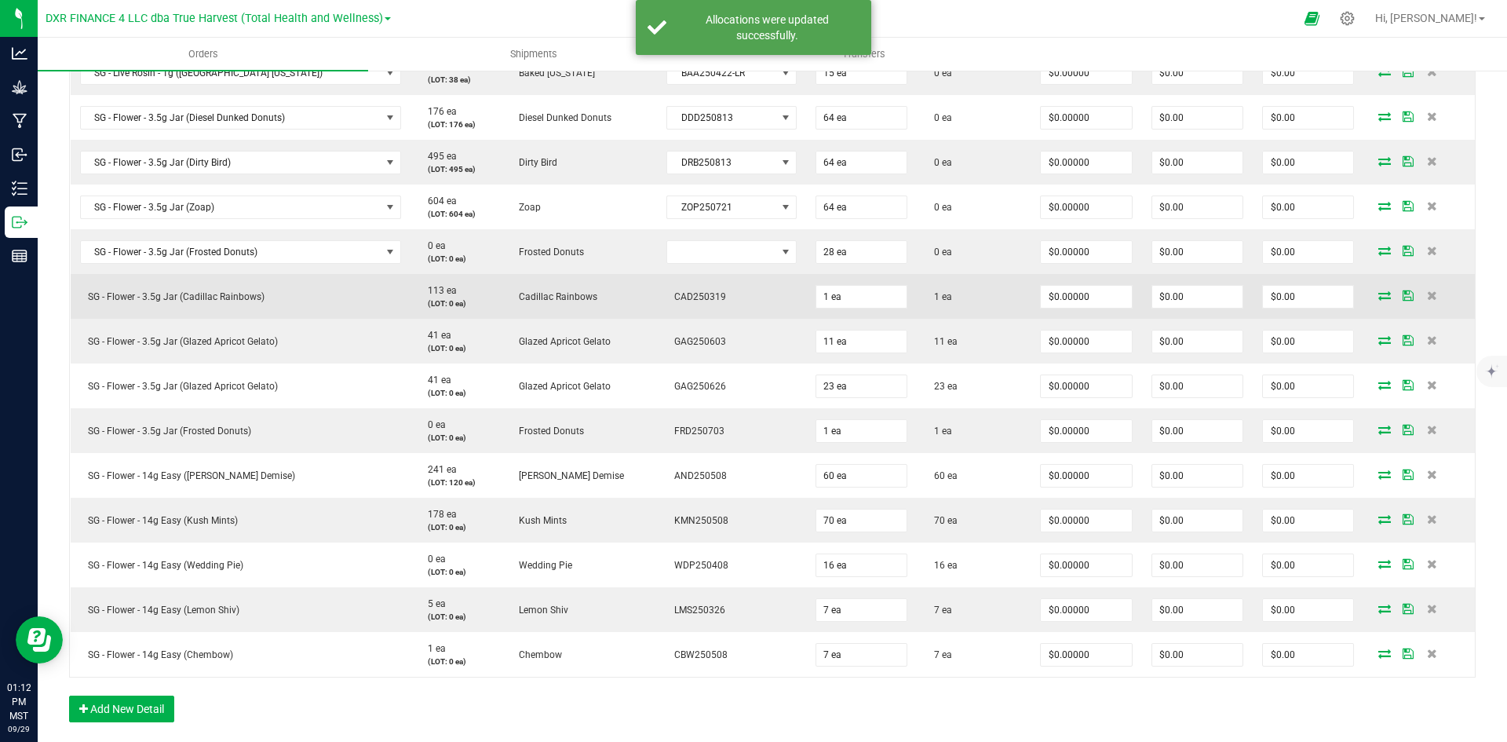
click at [1375, 288] on td at bounding box center [1419, 296] width 111 height 45
click at [1374, 301] on td at bounding box center [1419, 296] width 111 height 45
click at [1379, 298] on icon at bounding box center [1385, 294] width 13 height 9
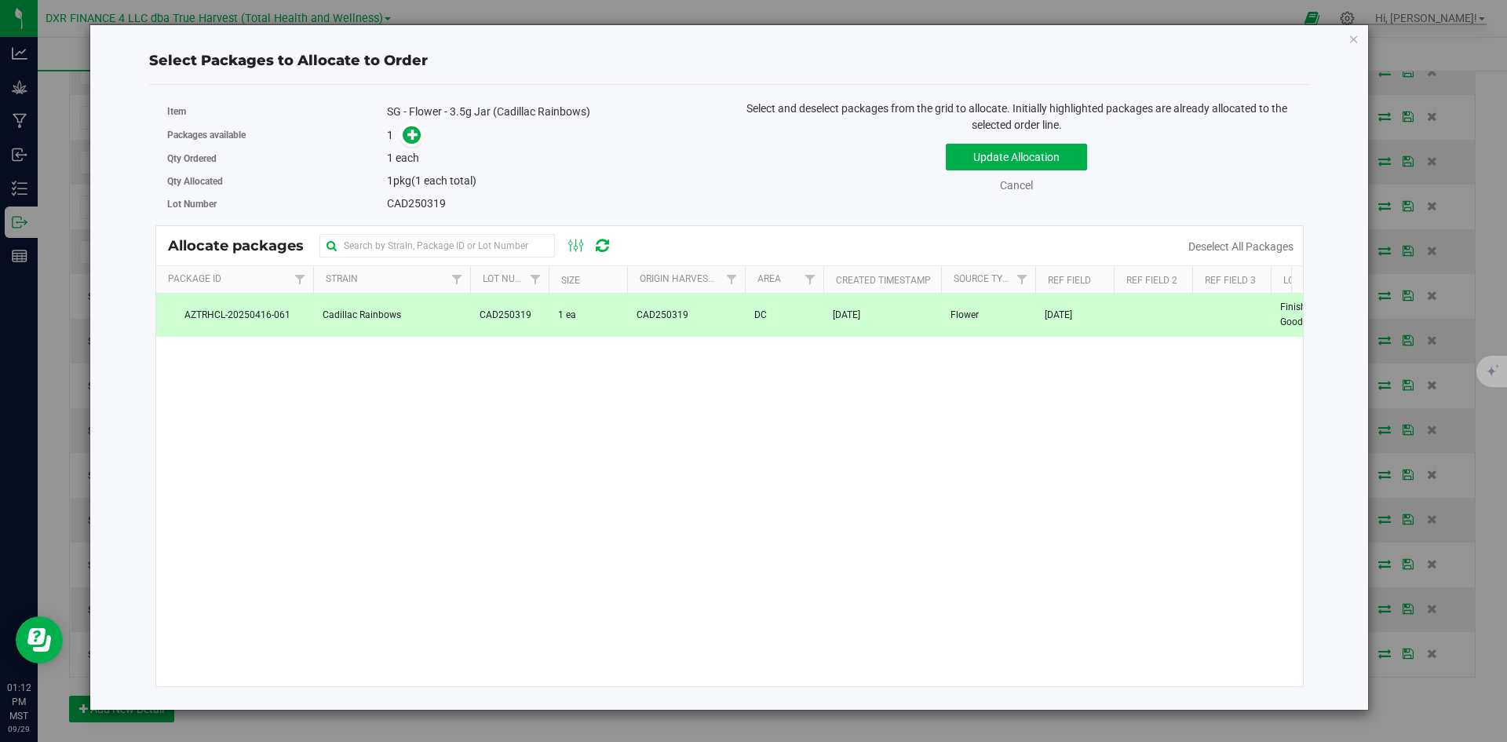
click at [561, 315] on span "1 ea" at bounding box center [567, 315] width 18 height 15
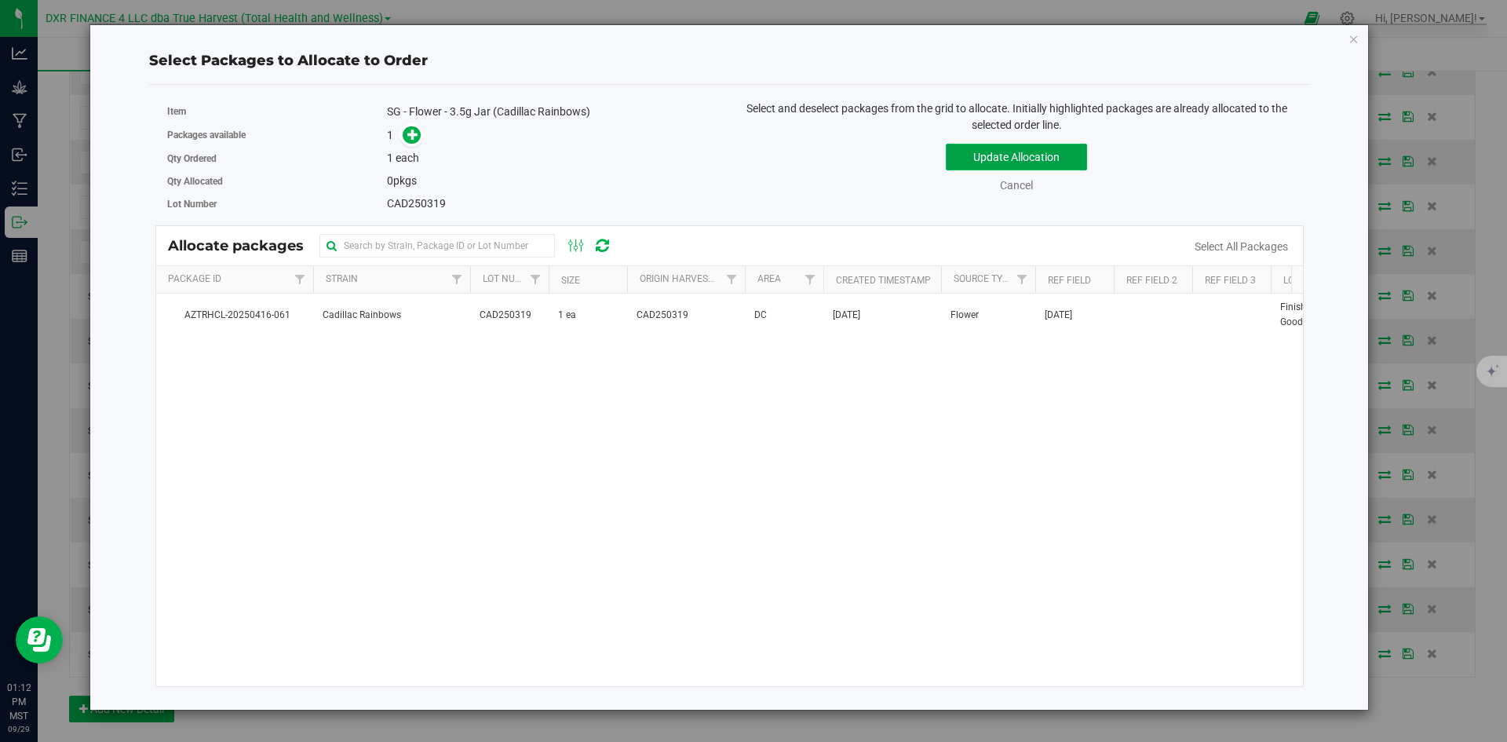
click at [1002, 153] on button "Update Allocation" at bounding box center [1016, 157] width 141 height 27
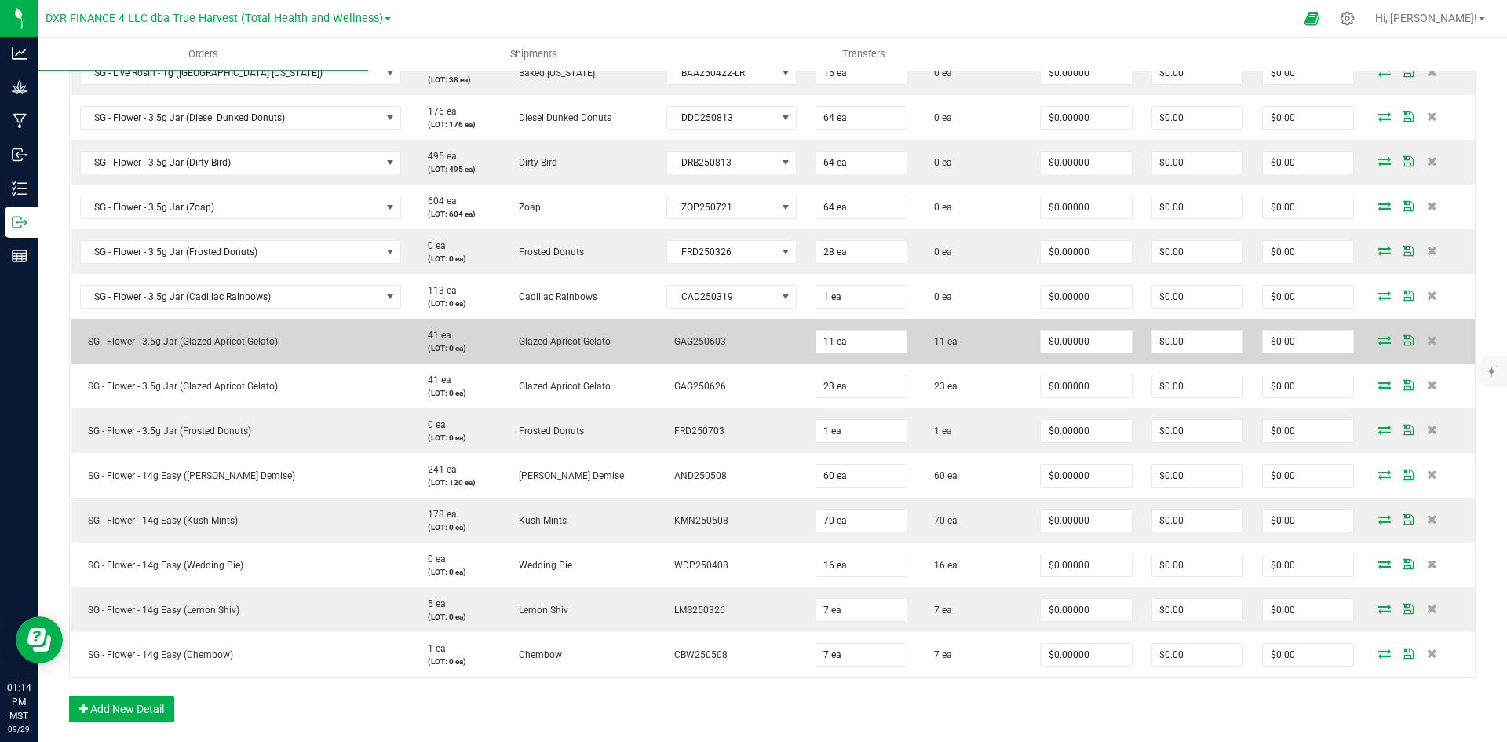
click at [1379, 341] on icon at bounding box center [1385, 339] width 13 height 9
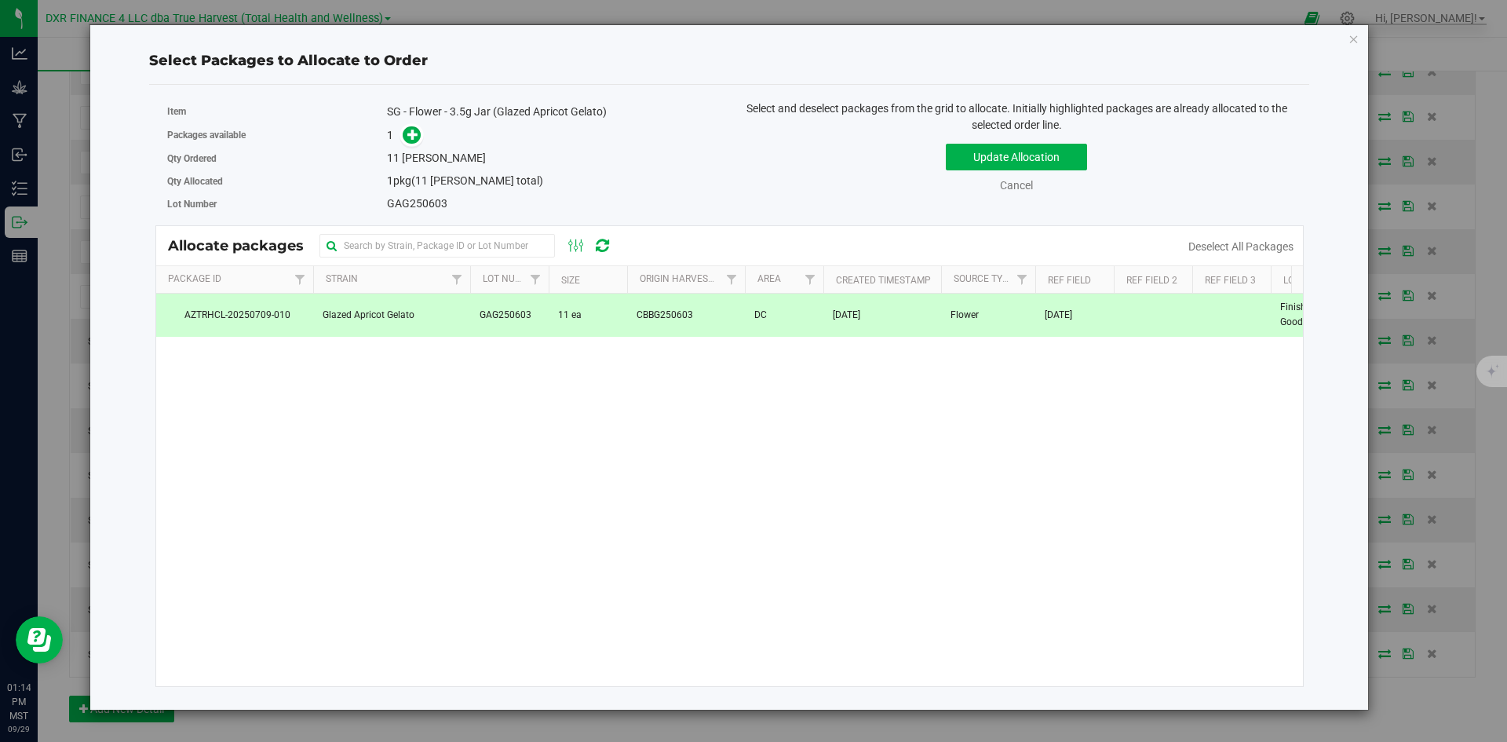
click at [674, 334] on td "CBBG250603" at bounding box center [686, 315] width 118 height 42
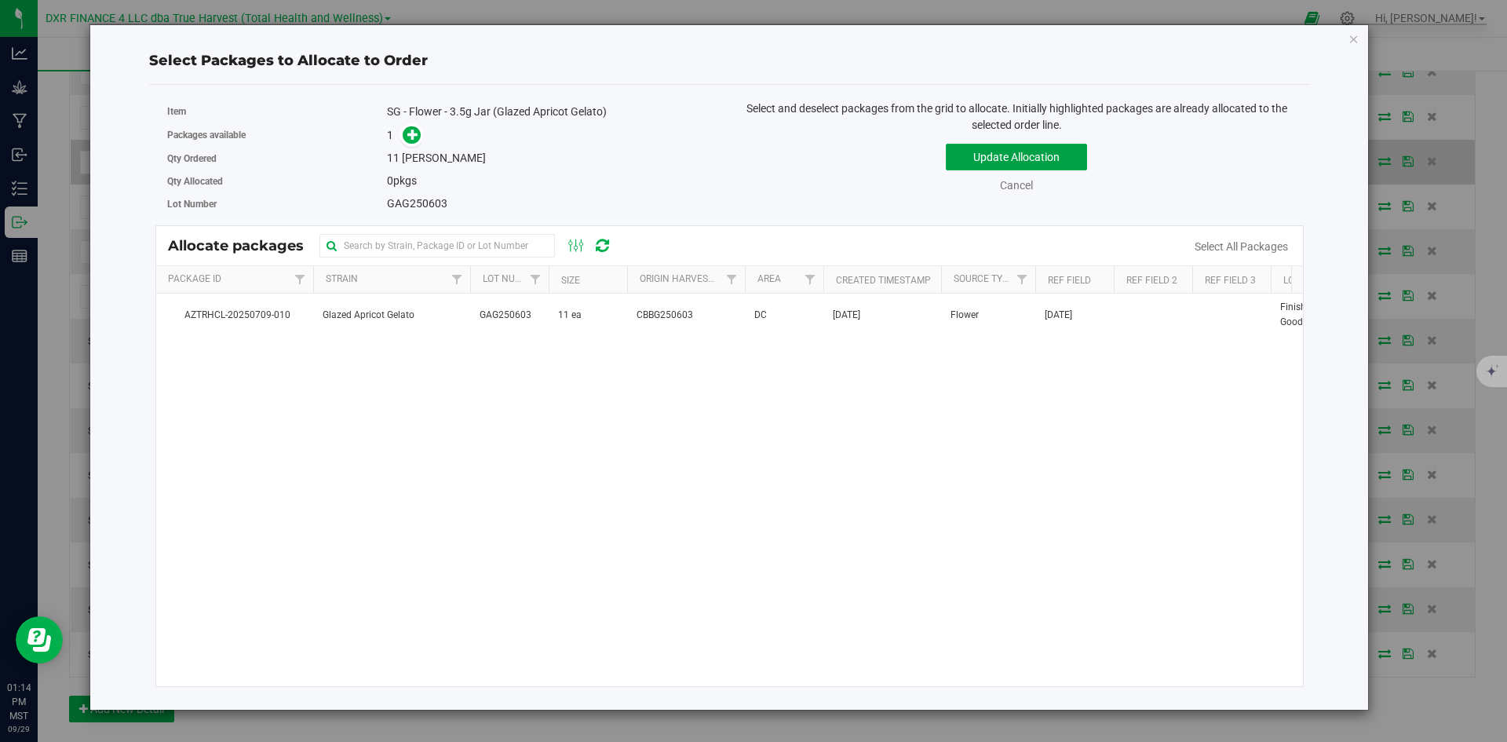
drag, startPoint x: 986, startPoint y: 153, endPoint x: 1008, endPoint y: 165, distance: 24.9
click at [986, 153] on button "Update Allocation" at bounding box center [1016, 157] width 141 height 27
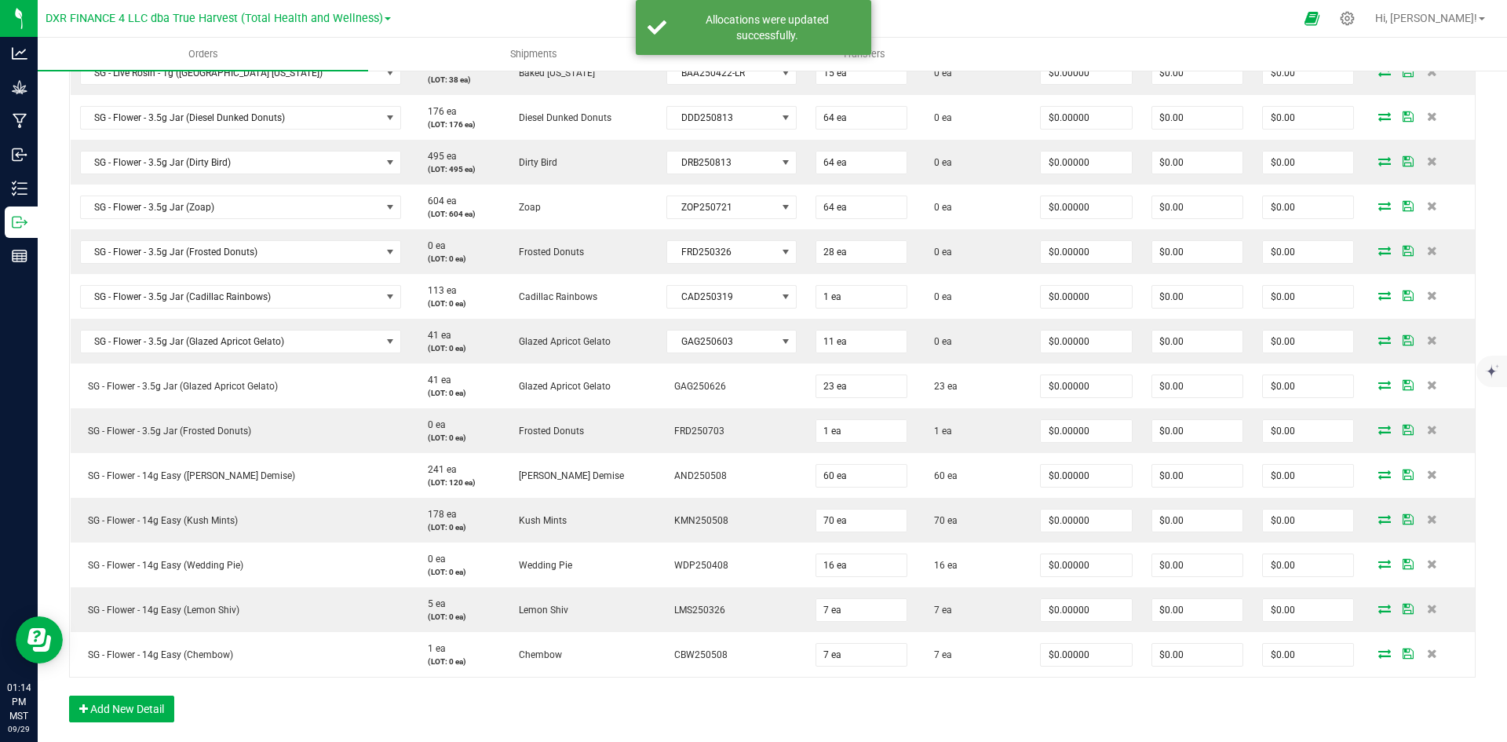
click at [1379, 385] on icon at bounding box center [1385, 384] width 13 height 9
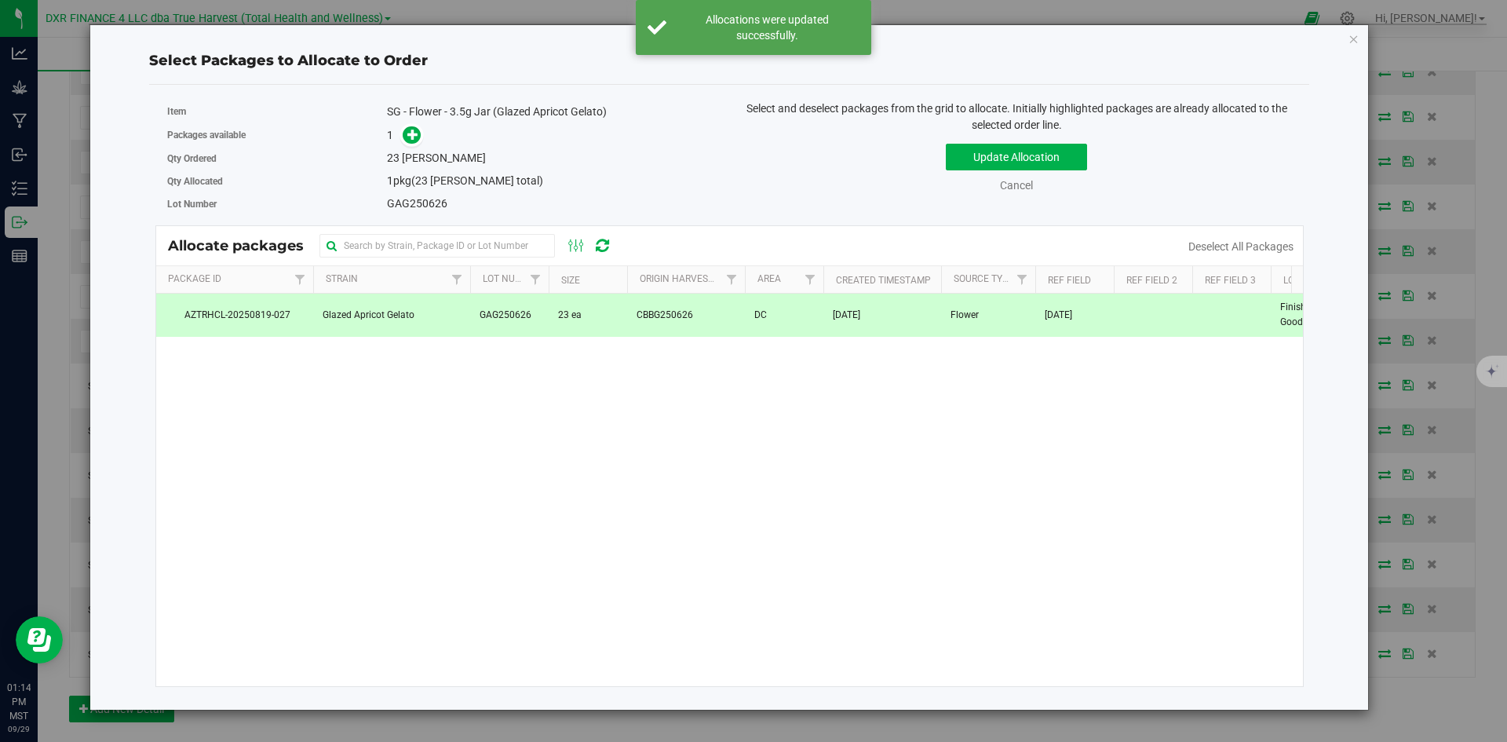
click at [561, 311] on span "23 ea" at bounding box center [570, 315] width 24 height 15
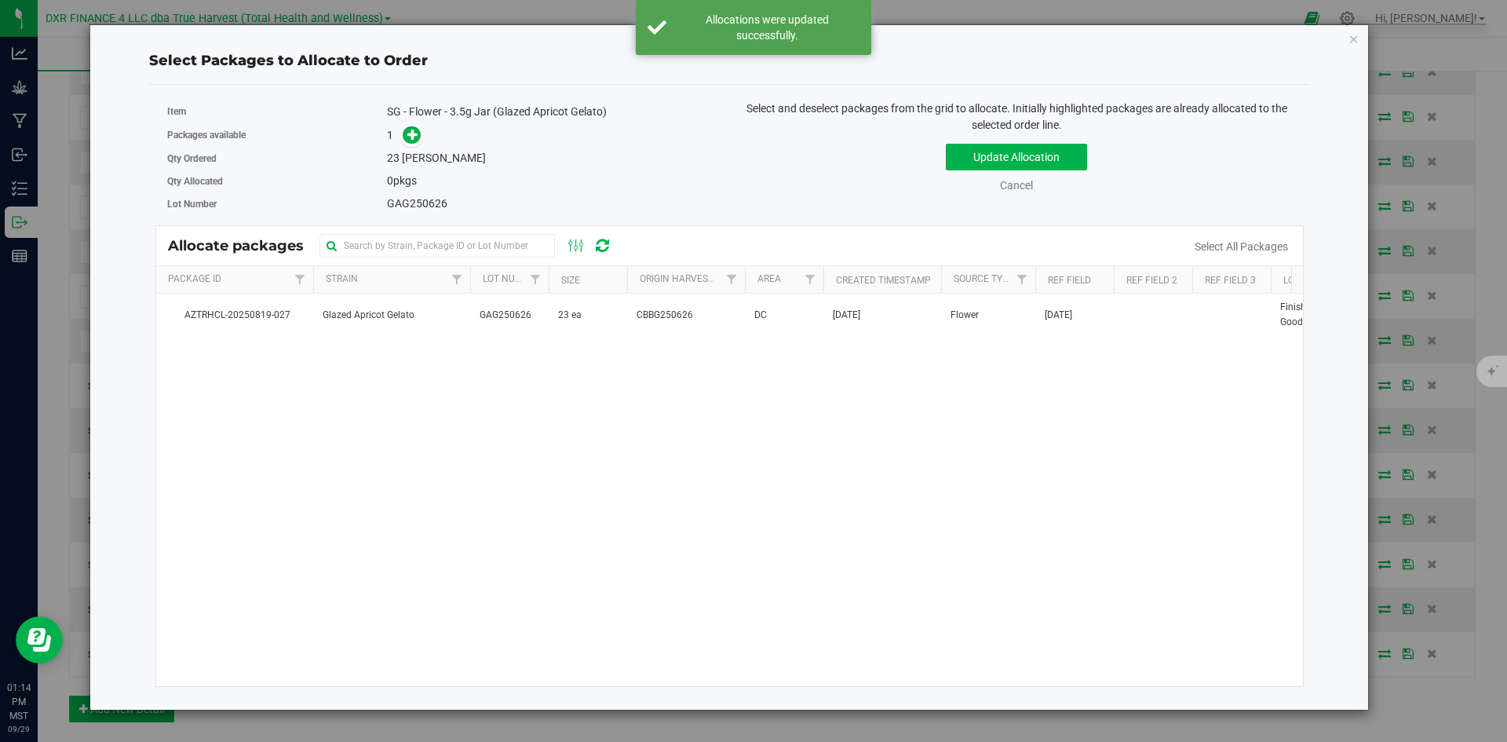
click at [1019, 143] on div "Update Allocation Cancel Select All Packages" at bounding box center [1016, 165] width 551 height 57
click at [1021, 155] on button "Update Allocation" at bounding box center [1016, 157] width 141 height 27
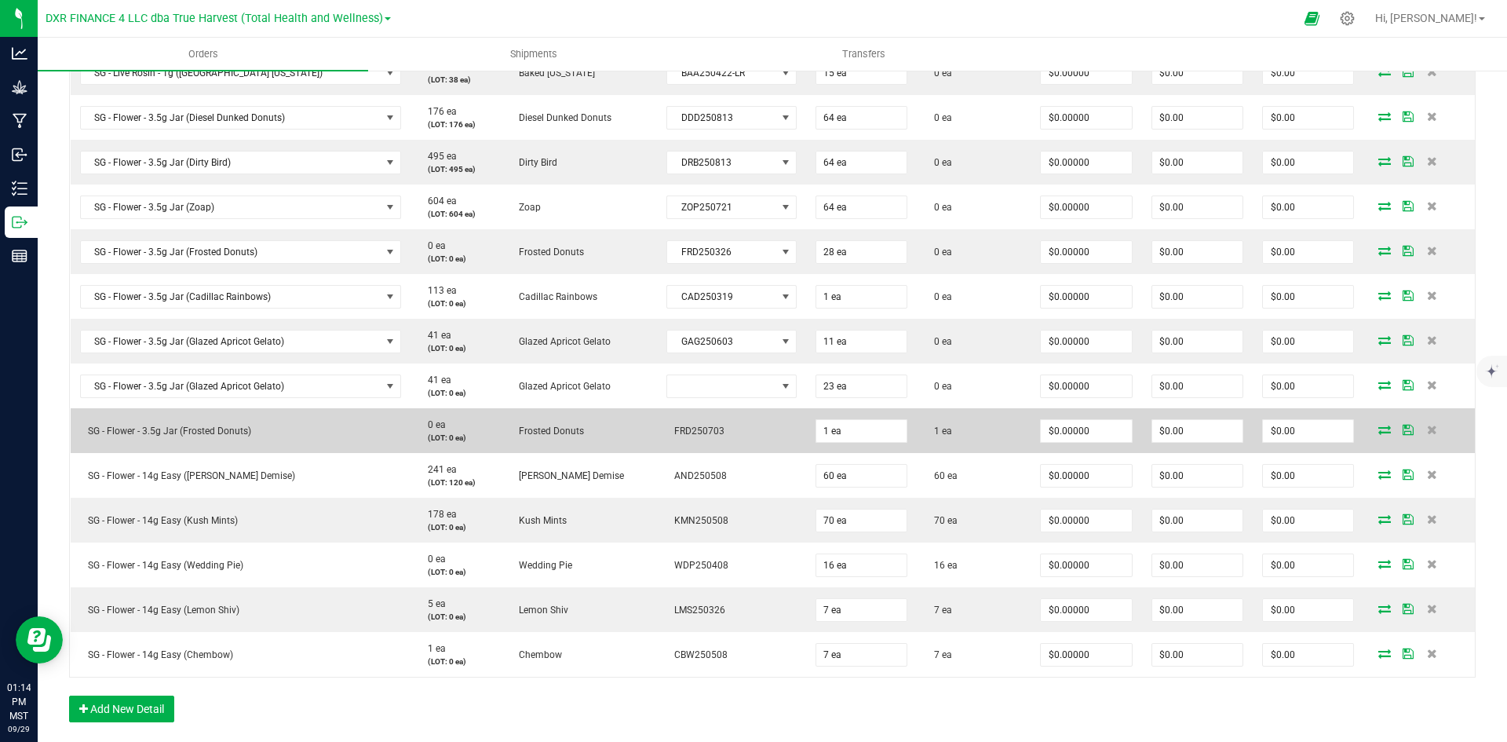
click at [1373, 433] on span at bounding box center [1385, 429] width 24 height 9
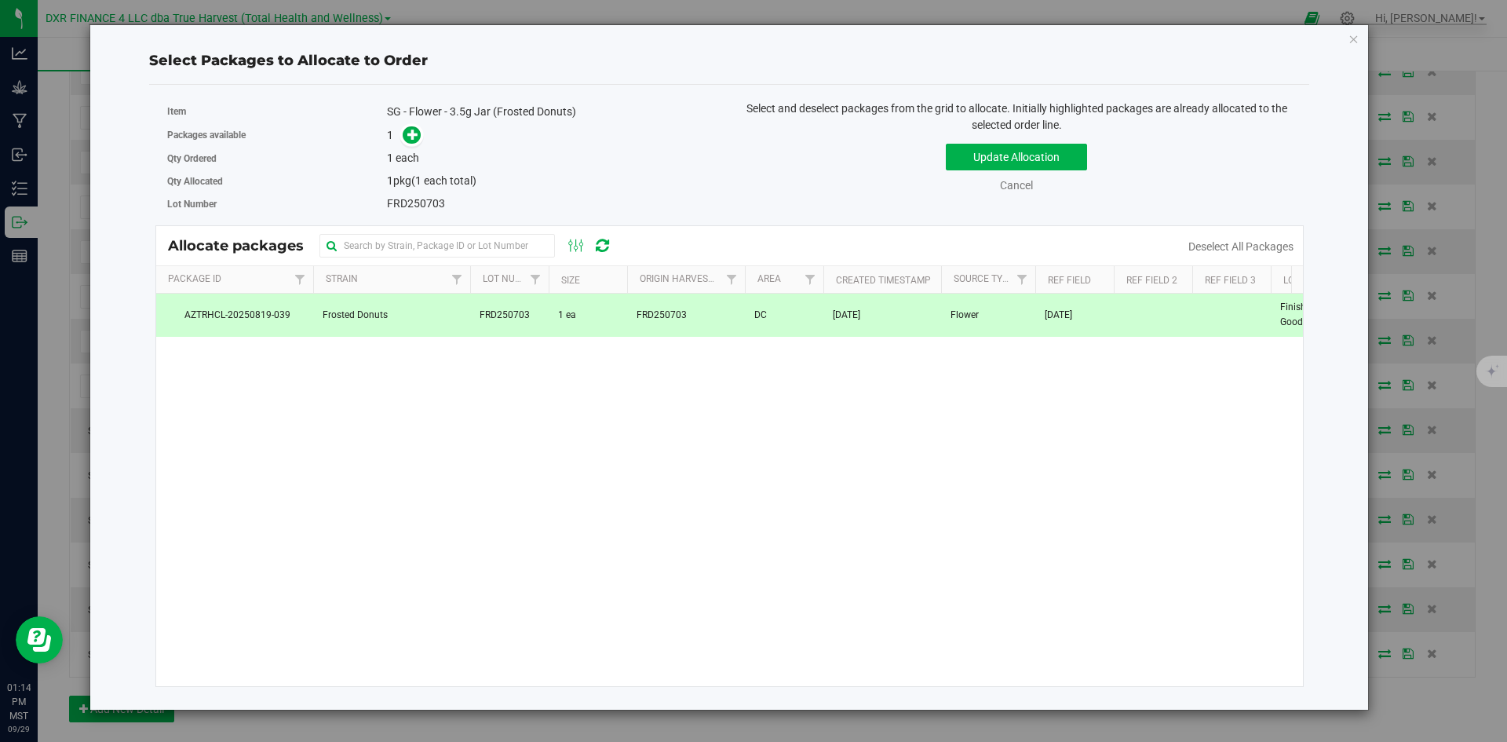
click at [603, 339] on div "AZTRHCL-20250819-039 Frosted Donuts FRD250703 1 ea FRD250703 DC [DATE] Flower […" at bounding box center [730, 490] width 1148 height 393
click at [702, 305] on td "FRD250703" at bounding box center [686, 315] width 118 height 42
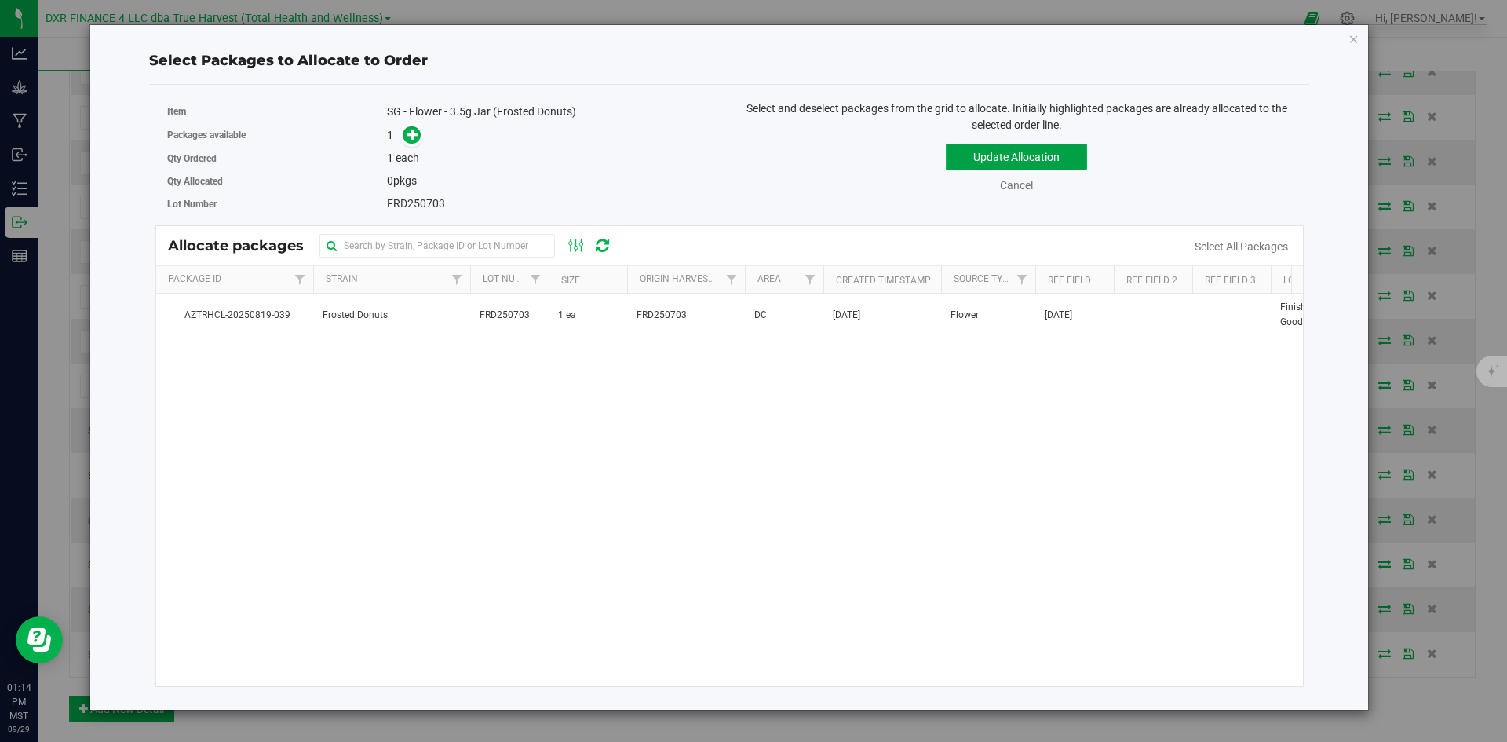
click at [1047, 148] on button "Update Allocation" at bounding box center [1016, 157] width 141 height 27
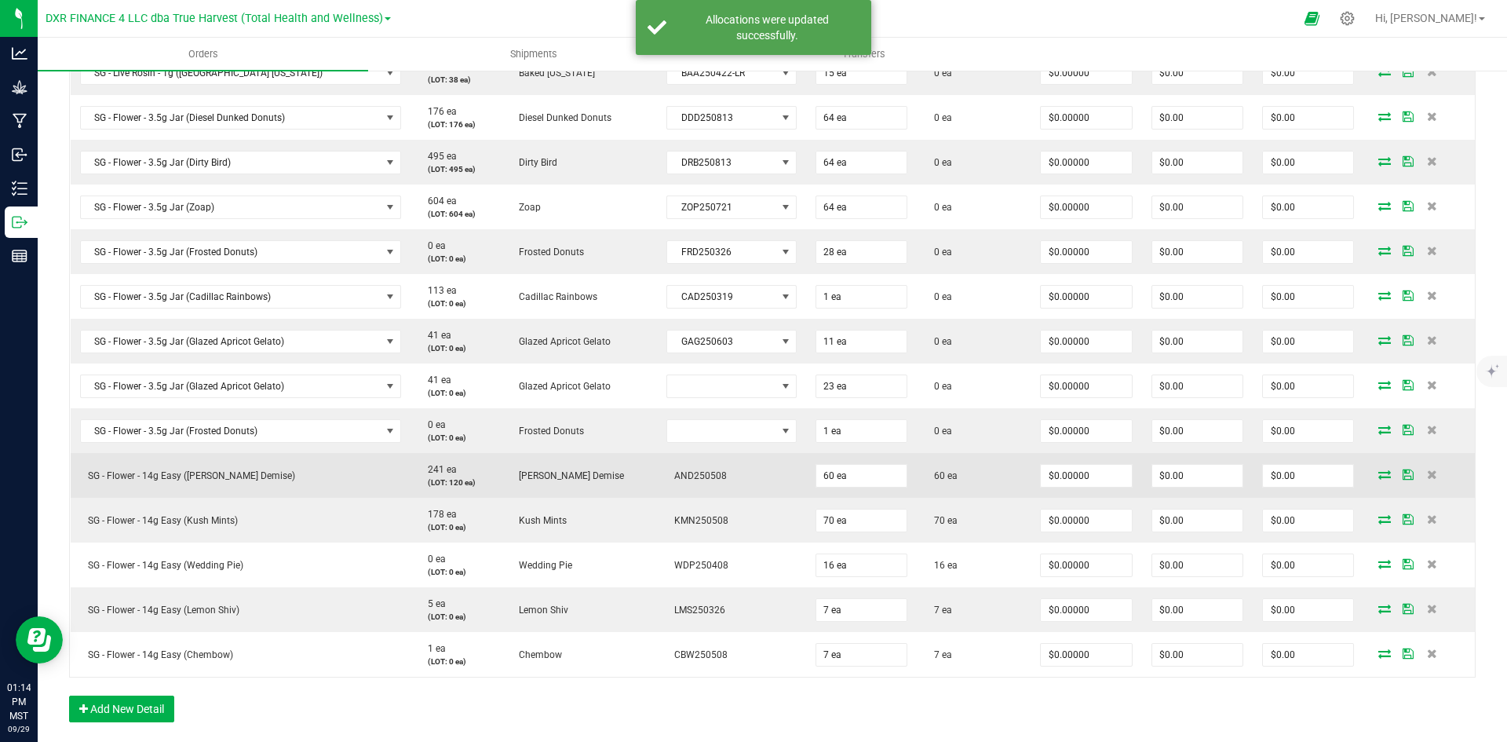
click at [1379, 474] on icon at bounding box center [1385, 473] width 13 height 9
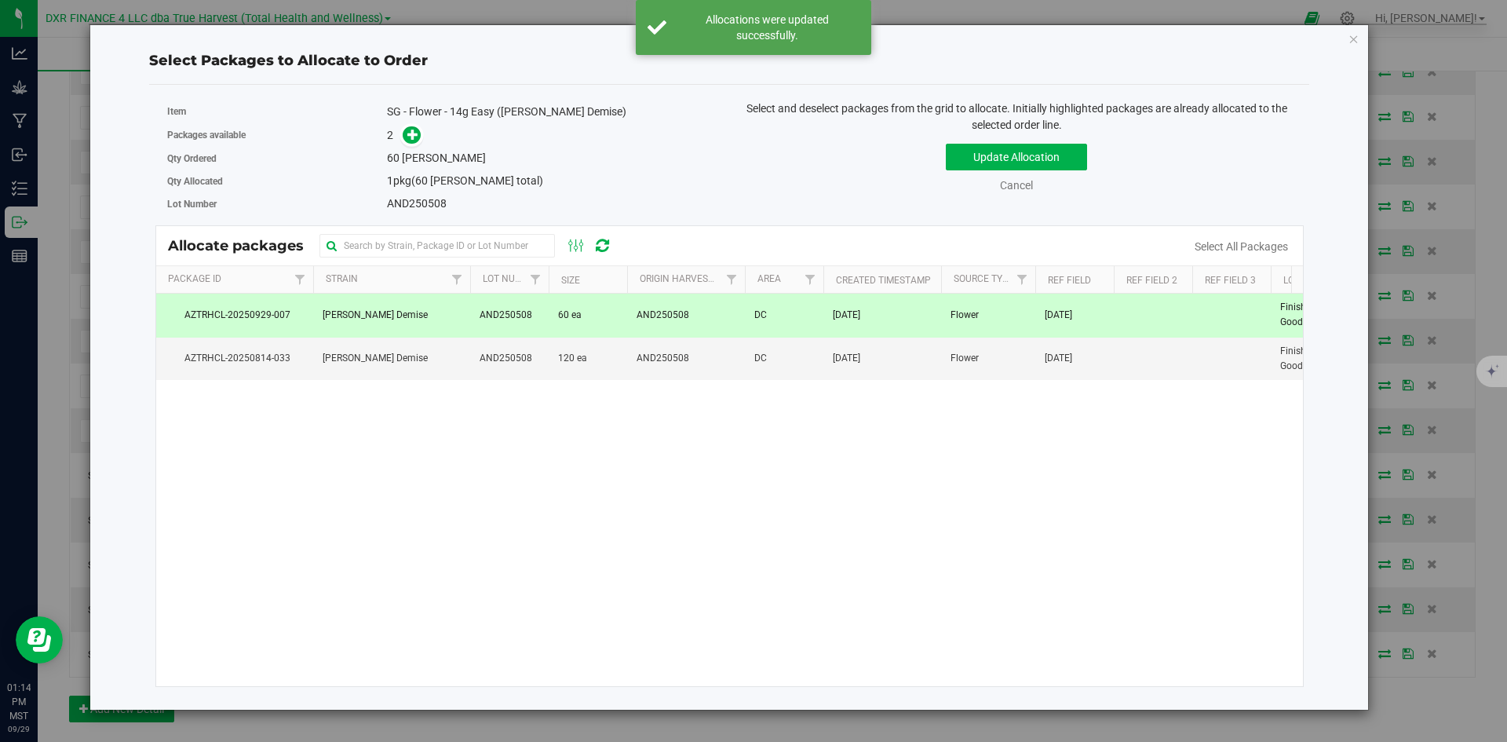
click at [612, 317] on td "60 ea" at bounding box center [588, 315] width 79 height 43
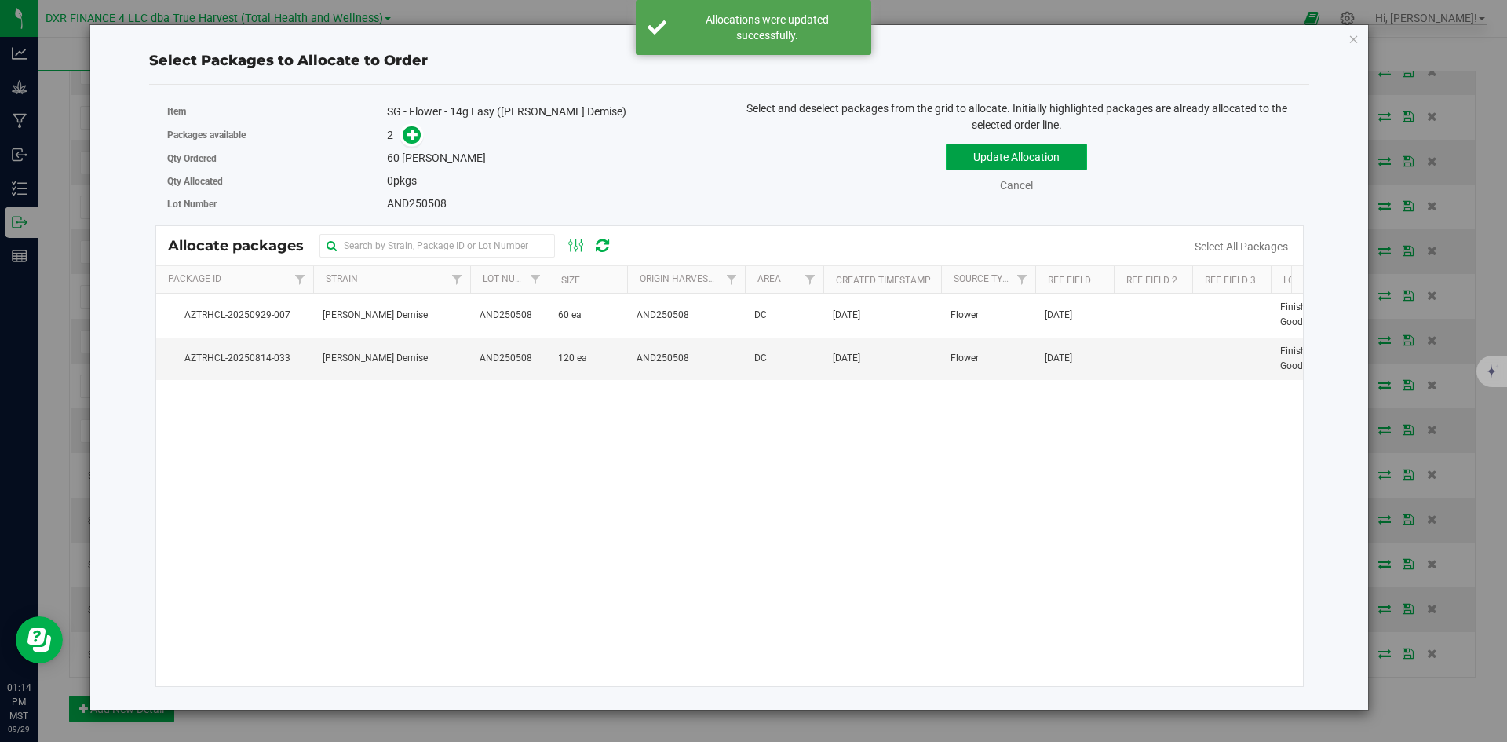
click at [995, 154] on button "Update Allocation" at bounding box center [1016, 157] width 141 height 27
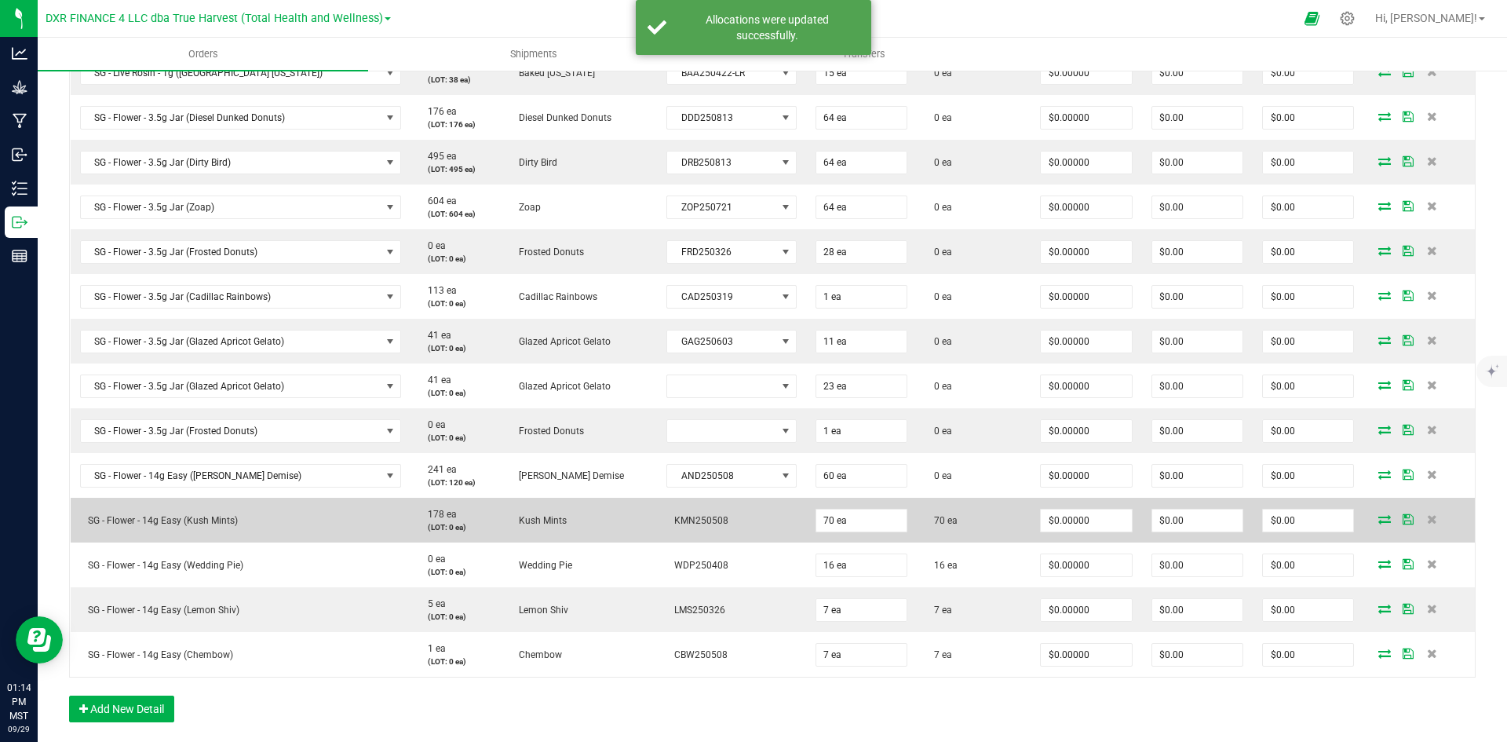
click at [1379, 518] on icon at bounding box center [1385, 518] width 13 height 9
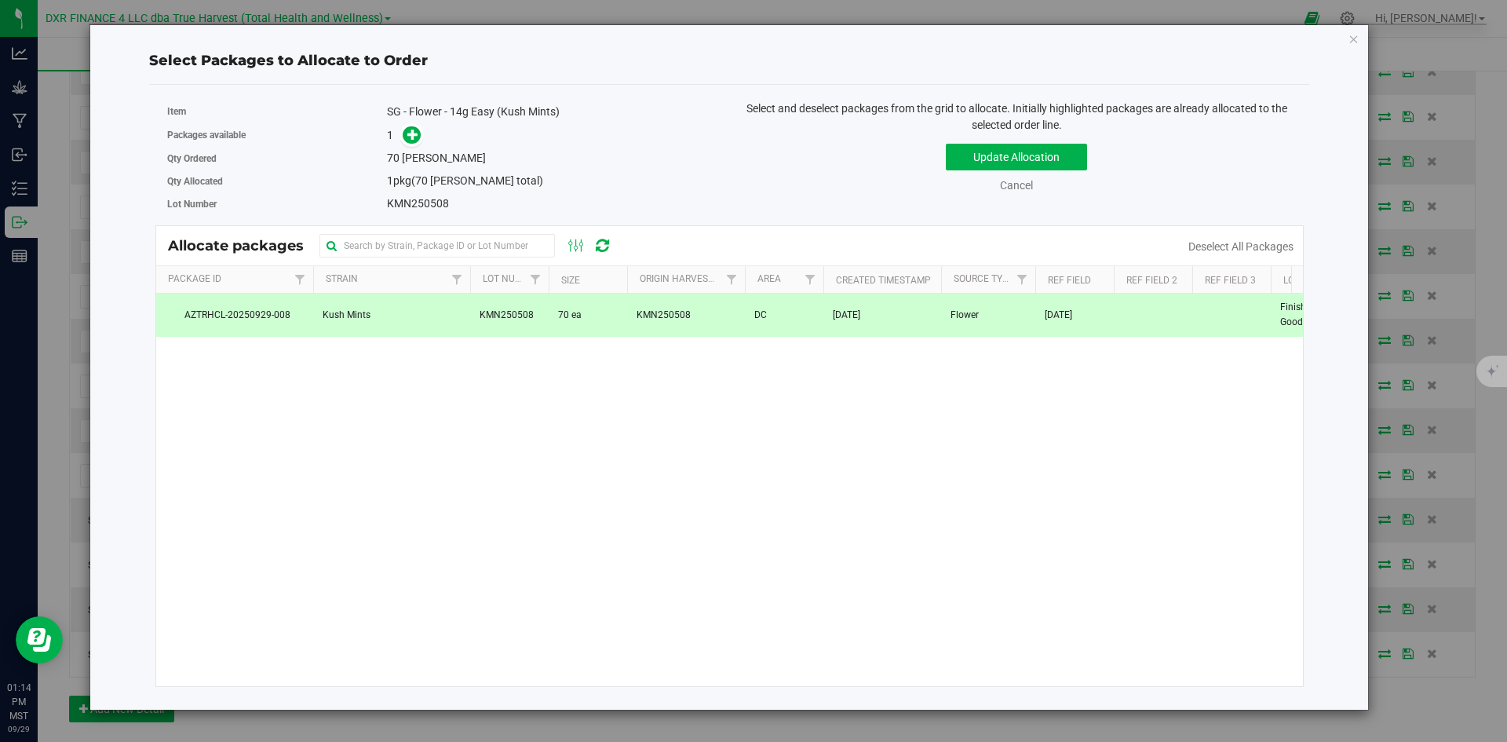
click at [667, 323] on td "KMN250508" at bounding box center [686, 315] width 118 height 42
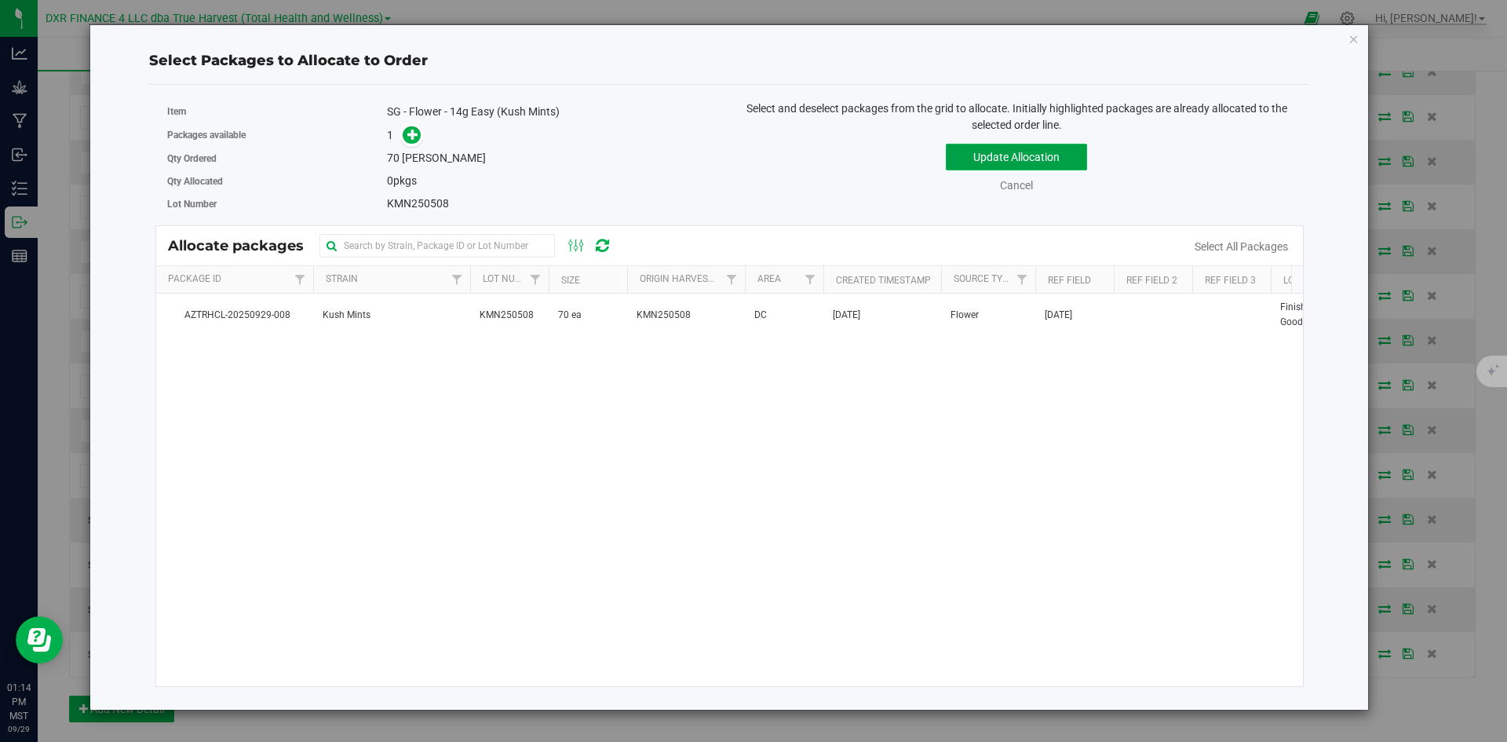
click at [1029, 148] on button "Update Allocation" at bounding box center [1016, 157] width 141 height 27
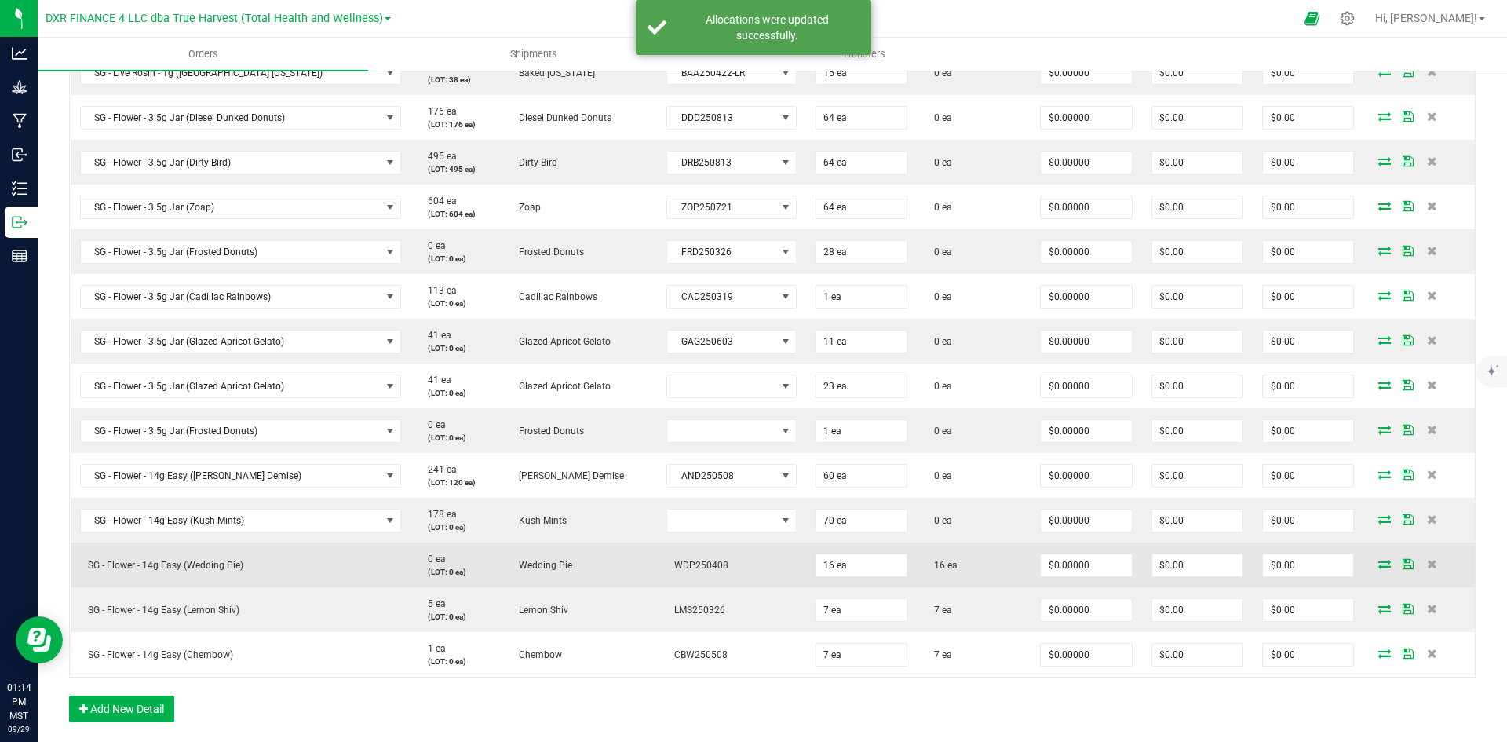
click at [1379, 565] on icon at bounding box center [1385, 563] width 13 height 9
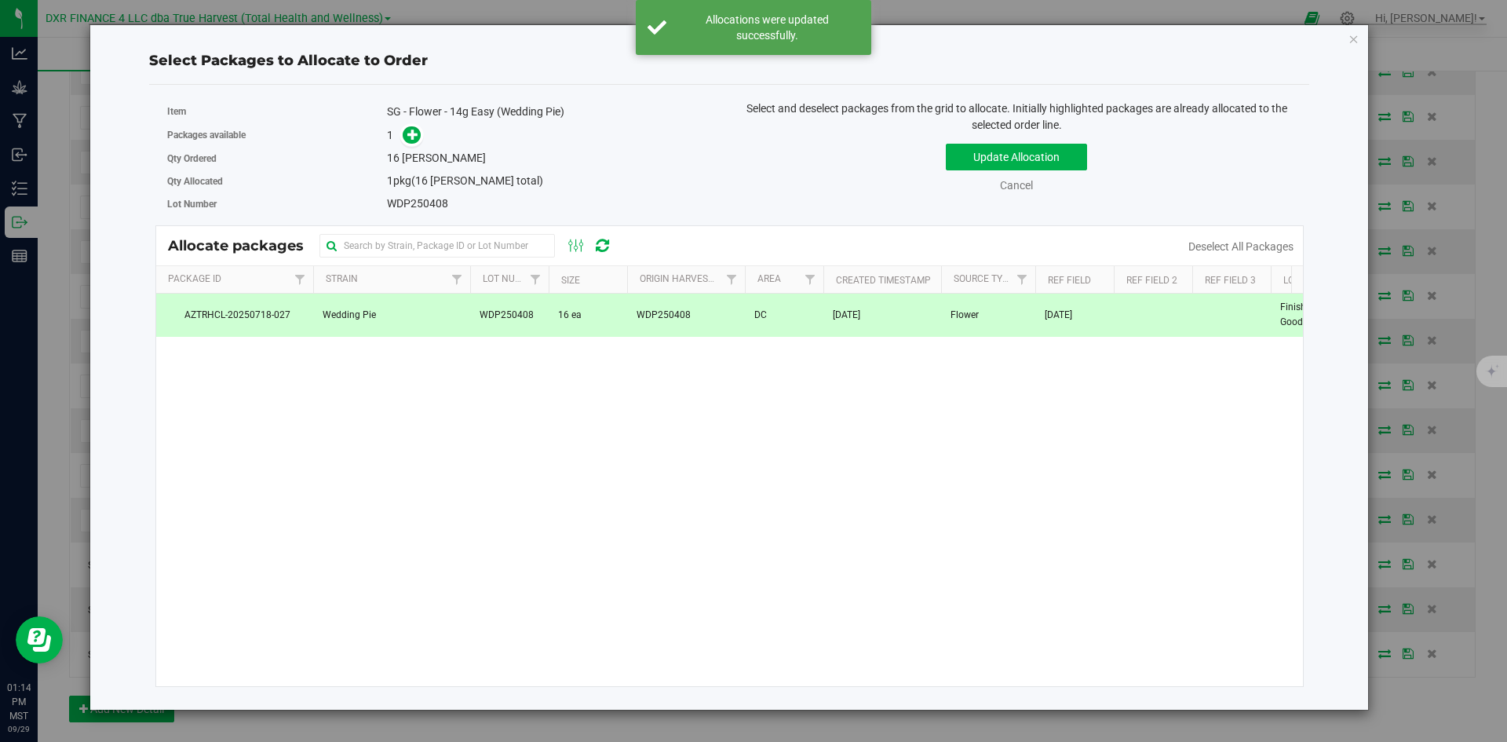
click at [719, 320] on td "WDP250408" at bounding box center [686, 315] width 118 height 42
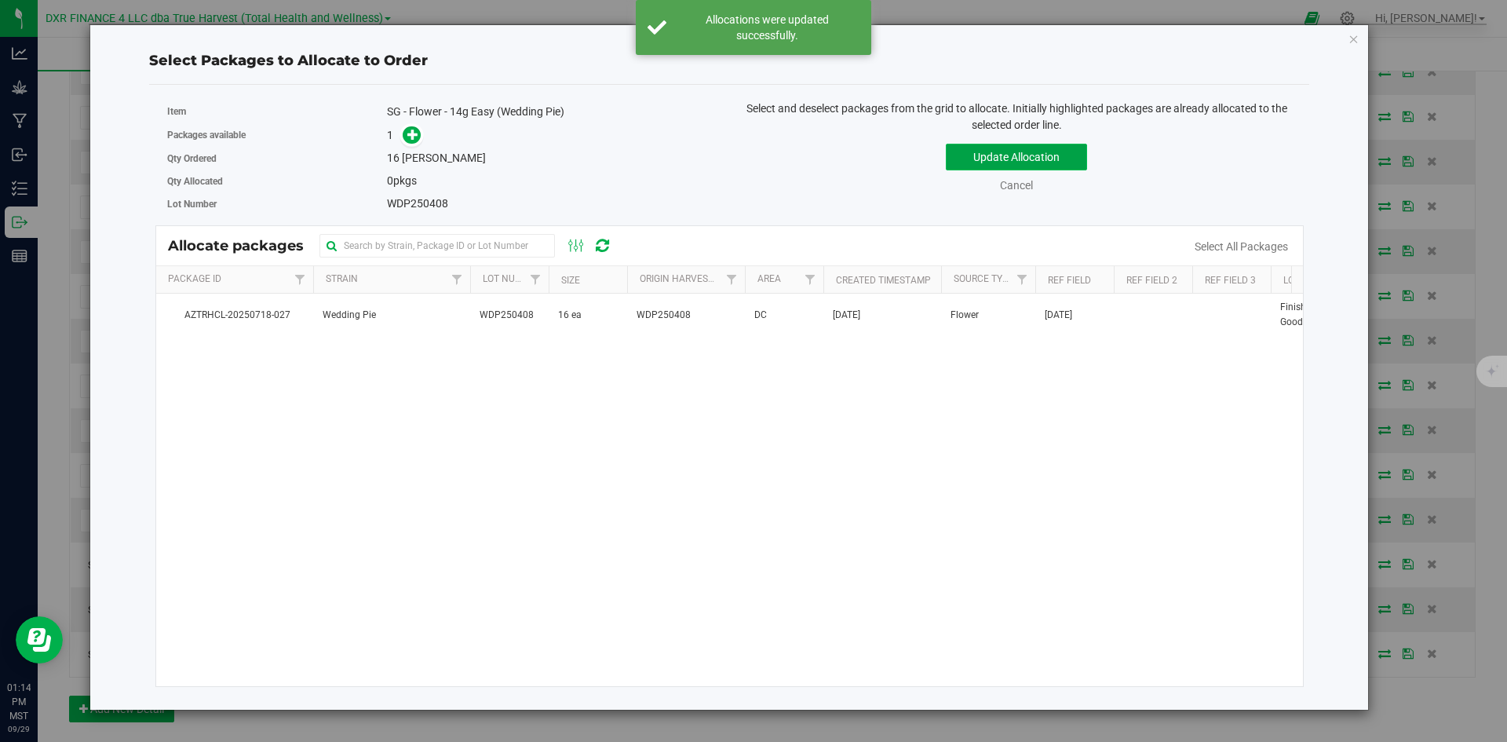
click at [1001, 164] on button "Update Allocation" at bounding box center [1016, 157] width 141 height 27
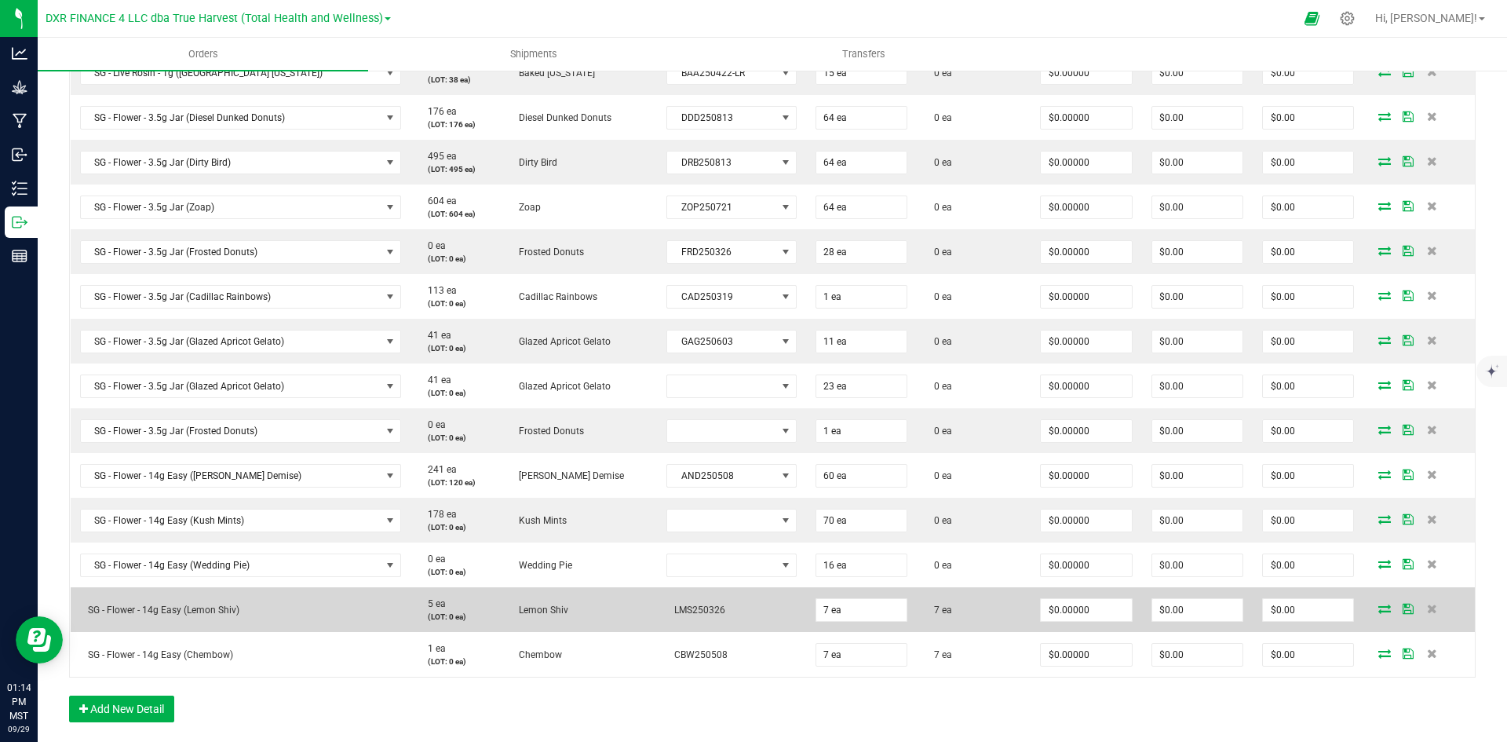
click at [1379, 609] on icon at bounding box center [1385, 608] width 13 height 9
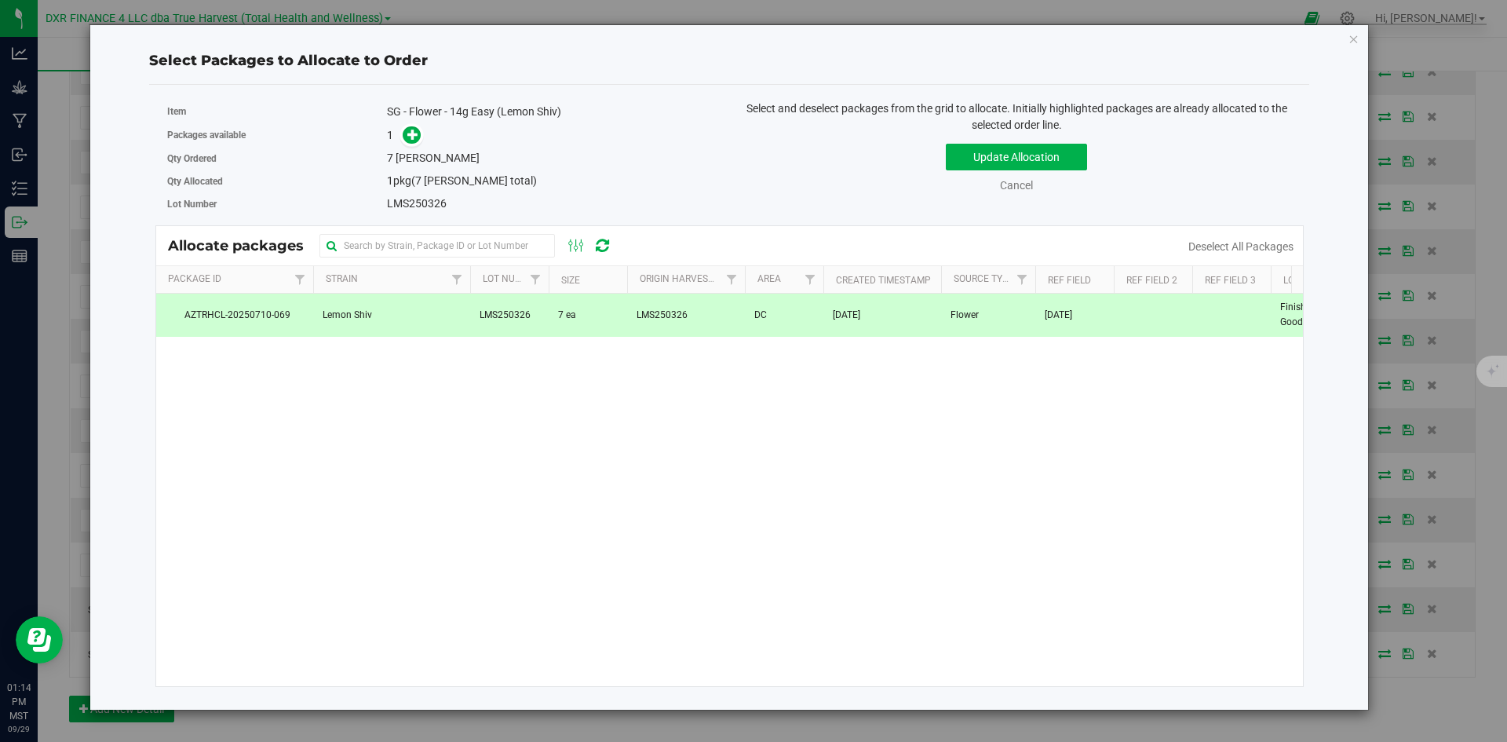
click at [749, 311] on td "DC" at bounding box center [784, 315] width 79 height 42
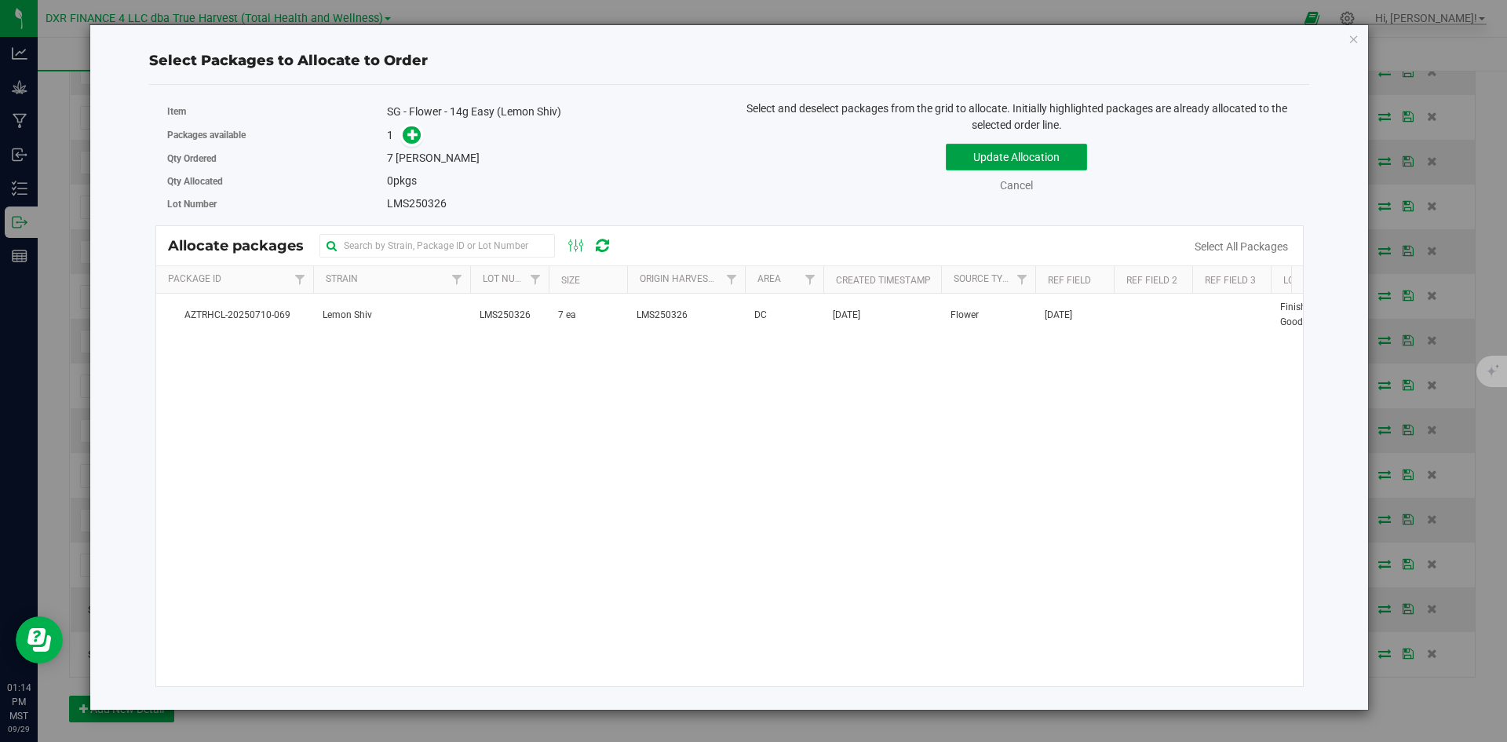
click at [969, 170] on button "Update Allocation" at bounding box center [1016, 157] width 141 height 27
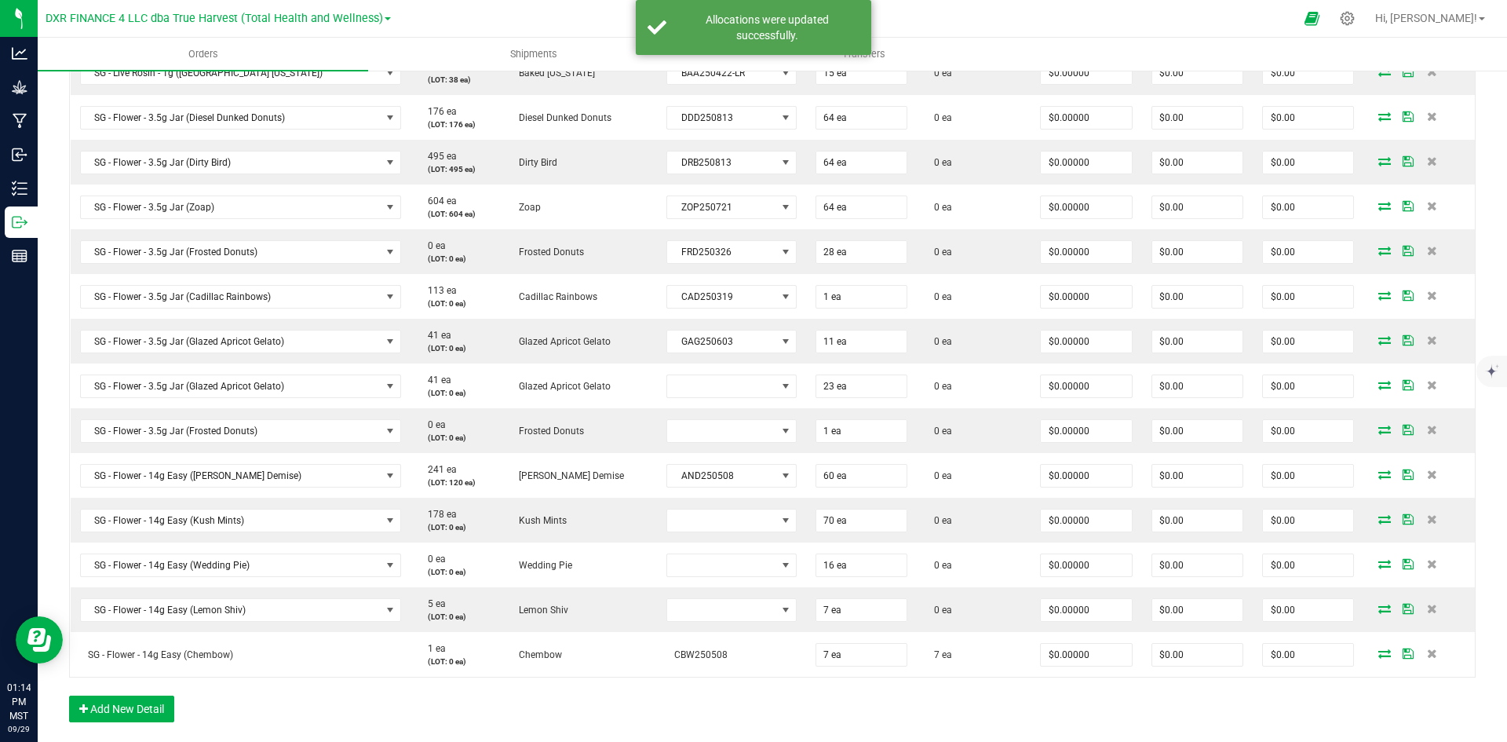
scroll to position [1039, 0]
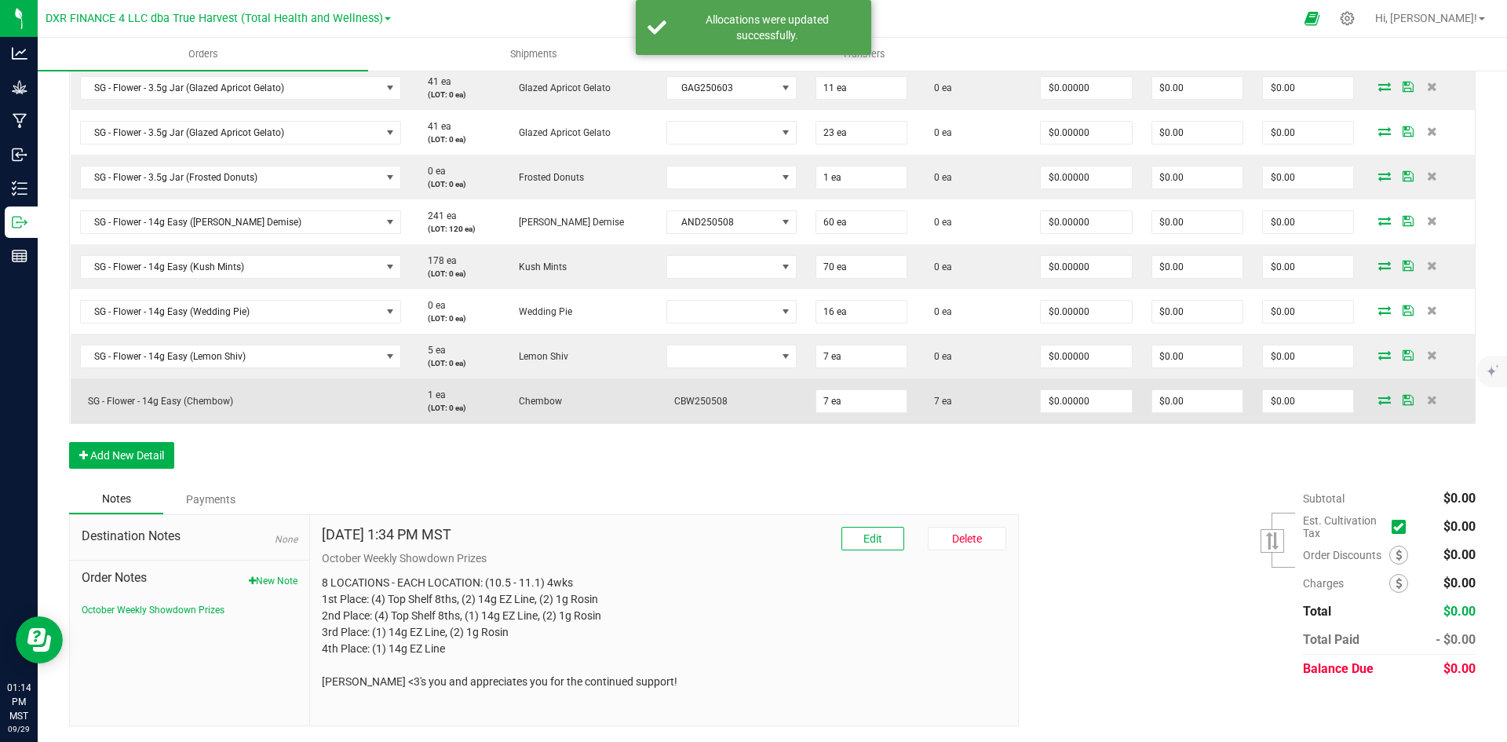
click at [1379, 402] on icon at bounding box center [1385, 399] width 13 height 9
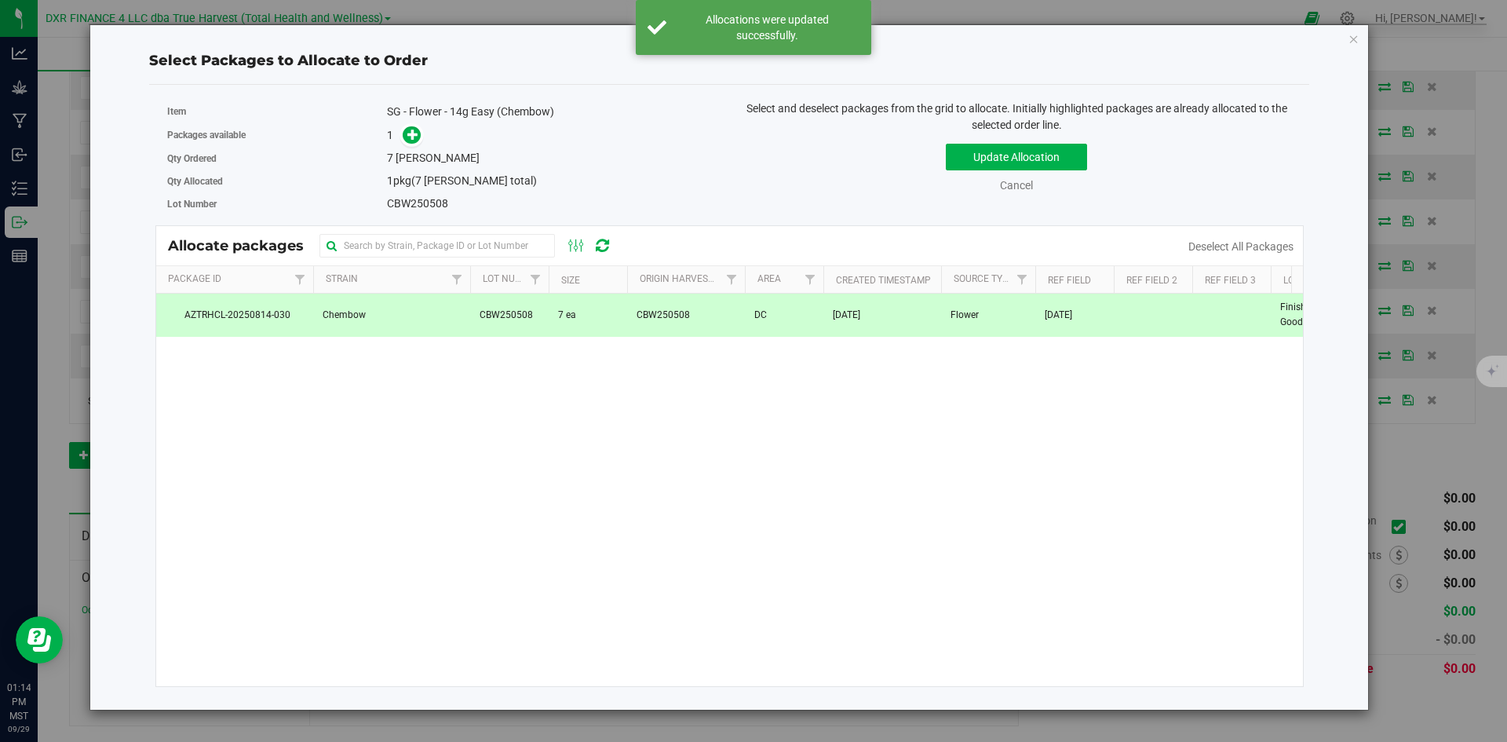
click at [721, 305] on td "CBW250508" at bounding box center [686, 315] width 118 height 42
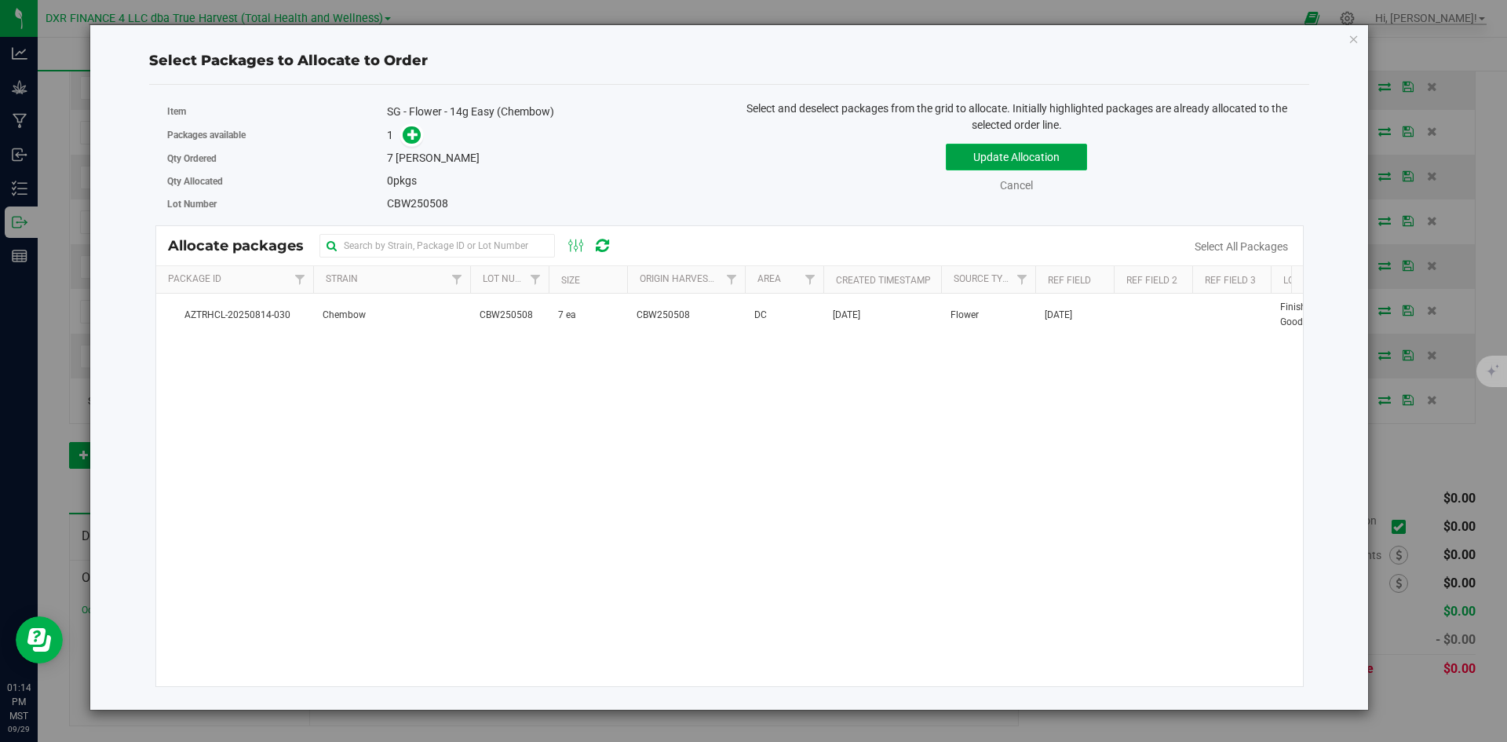
click at [999, 167] on button "Update Allocation" at bounding box center [1016, 157] width 141 height 27
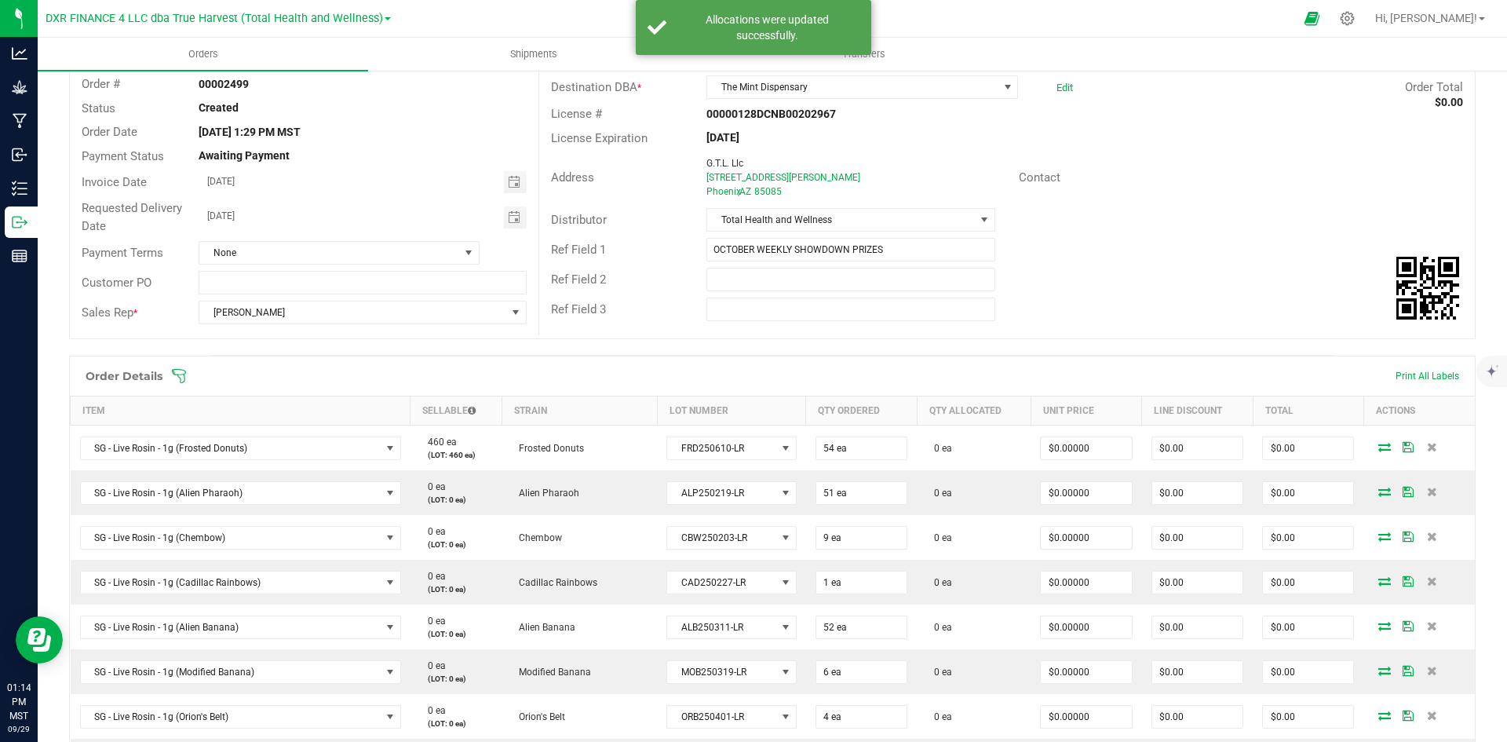
scroll to position [0, 0]
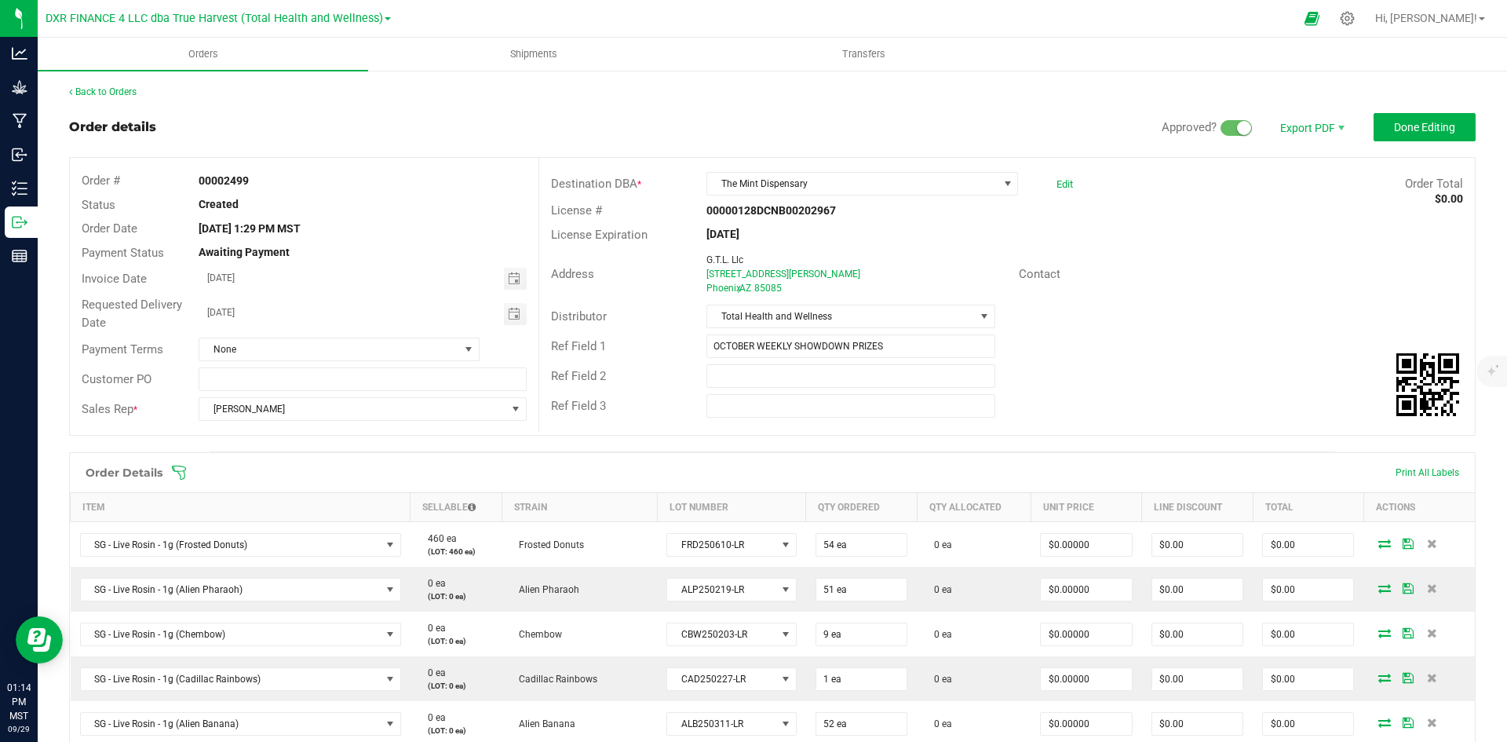
click at [107, 95] on link "Back to Orders" at bounding box center [103, 91] width 68 height 11
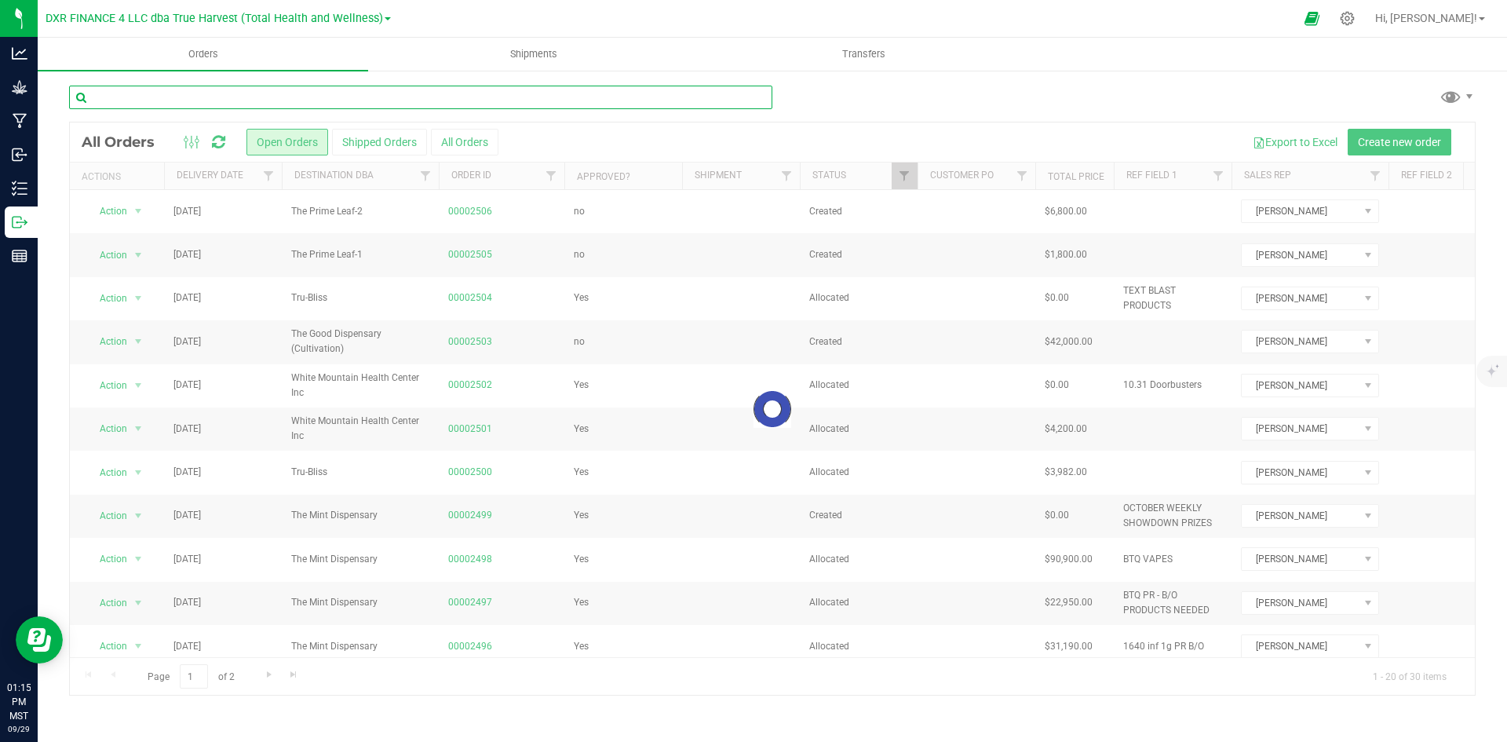
click at [248, 95] on input "text" at bounding box center [420, 98] width 703 height 24
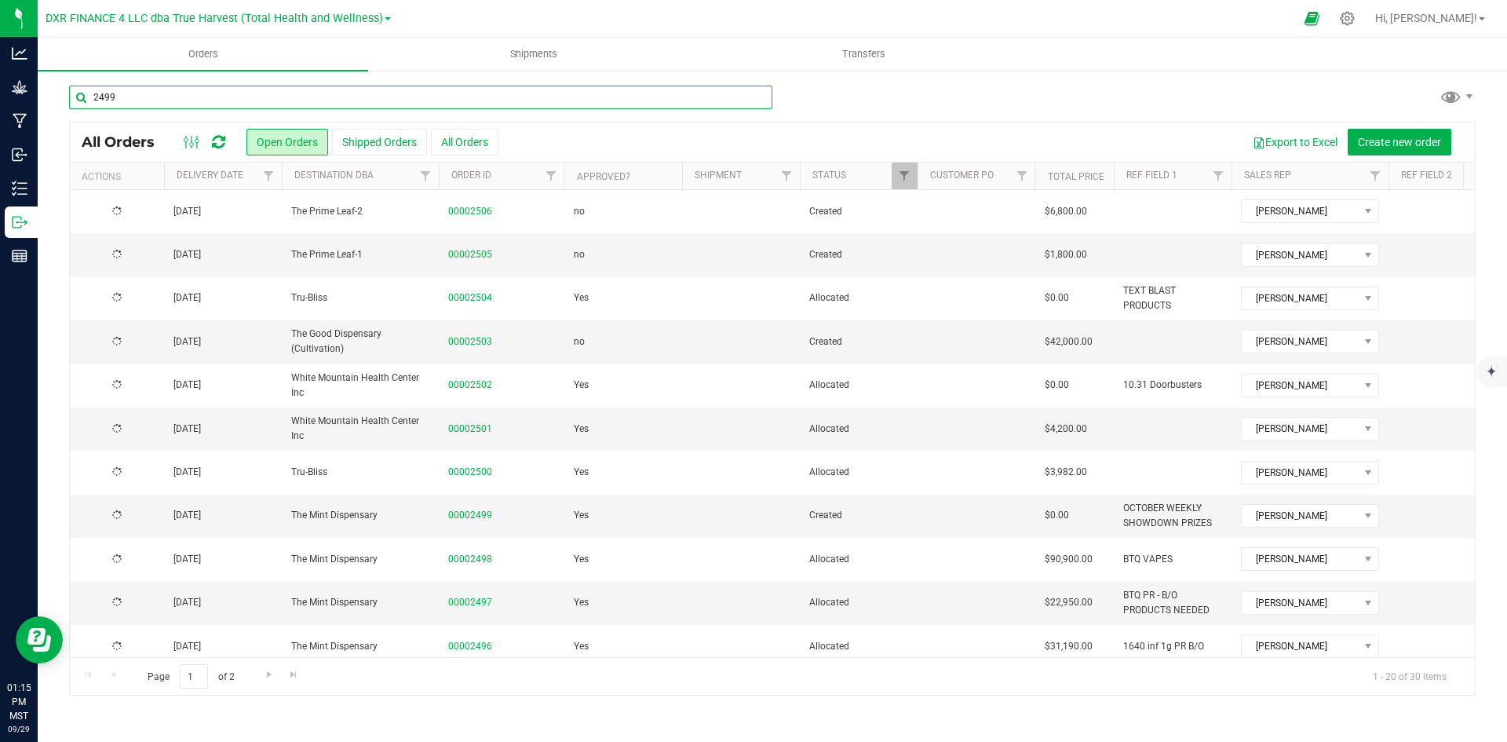
type input "2499"
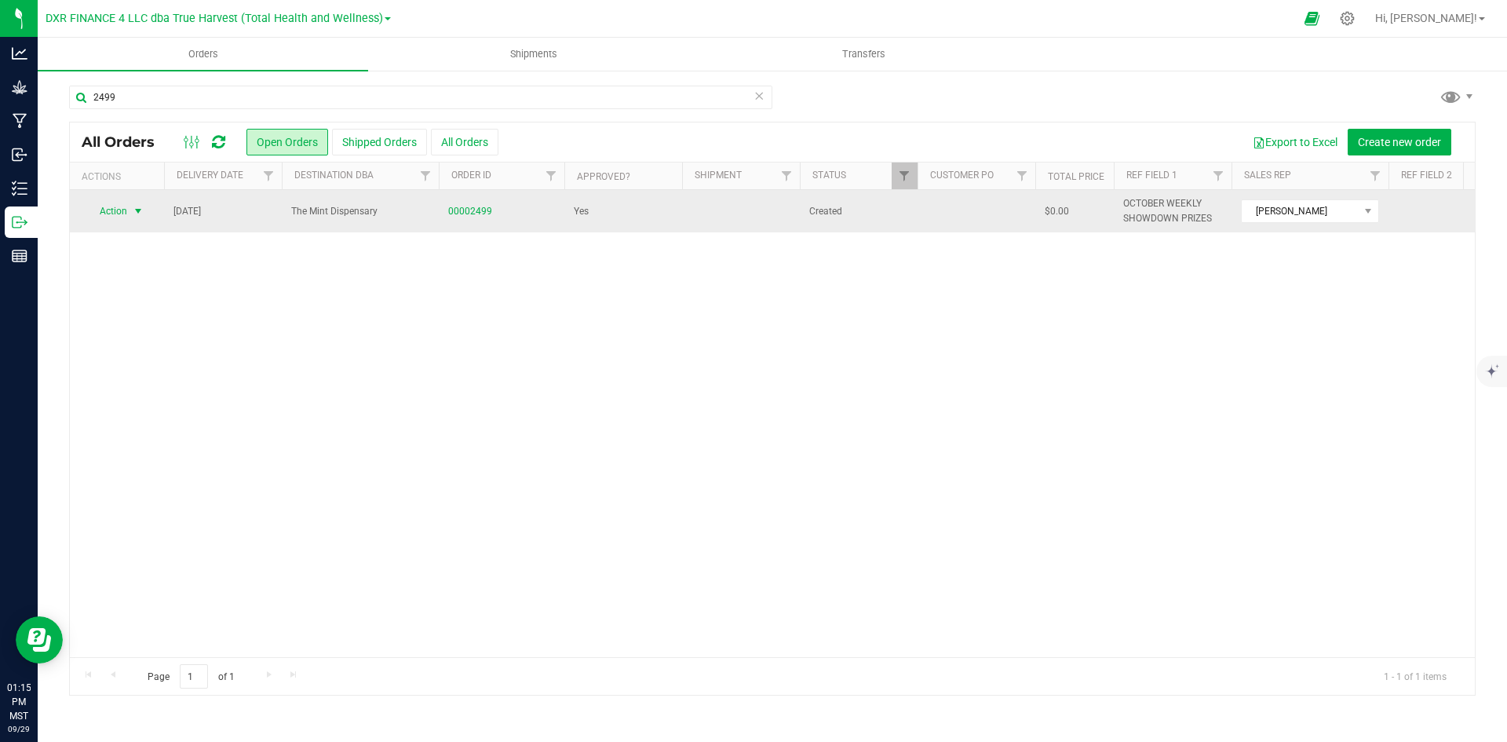
click at [120, 212] on span "Action" at bounding box center [107, 211] width 42 height 22
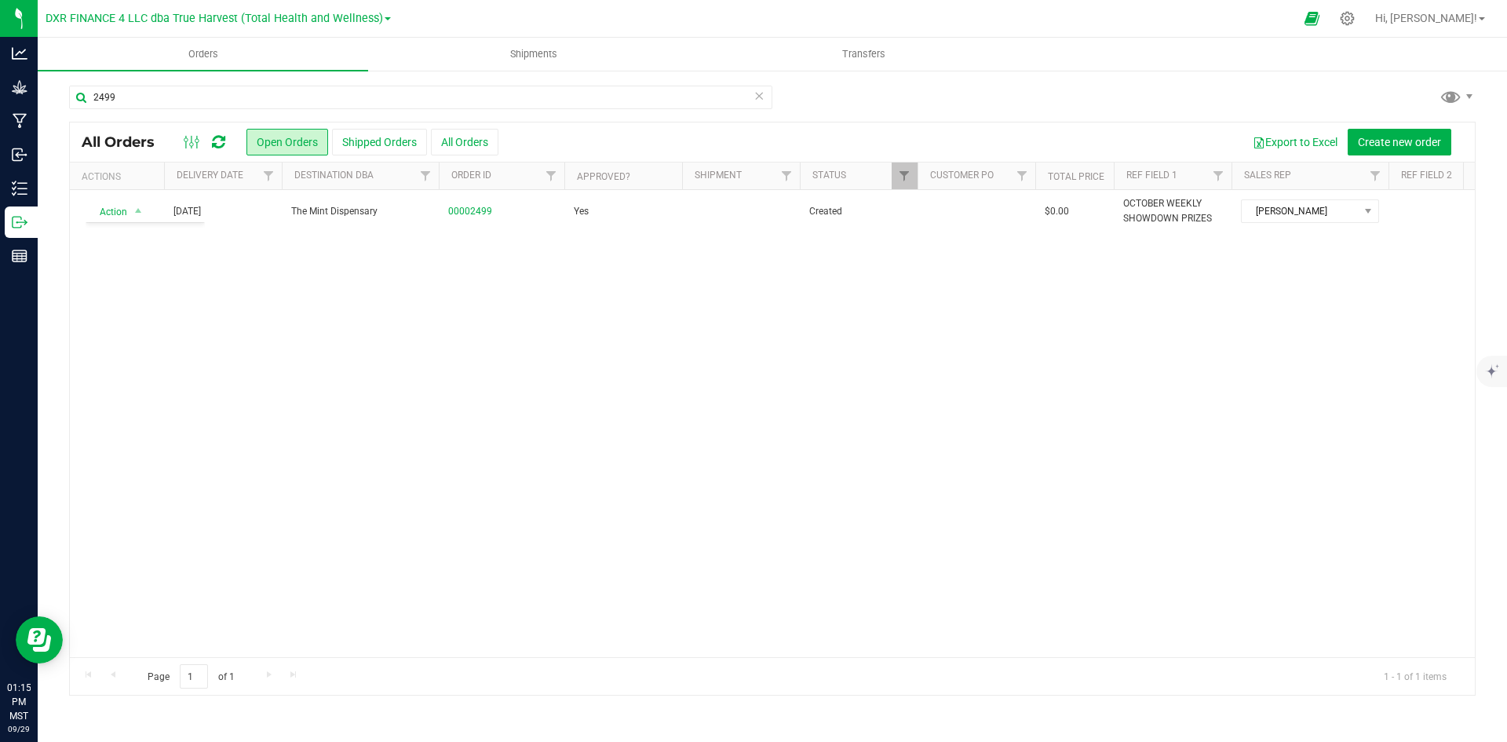
click at [529, 317] on div "Action Action Cancel order Change facility Clone order Edit order Mark as fully…" at bounding box center [772, 423] width 1405 height 467
